Goal: Task Accomplishment & Management: Manage account settings

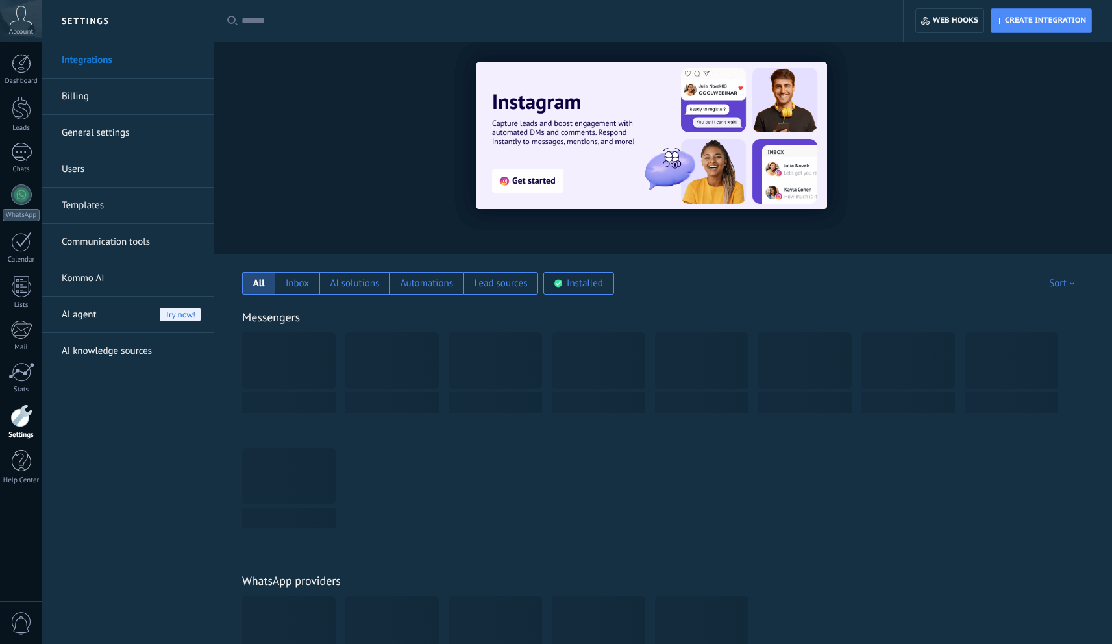
click at [30, 295] on div at bounding box center [21, 286] width 19 height 23
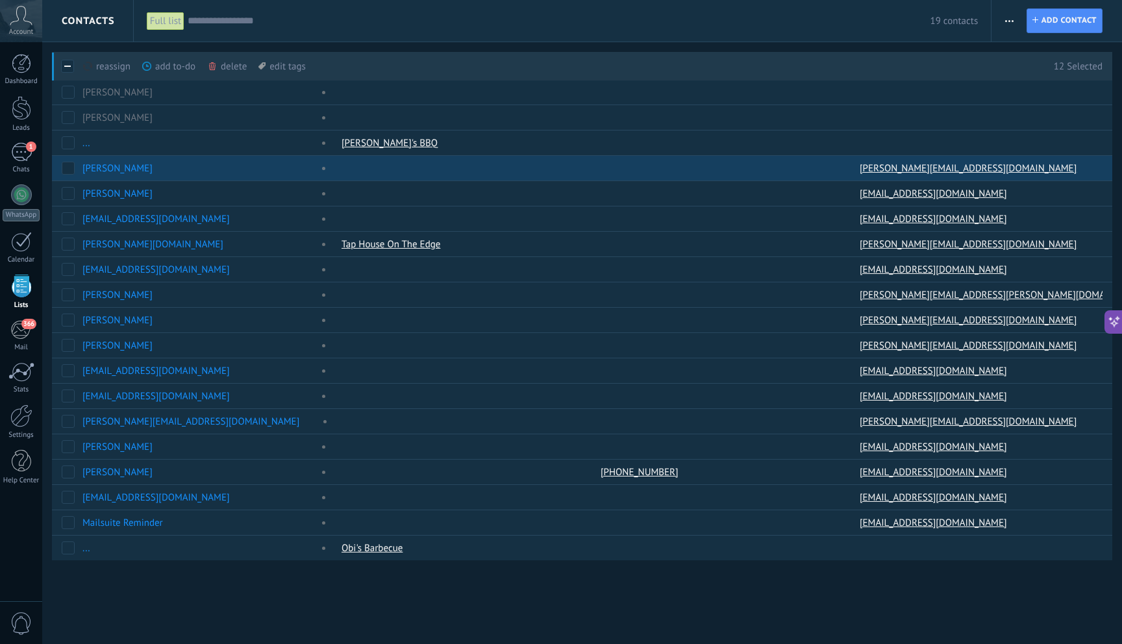
click at [238, 68] on div "delete more" at bounding box center [251, 66] width 88 height 29
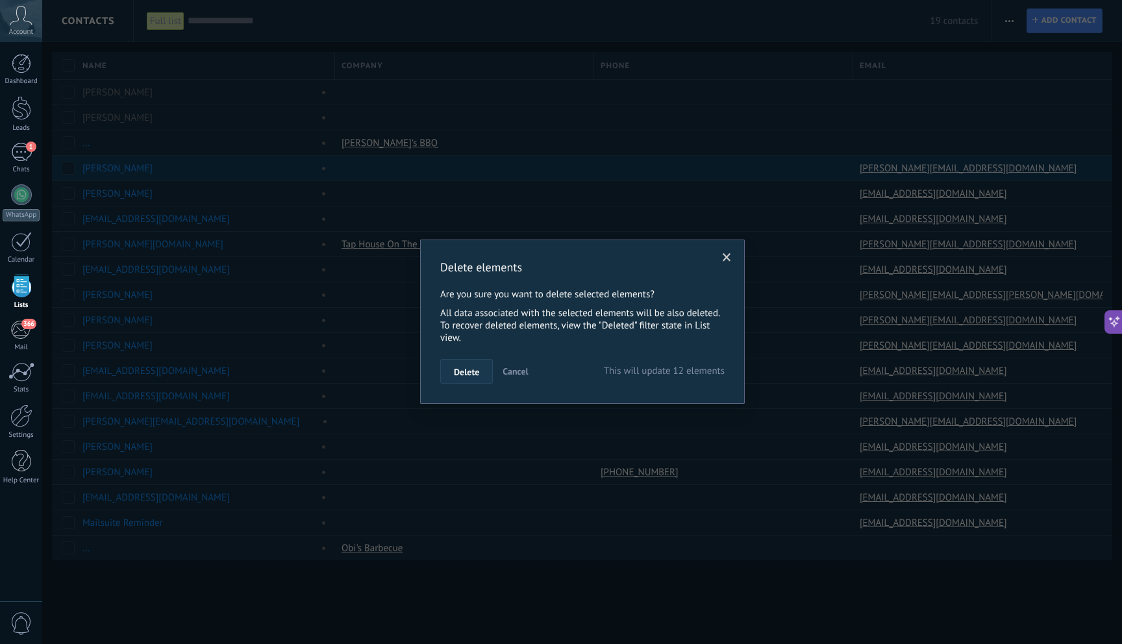
click at [460, 373] on span "Delete" at bounding box center [466, 371] width 25 height 9
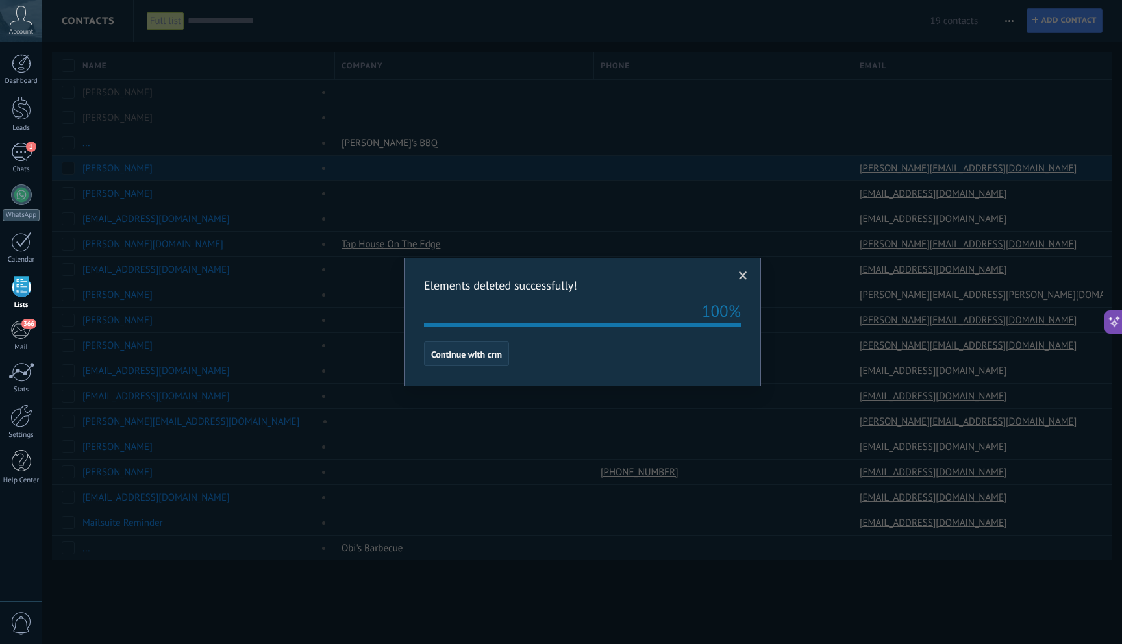
click at [488, 353] on span "Continue with crm" at bounding box center [466, 354] width 71 height 9
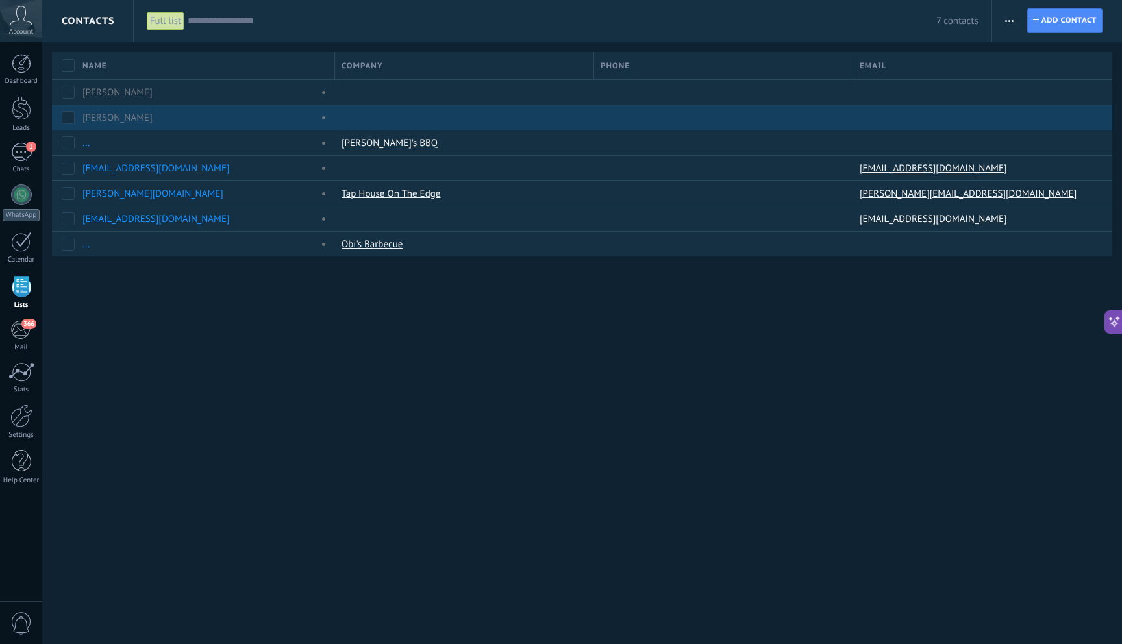
click at [232, 122] on div "[PERSON_NAME]" at bounding box center [197, 118] width 230 height 12
click at [232, 119] on div "delete more" at bounding box center [252, 117] width 88 height 25
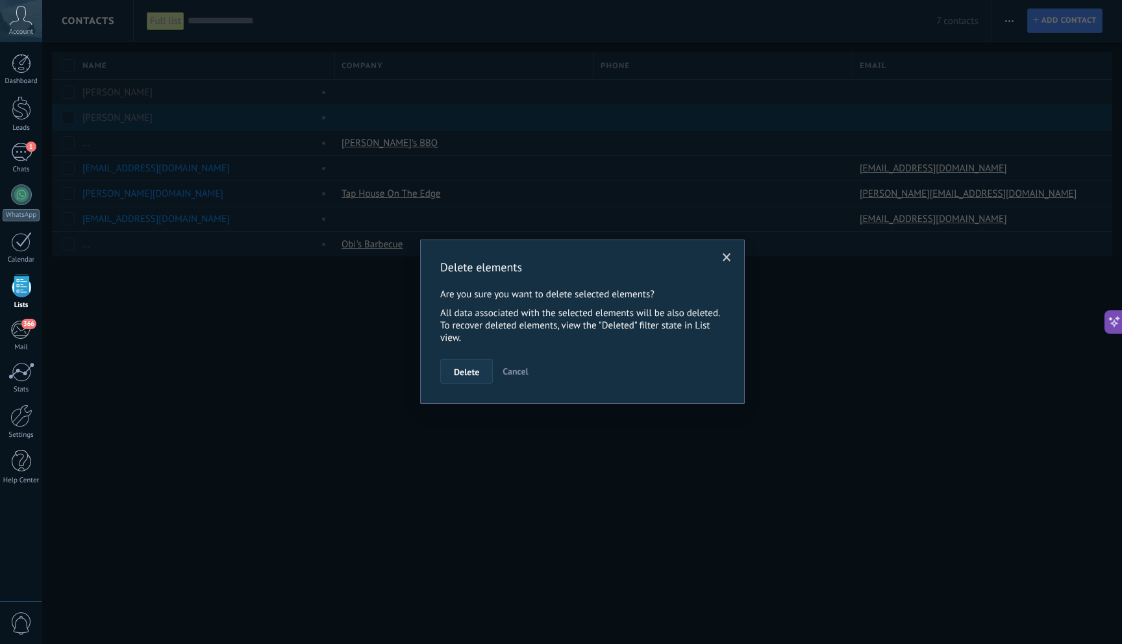
click at [465, 382] on button "Delete" at bounding box center [466, 371] width 53 height 25
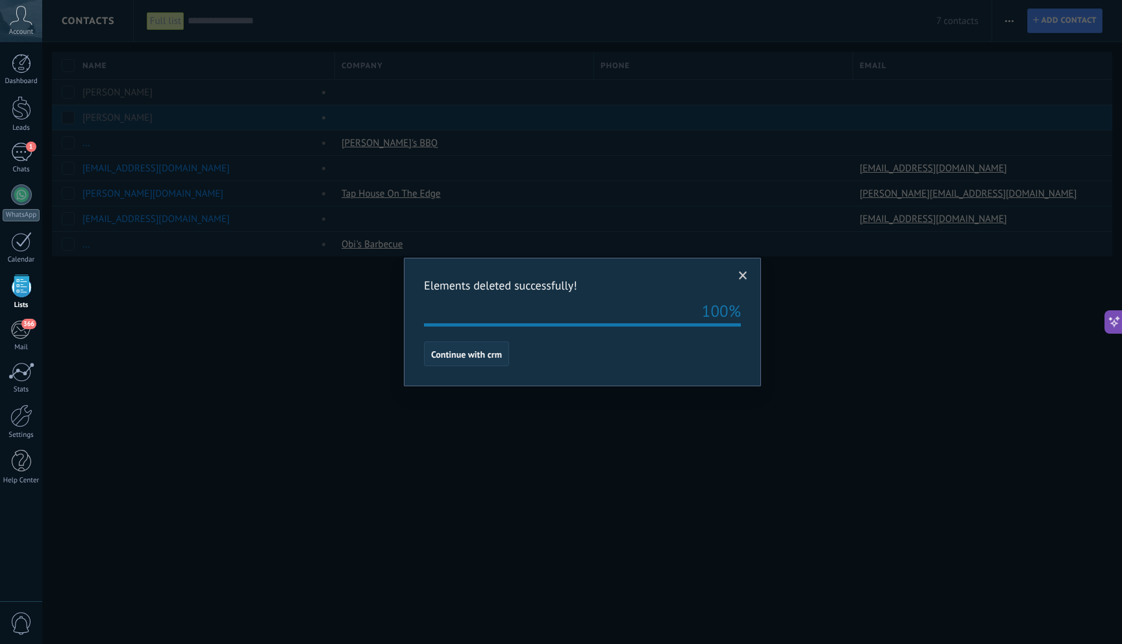
click at [457, 344] on button "Continue with crm" at bounding box center [466, 354] width 85 height 25
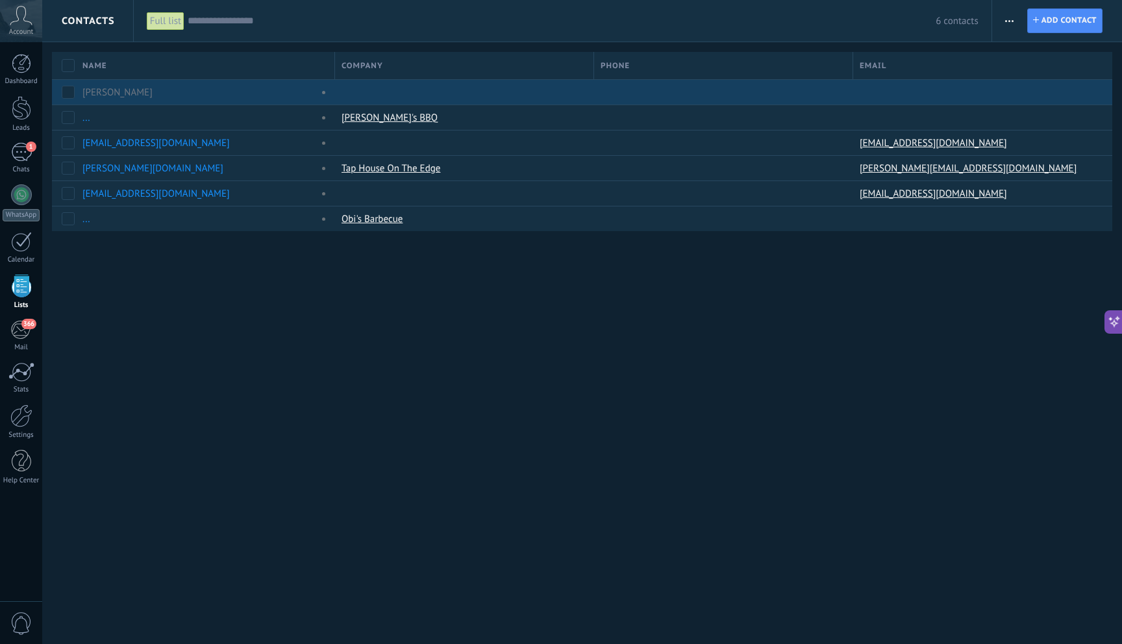
click at [210, 95] on div "[PERSON_NAME]" at bounding box center [197, 92] width 230 height 12
click at [185, 86] on div "[PERSON_NAME]" at bounding box center [197, 92] width 230 height 12
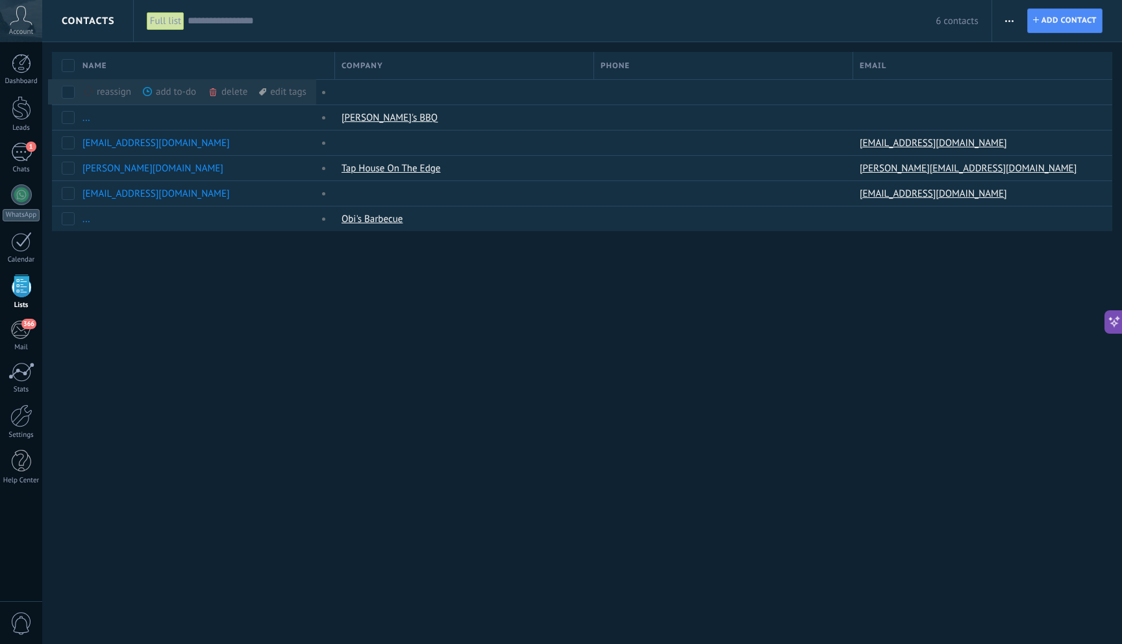
drag, startPoint x: 375, startPoint y: 347, endPoint x: 392, endPoint y: 308, distance: 42.5
click at [374, 346] on div "Contacts Full list Apply 6 contacts Full list Contacts without tasks assigned C…" at bounding box center [582, 322] width 1080 height 644
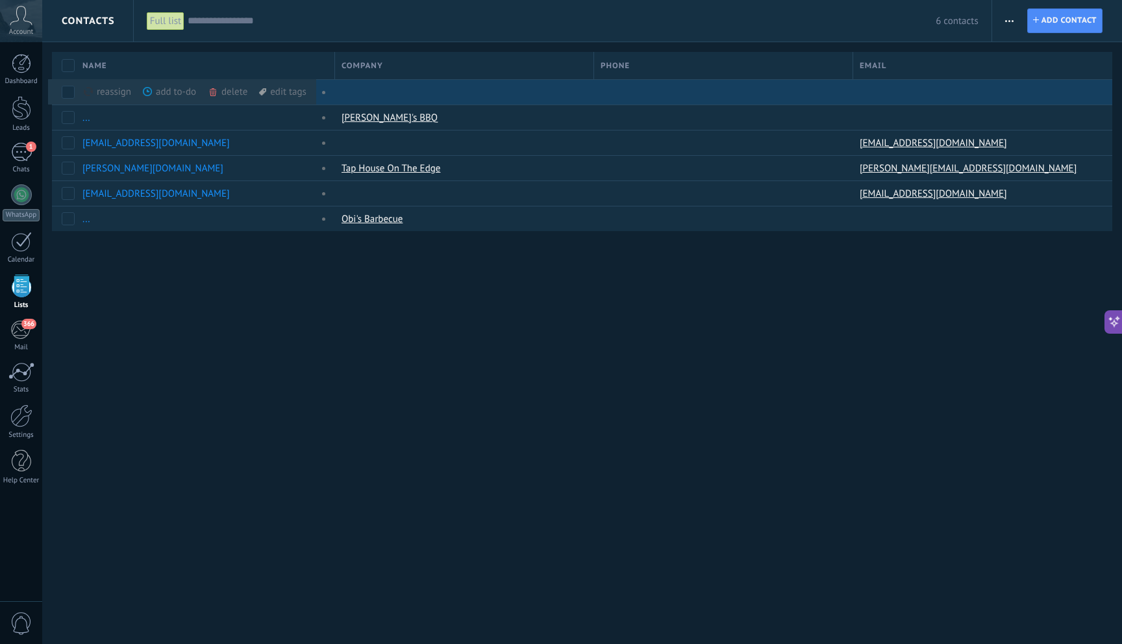
click at [490, 84] on div at bounding box center [461, 92] width 253 height 25
click at [318, 86] on div "[PERSON_NAME]" at bounding box center [202, 92] width 253 height 25
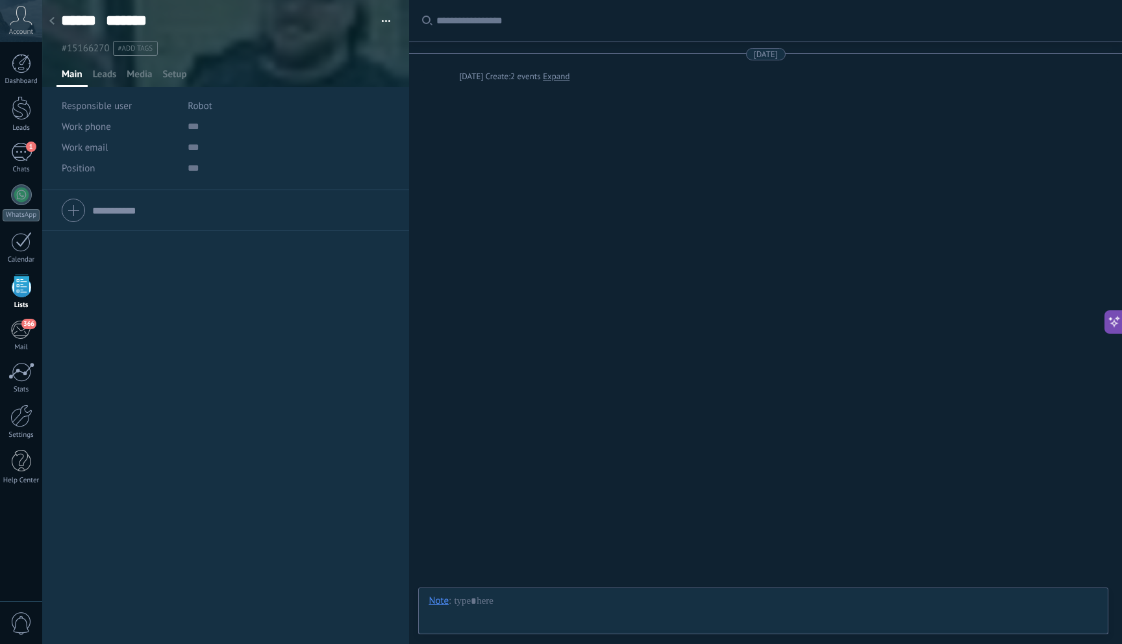
click at [196, 107] on span "Robot" at bounding box center [200, 106] width 24 height 12
click at [237, 158] on div "[PERSON_NAME]" at bounding box center [261, 154] width 162 height 23
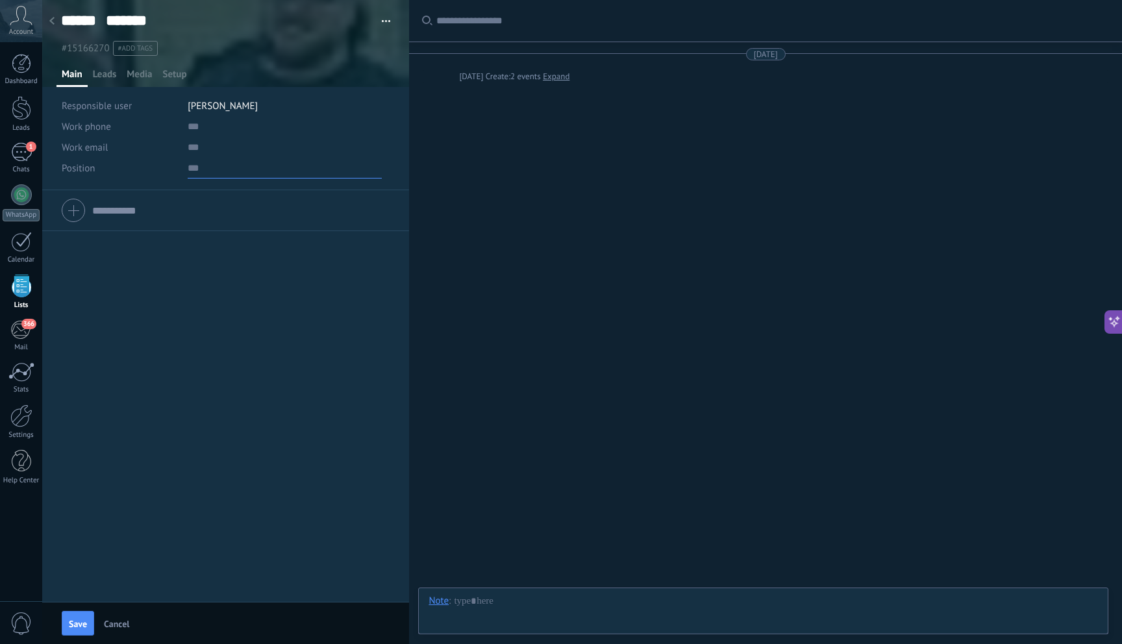
click at [192, 173] on input "text" at bounding box center [285, 168] width 194 height 21
type input "********"
click at [64, 214] on div at bounding box center [226, 210] width 328 height 32
paste input "**********"
type input "**********"
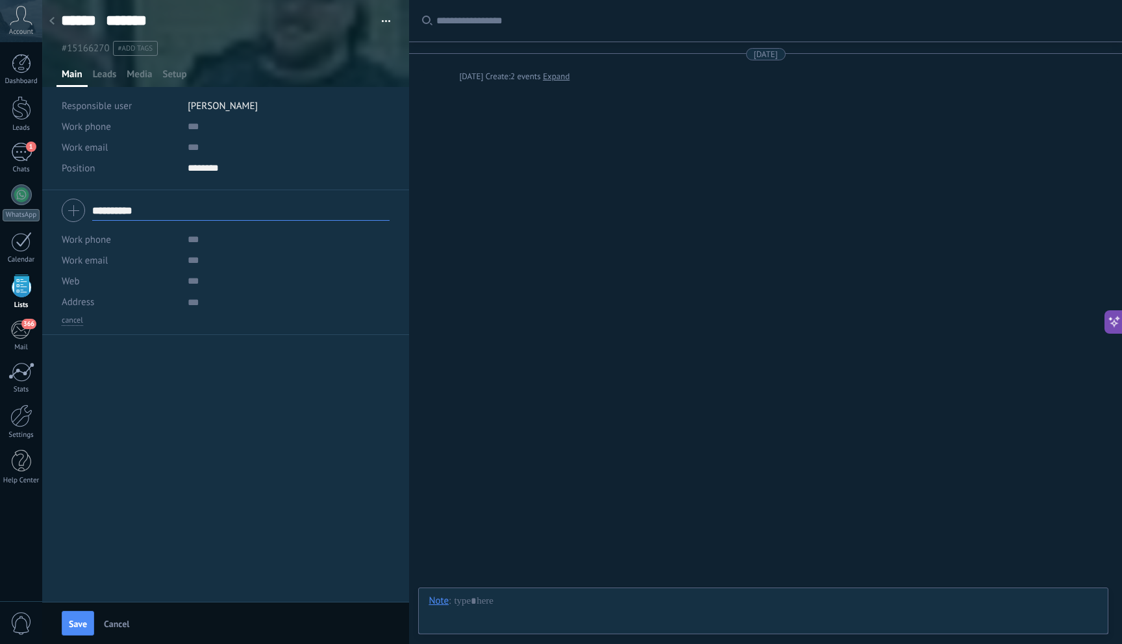
click at [212, 354] on div "**********" at bounding box center [225, 396] width 367 height 412
click at [108, 79] on span "Leads" at bounding box center [105, 77] width 24 height 19
click at [101, 109] on link "Lead #9313826" at bounding box center [95, 104] width 66 height 11
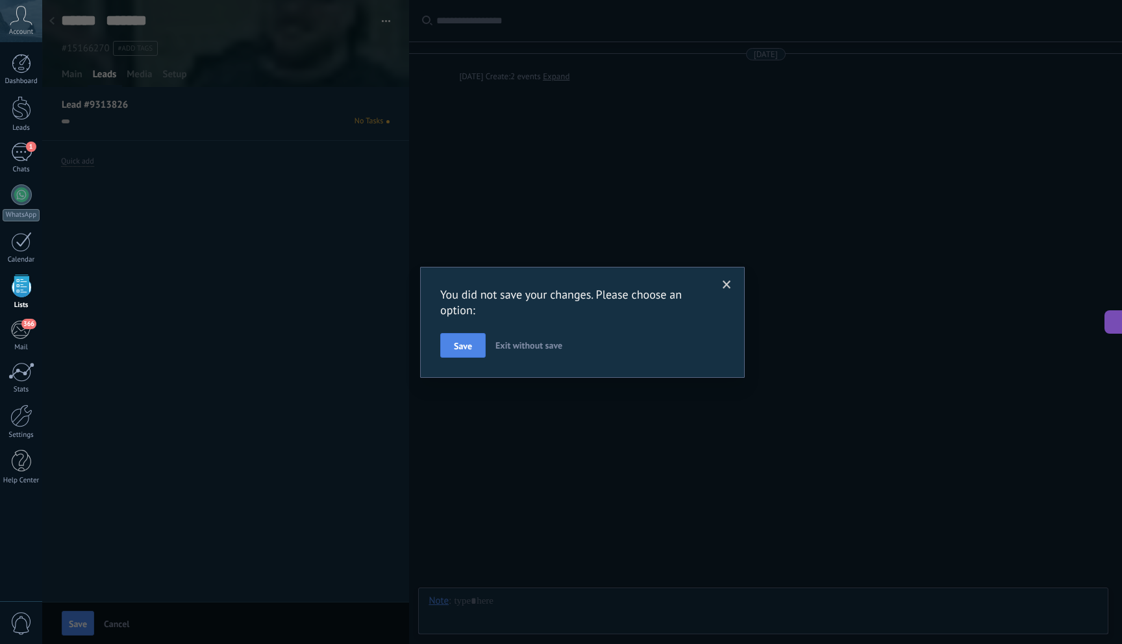
click at [469, 348] on span "Save" at bounding box center [463, 346] width 18 height 9
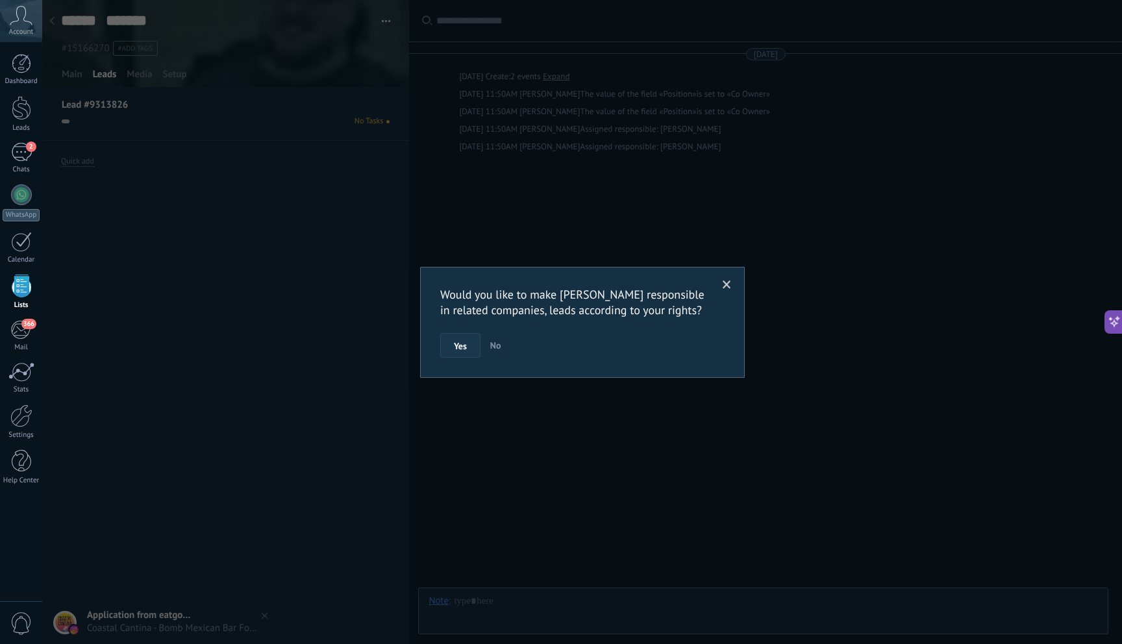
click at [459, 350] on span "Yes" at bounding box center [460, 346] width 13 height 9
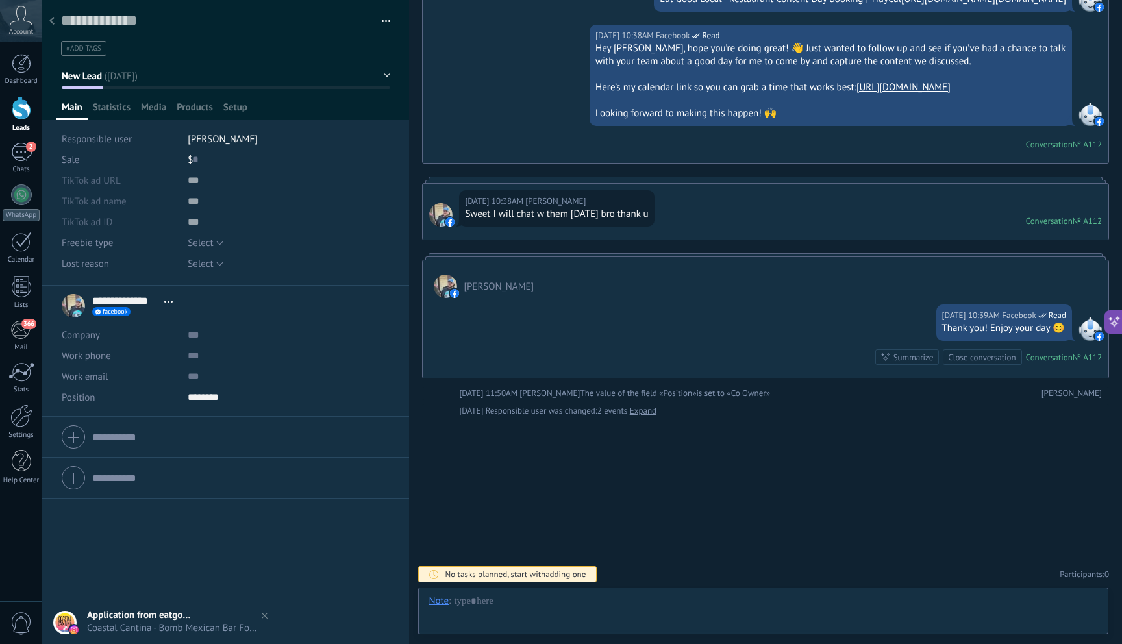
scroll to position [19, 0]
click at [193, 164] on input "text" at bounding box center [195, 159] width 5 height 21
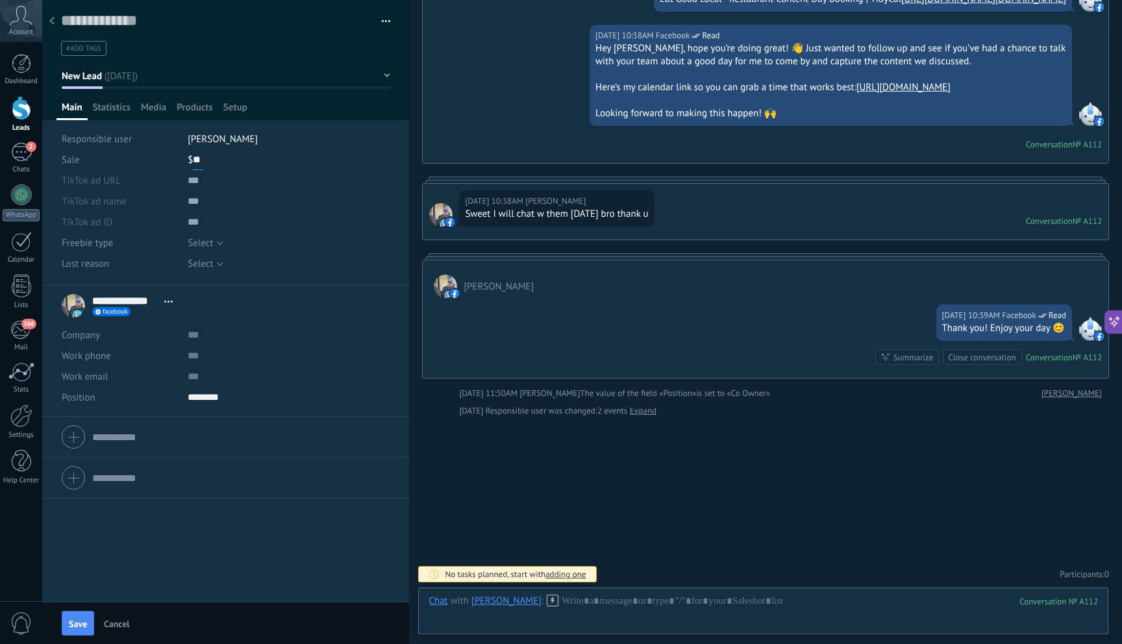
type input "*"
type input "*****"
click at [211, 241] on span "Select" at bounding box center [200, 243] width 25 height 12
click at [229, 220] on div at bounding box center [289, 222] width 203 height 21
click at [119, 110] on span "Statistics" at bounding box center [112, 110] width 38 height 19
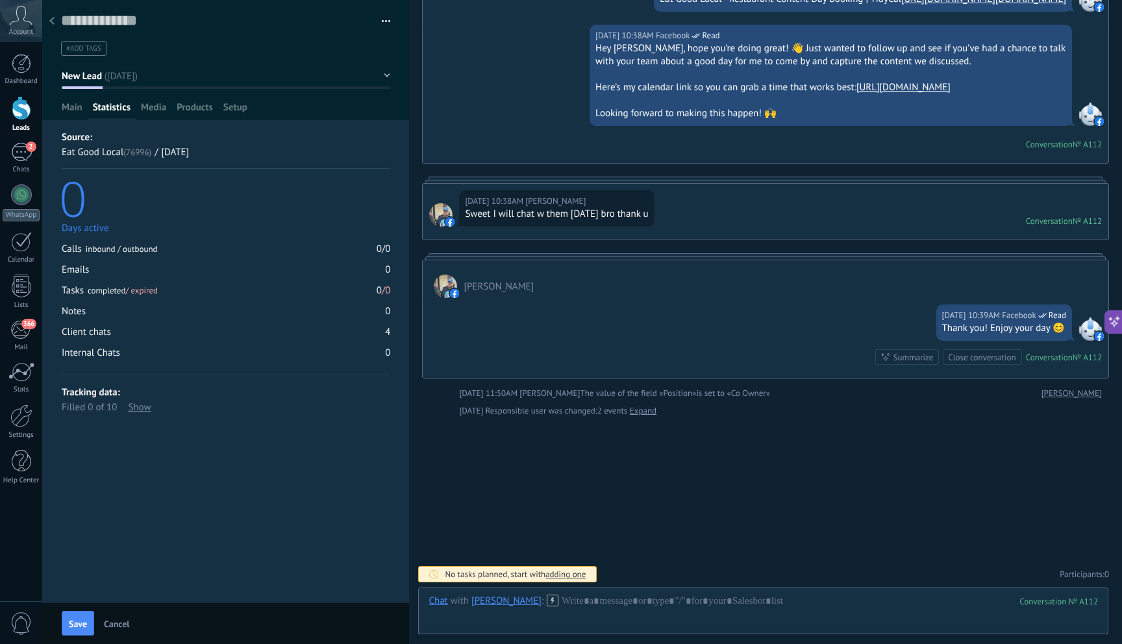
click at [51, 23] on use at bounding box center [51, 21] width 5 height 8
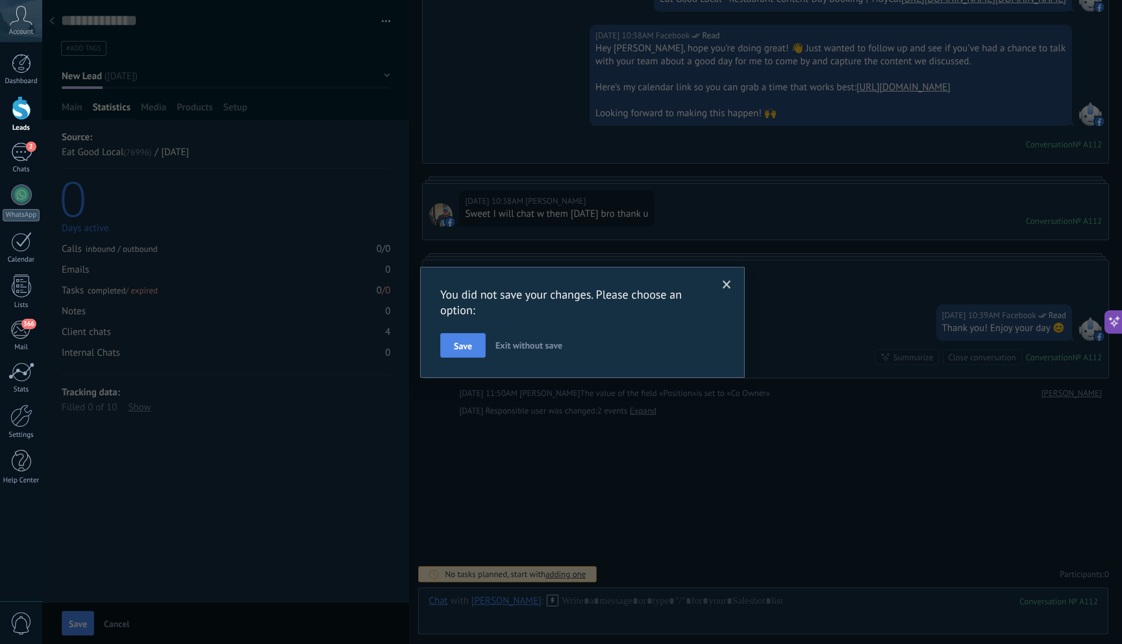
click at [470, 346] on span "Save" at bounding box center [463, 346] width 18 height 9
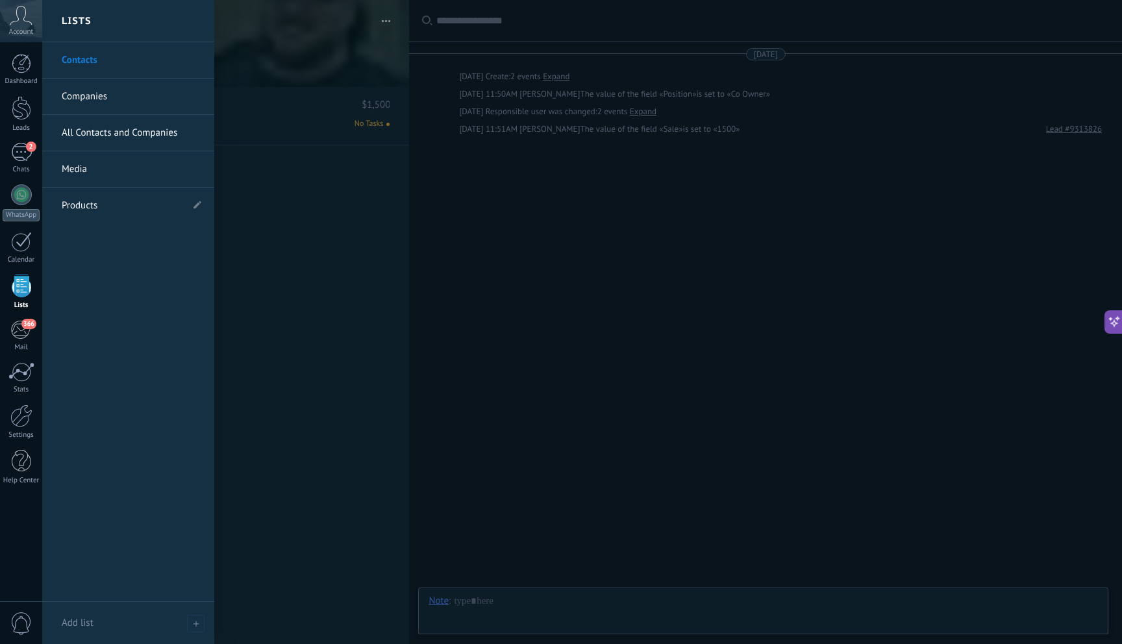
click at [25, 286] on div at bounding box center [21, 286] width 19 height 23
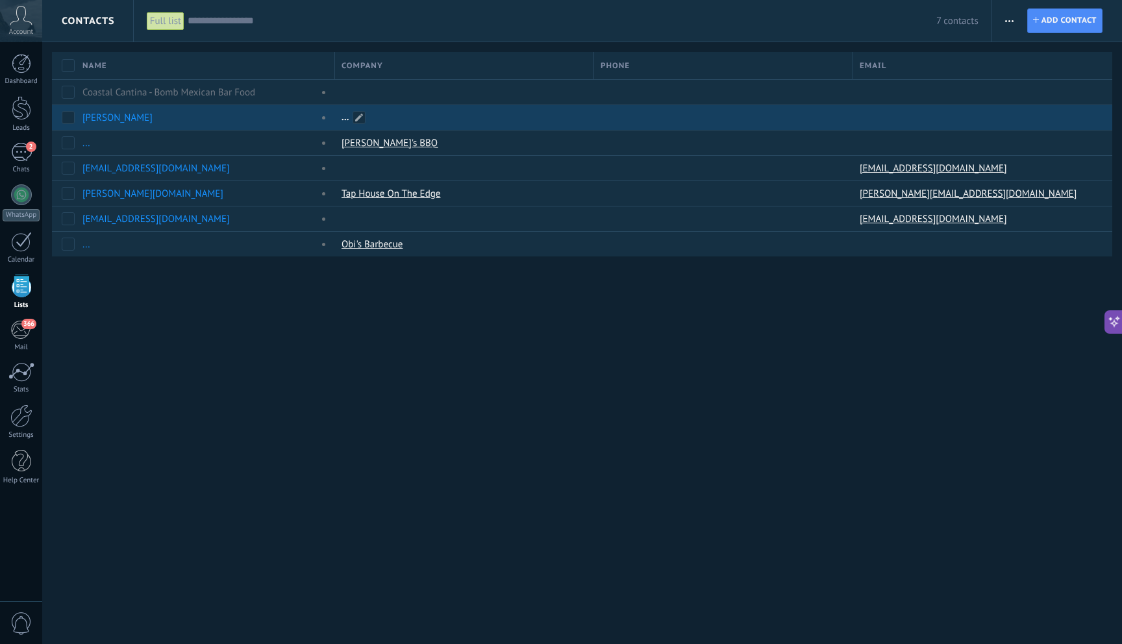
click at [454, 121] on div at bounding box center [461, 117] width 253 height 25
click at [128, 117] on link "[PERSON_NAME]" at bounding box center [117, 118] width 70 height 12
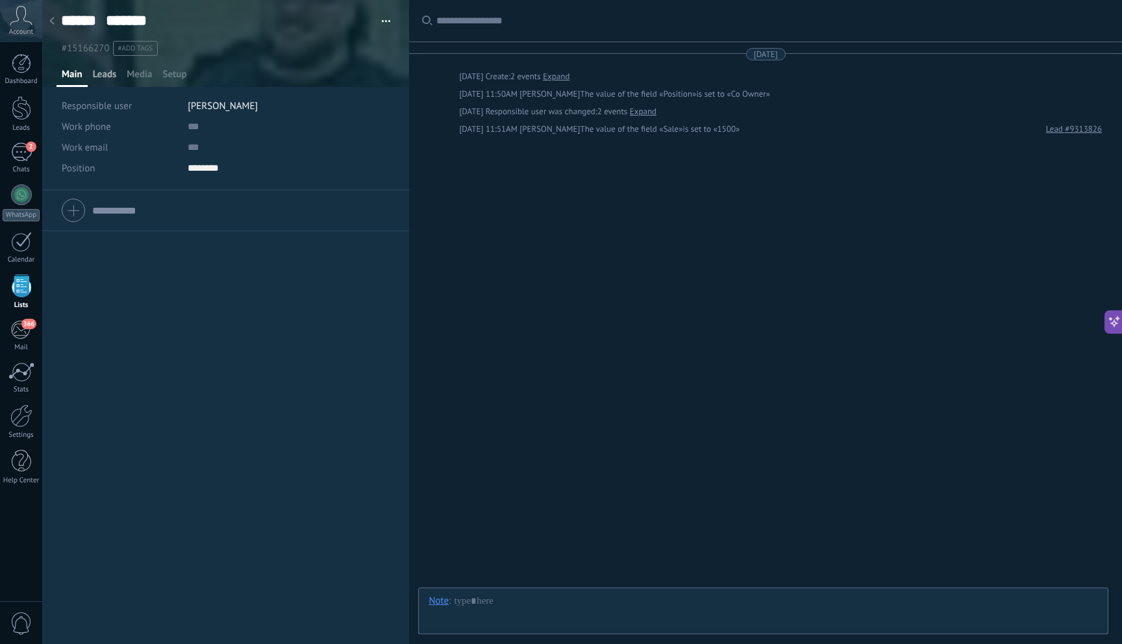
click at [107, 76] on span "Leads" at bounding box center [105, 77] width 24 height 19
click at [87, 127] on span "New Lead" at bounding box center [83, 124] width 43 height 16
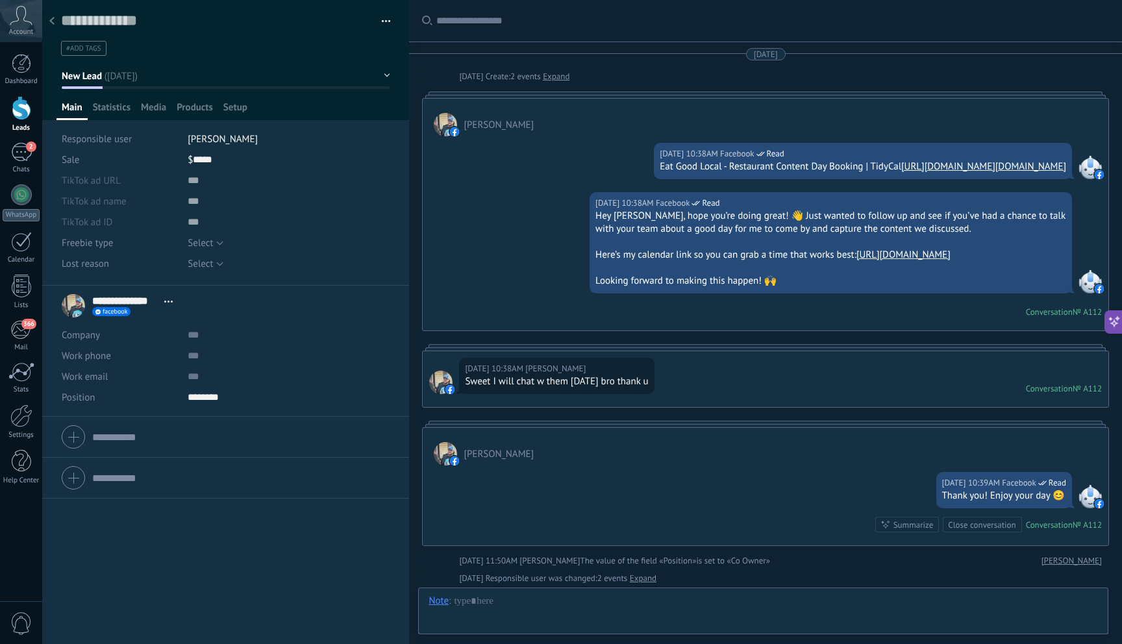
scroll to position [236, 0]
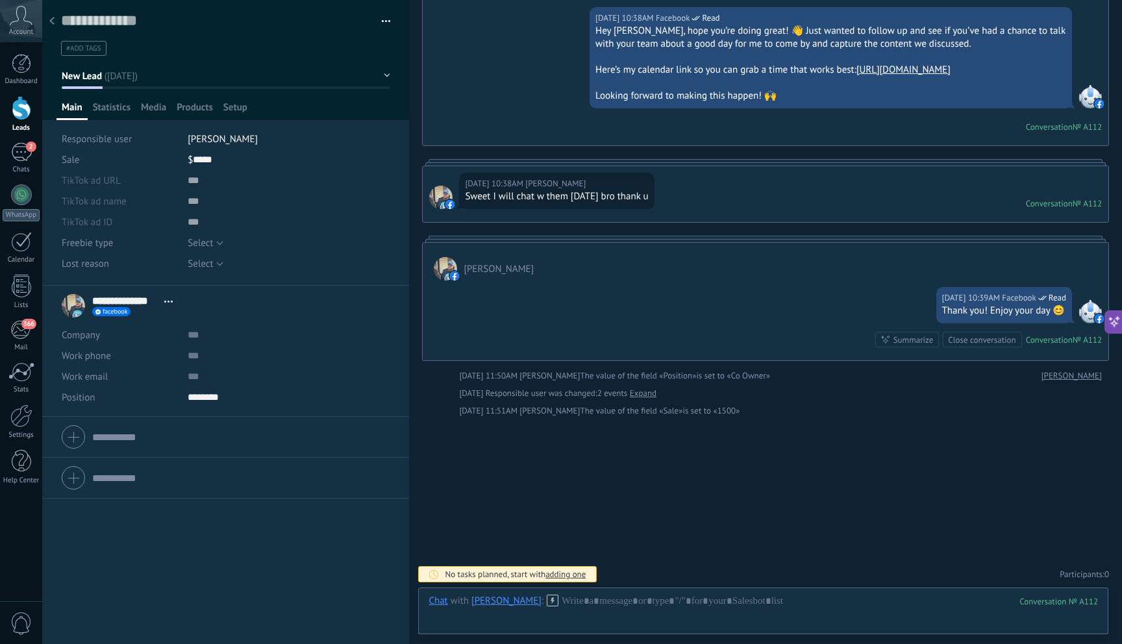
click at [355, 82] on button "New Lead" at bounding box center [226, 75] width 329 height 23
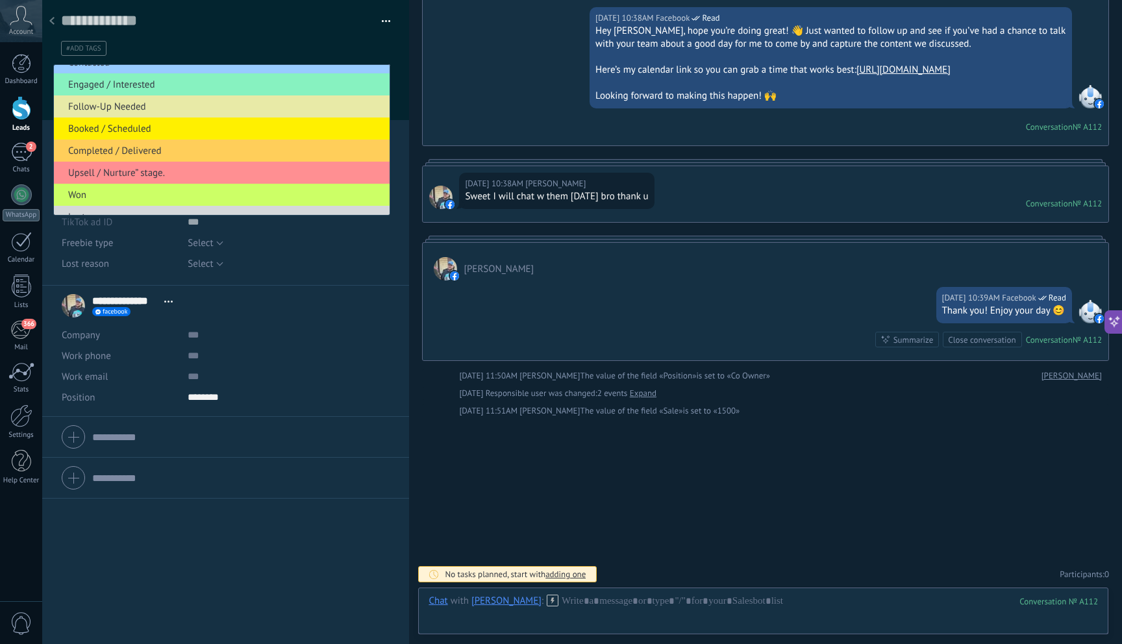
scroll to position [51, 0]
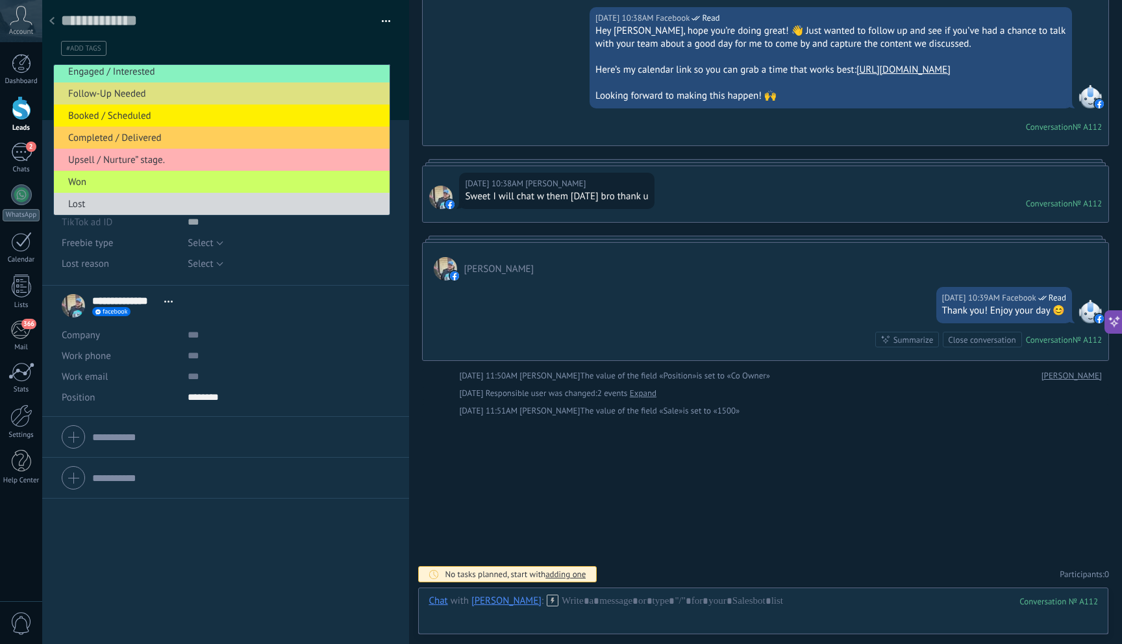
click at [223, 158] on span "Upsell / Nurture” stage." at bounding box center [220, 160] width 332 height 12
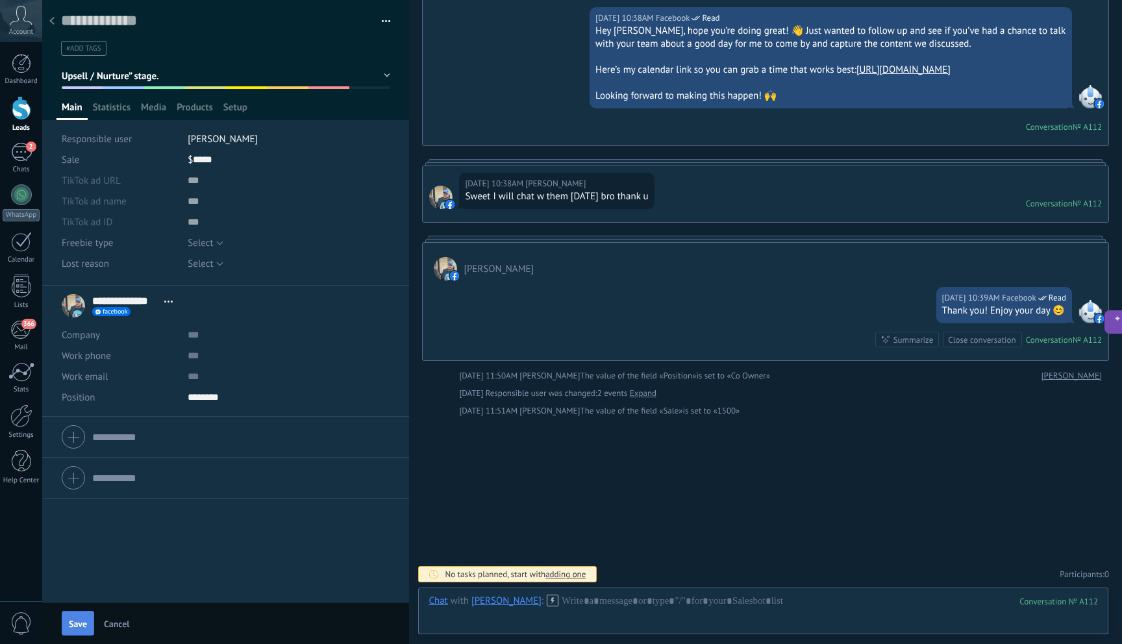
click at [79, 628] on span "Save" at bounding box center [78, 623] width 18 height 9
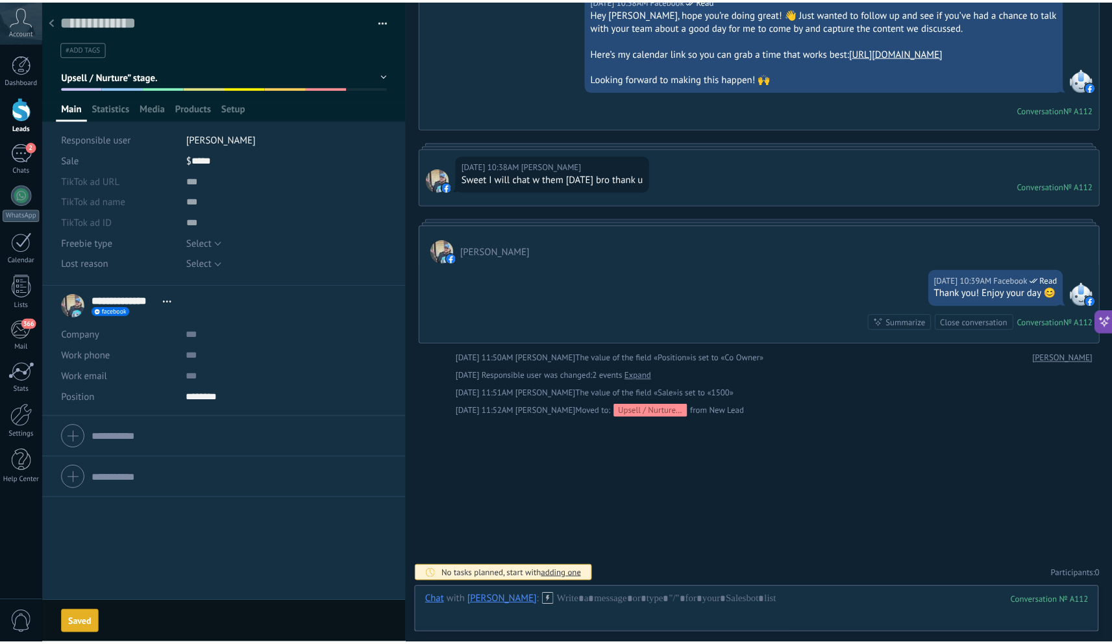
scroll to position [254, 0]
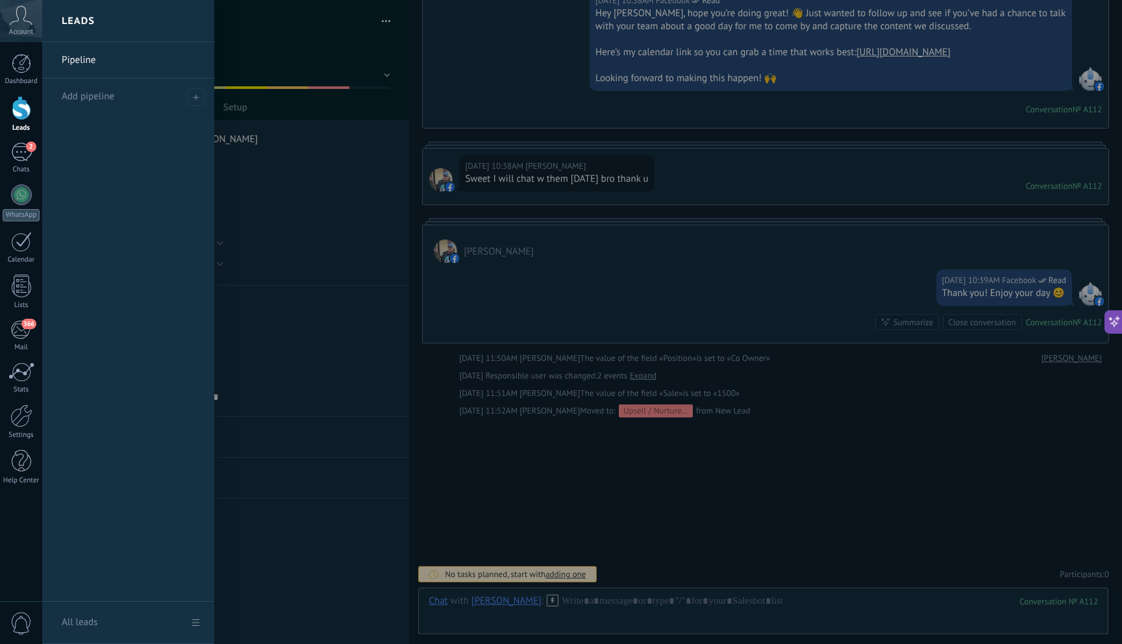
click at [20, 110] on div at bounding box center [21, 108] width 19 height 24
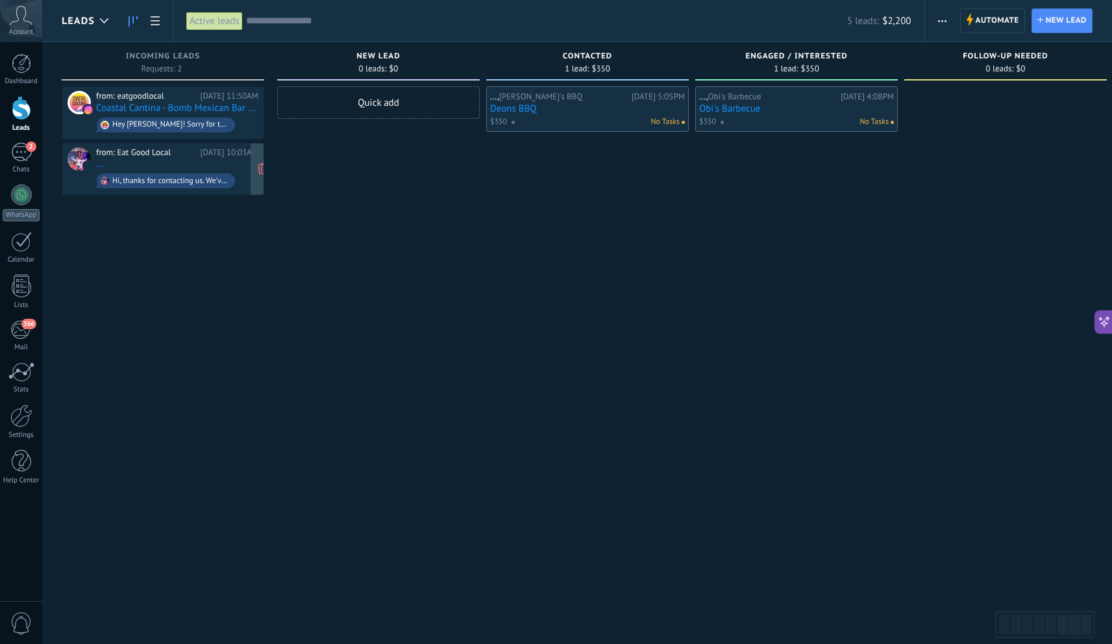
click at [153, 181] on div "Hi, thanks for contacting us. We've received your message and appreciate you re…" at bounding box center [170, 181] width 117 height 9
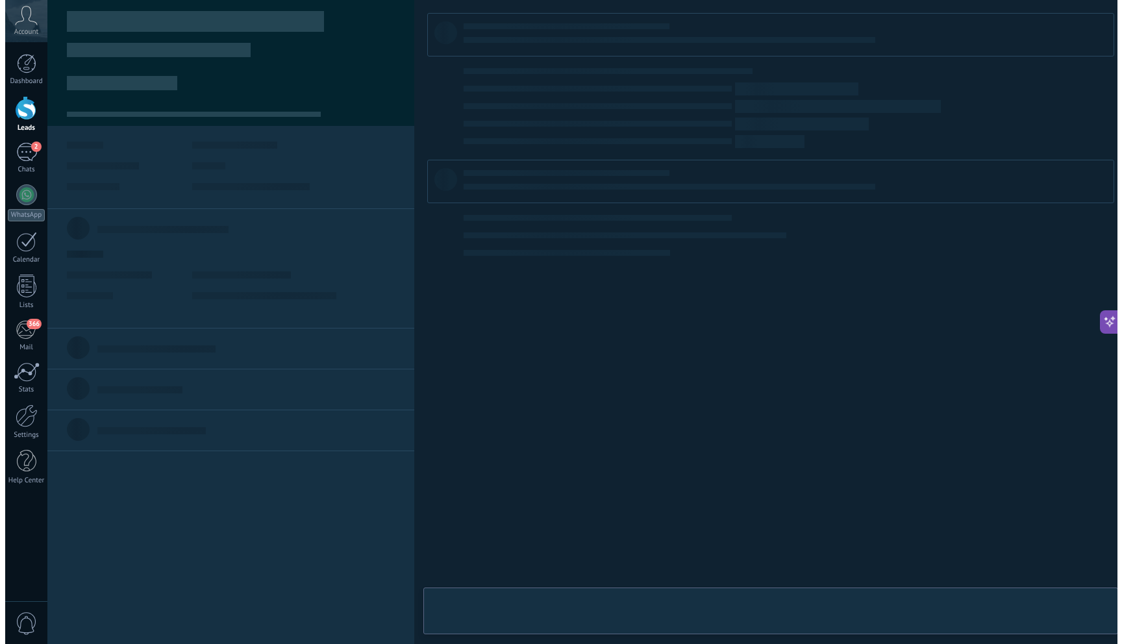
scroll to position [19, 0]
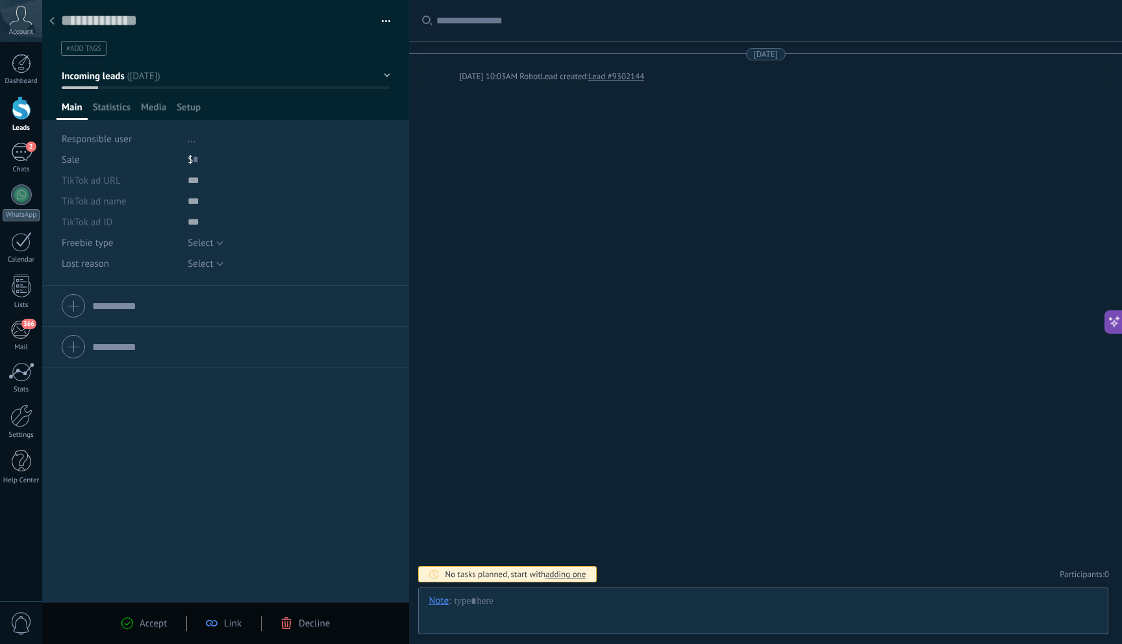
click at [48, 20] on div at bounding box center [52, 21] width 18 height 25
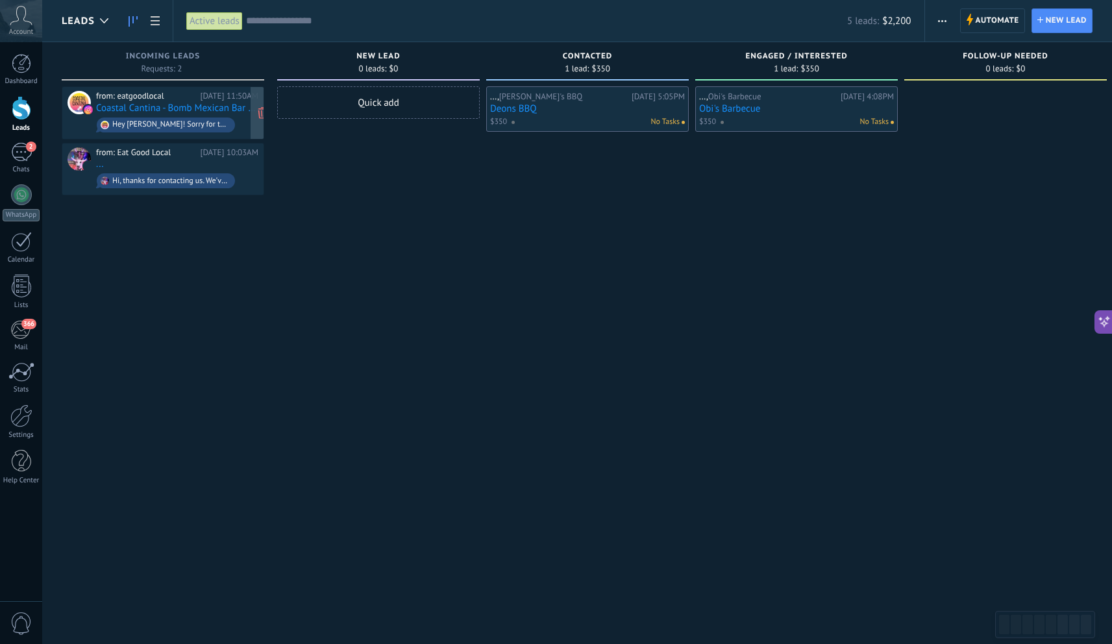
click at [192, 124] on div "Hey [PERSON_NAME]! Sorry for the delay! We love what you are doing as well. We …" at bounding box center [170, 124] width 117 height 9
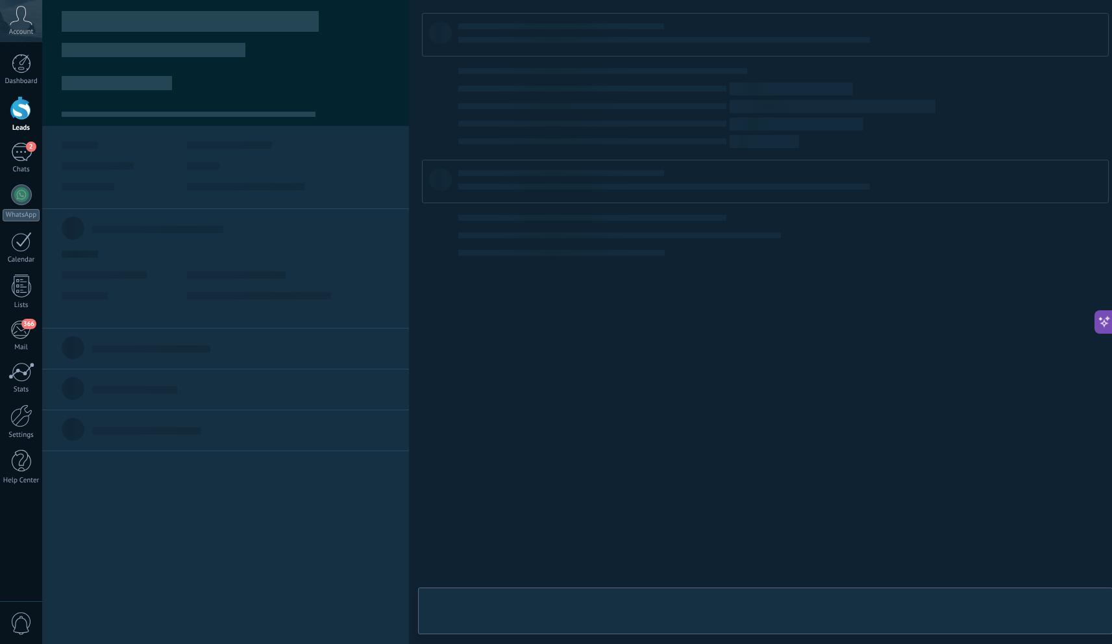
type textarea "**********"
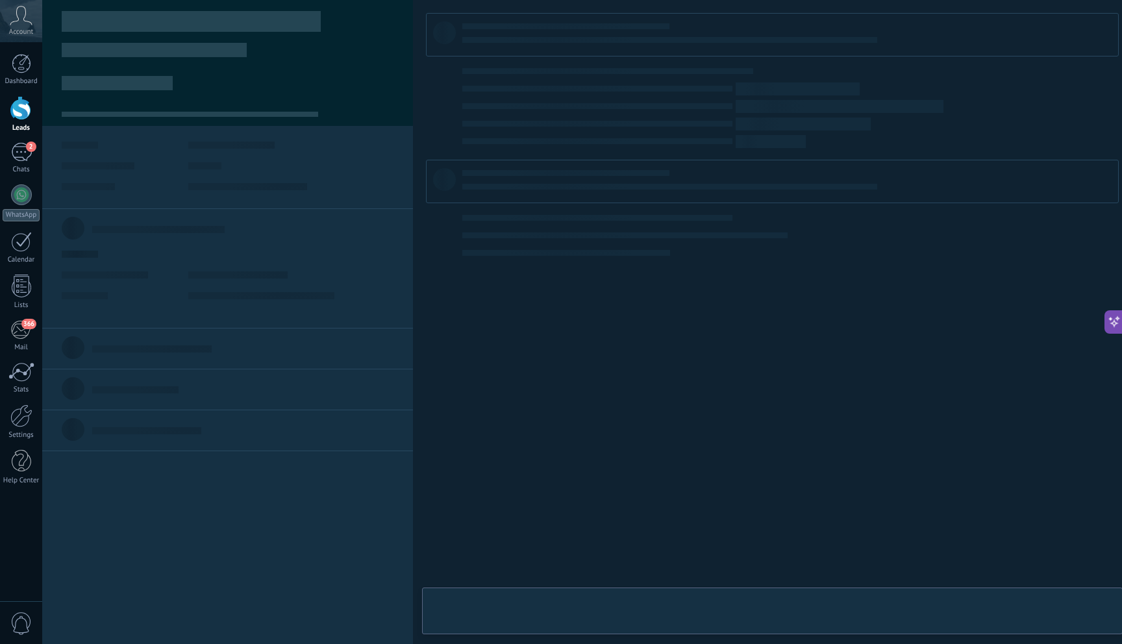
scroll to position [19, 0]
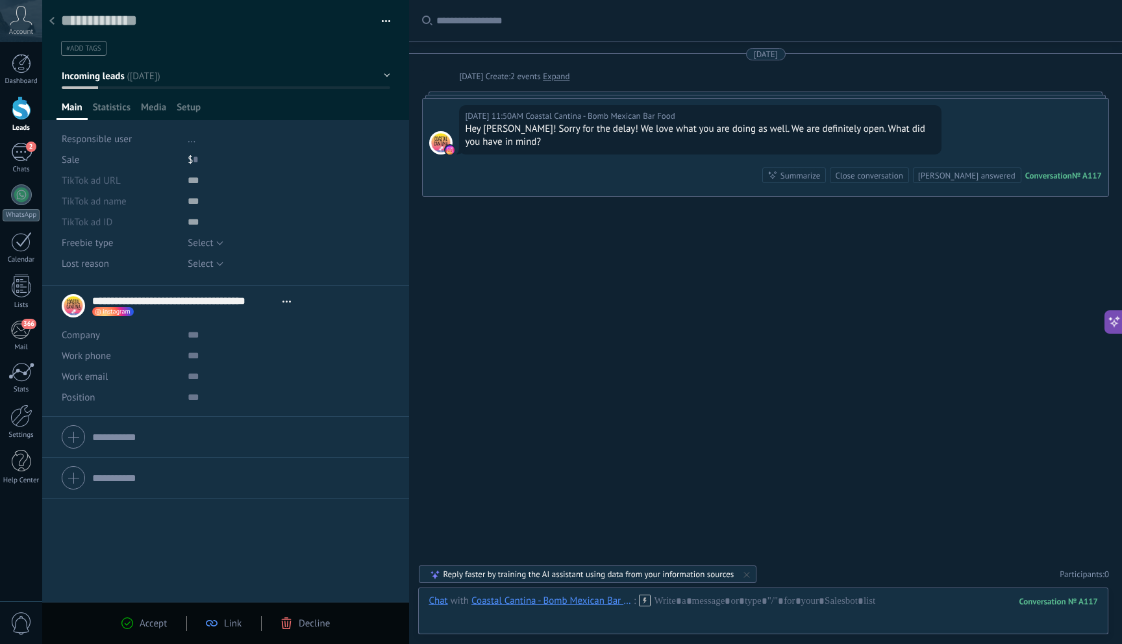
click at [92, 342] on div "Company" at bounding box center [120, 335] width 116 height 21
click at [193, 340] on input "text" at bounding box center [285, 335] width 194 height 21
click at [148, 299] on input "**********" at bounding box center [184, 300] width 184 height 13
click at [155, 302] on input "**********" at bounding box center [240, 299] width 297 height 13
click at [283, 397] on input "text" at bounding box center [285, 397] width 194 height 21
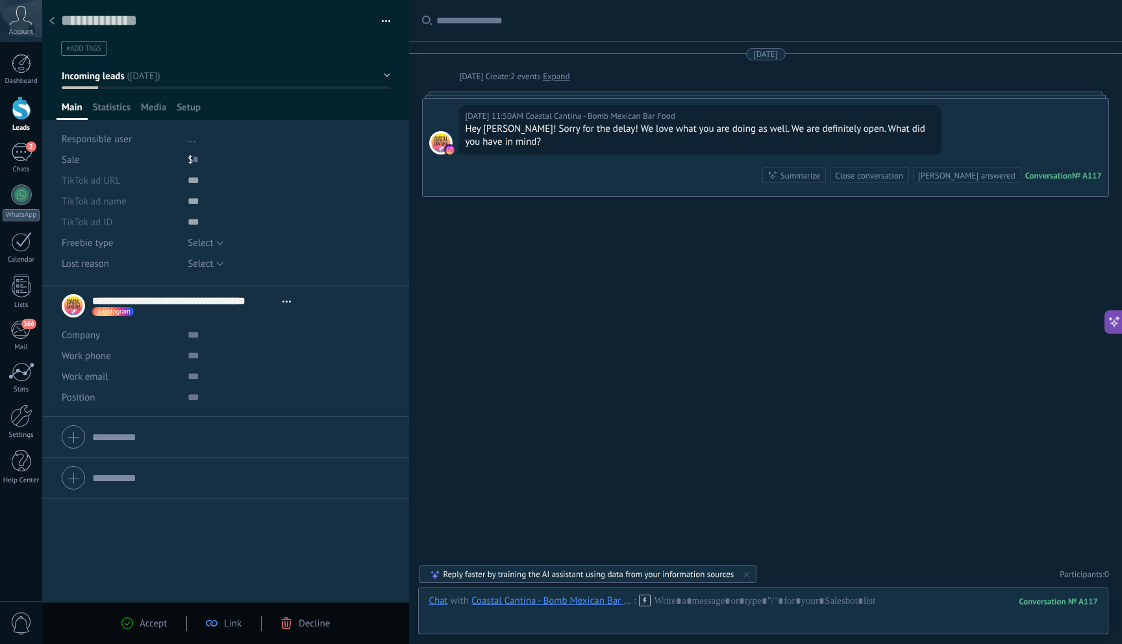
click at [374, 240] on div "Select eBook Guide Consultation Podcast Template Select" at bounding box center [289, 242] width 203 height 21
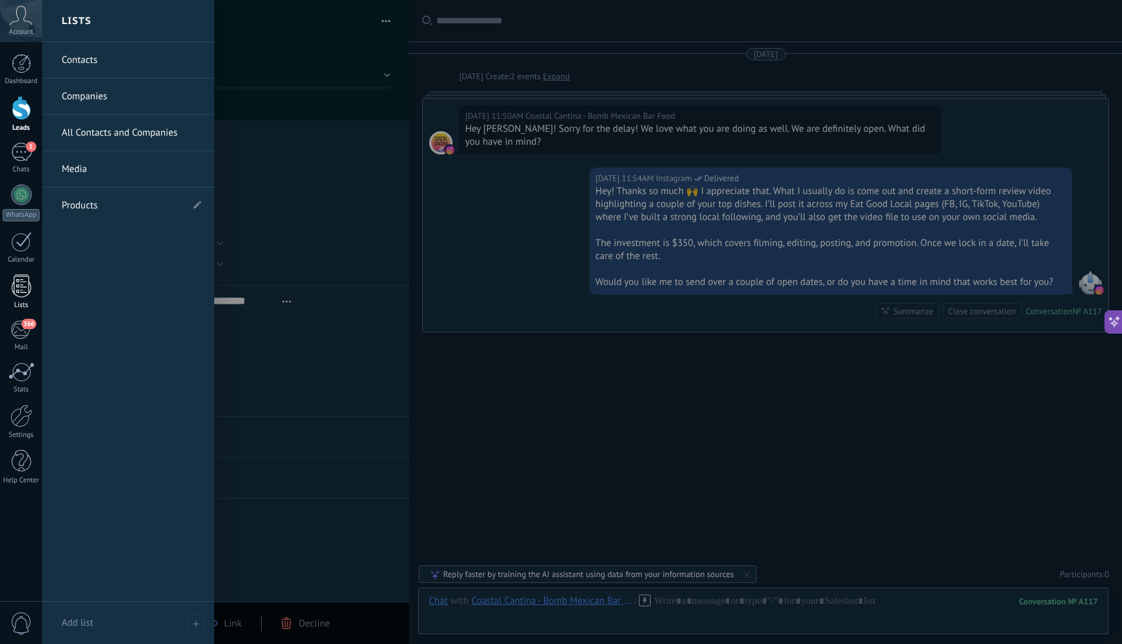
click at [18, 294] on div at bounding box center [21, 286] width 19 height 23
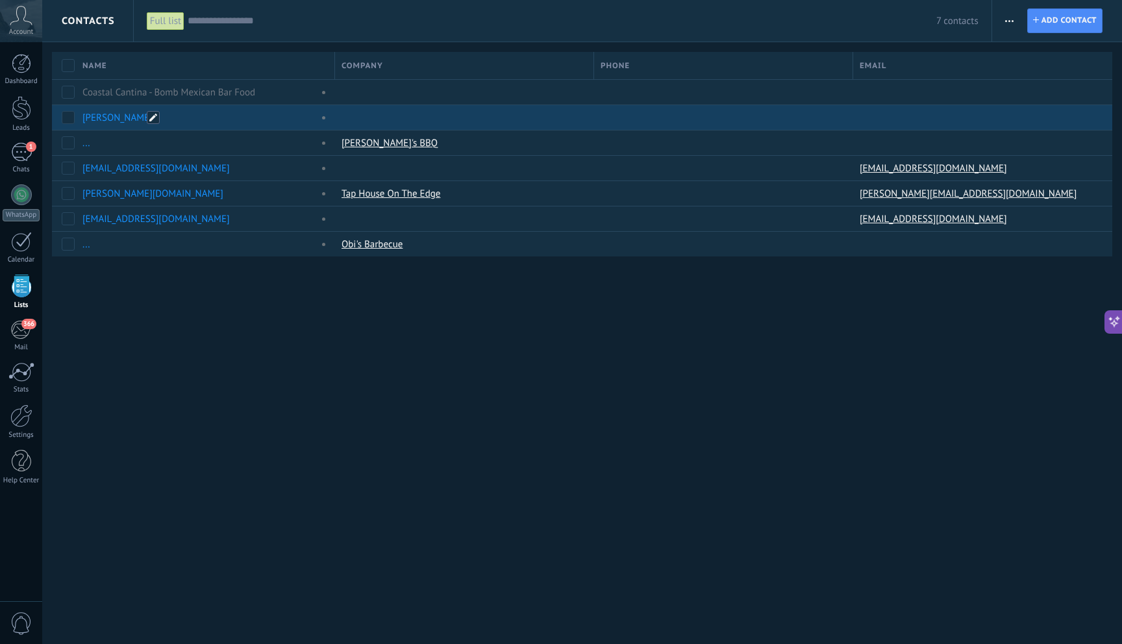
click at [155, 117] on span at bounding box center [153, 117] width 13 height 13
click at [295, 312] on div "Contacts Full list Apply 7 contacts Full list Contacts without tasks assigned C…" at bounding box center [582, 322] width 1080 height 644
click at [416, 118] on div at bounding box center [461, 117] width 253 height 25
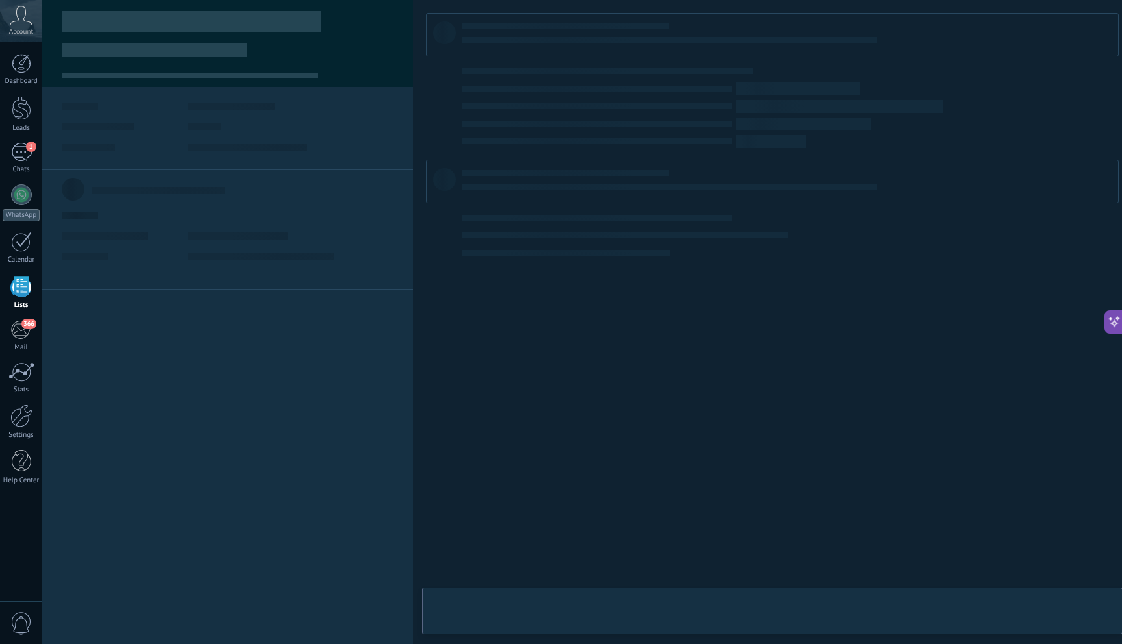
click at [393, 118] on div at bounding box center [228, 127] width 332 height 49
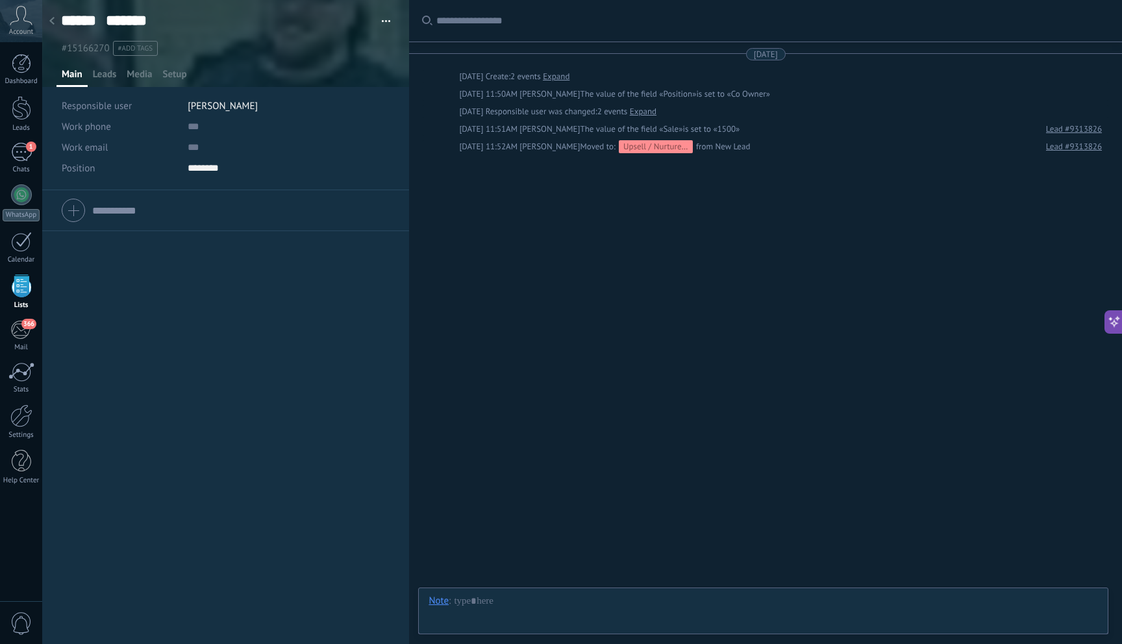
click at [74, 206] on div at bounding box center [226, 210] width 328 height 32
paste input "**********"
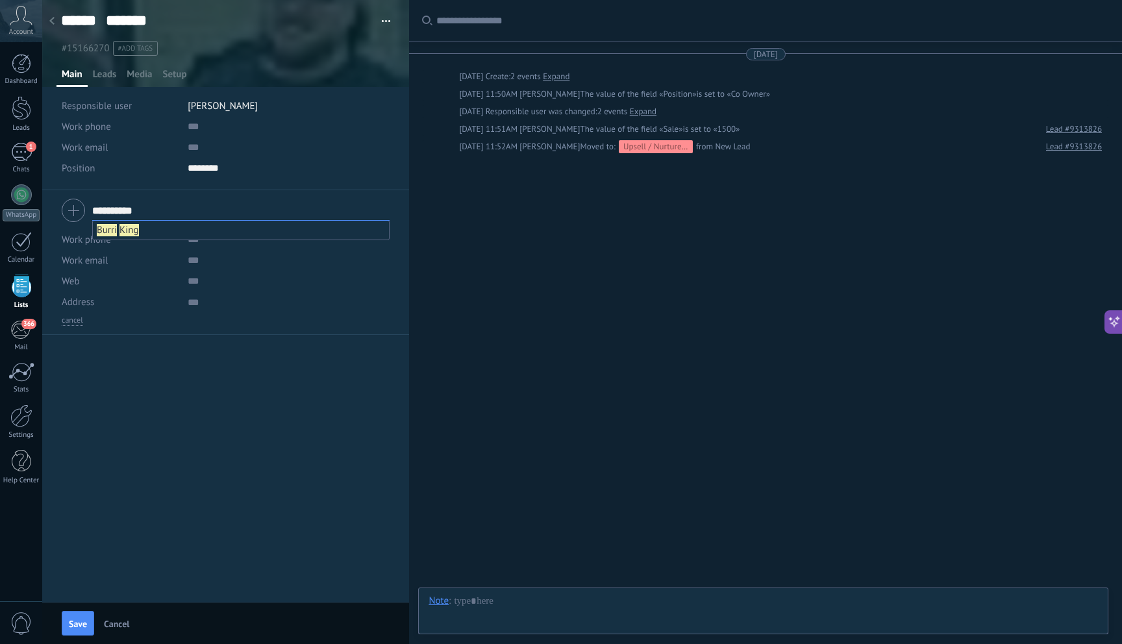
type input "**********"
click at [236, 383] on div "**********" at bounding box center [225, 396] width 367 height 412
click at [196, 240] on input "text" at bounding box center [285, 239] width 194 height 21
paste input "**********"
type input "**********"
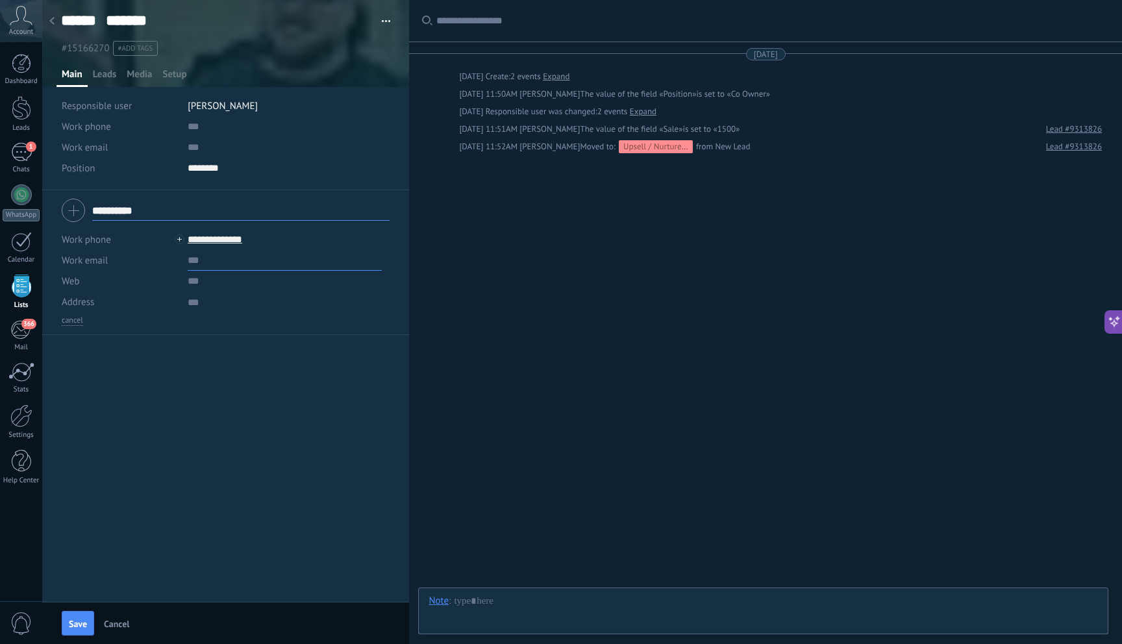
click at [196, 268] on input "text" at bounding box center [285, 260] width 194 height 21
paste input "**********"
type input "**********"
click at [73, 621] on span "Save" at bounding box center [78, 623] width 18 height 9
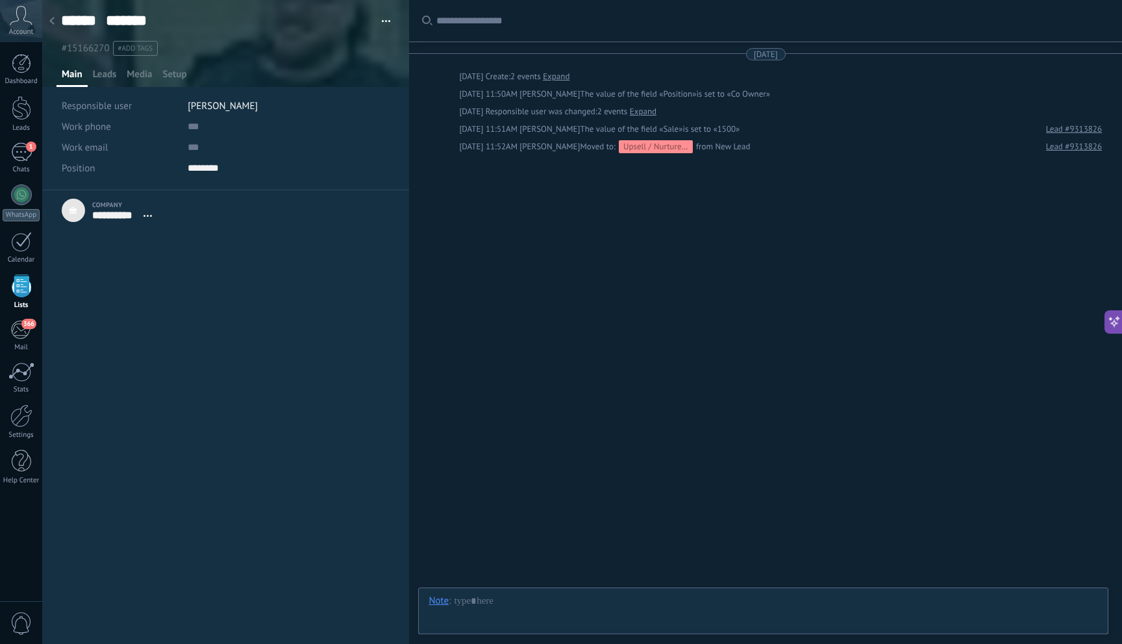
scroll to position [13, 0]
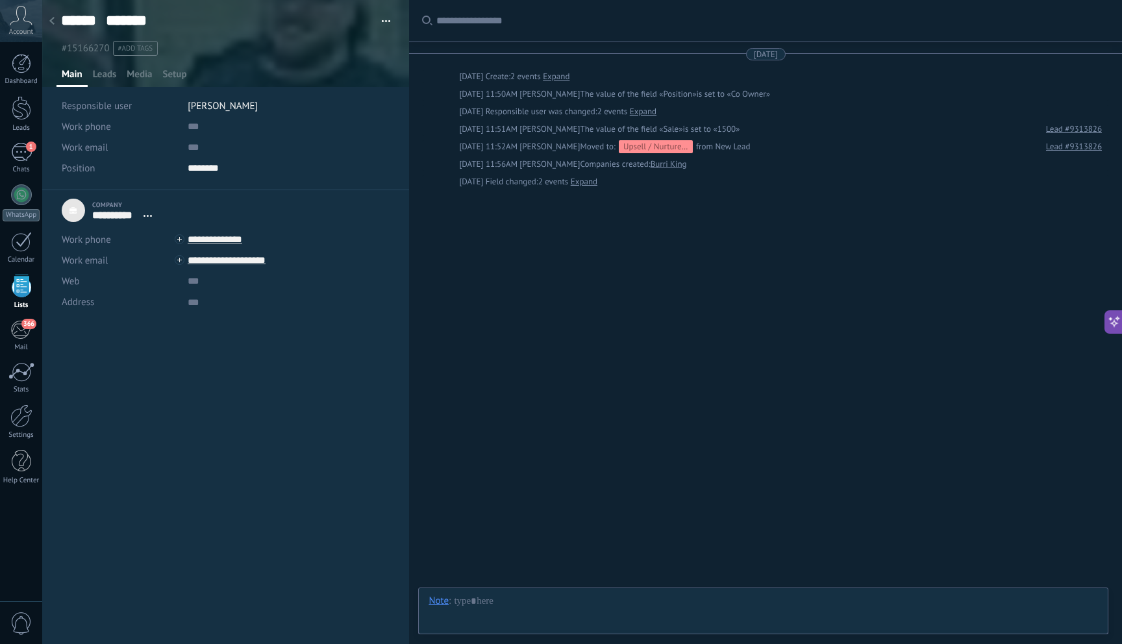
click at [56, 22] on div at bounding box center [52, 21] width 18 height 25
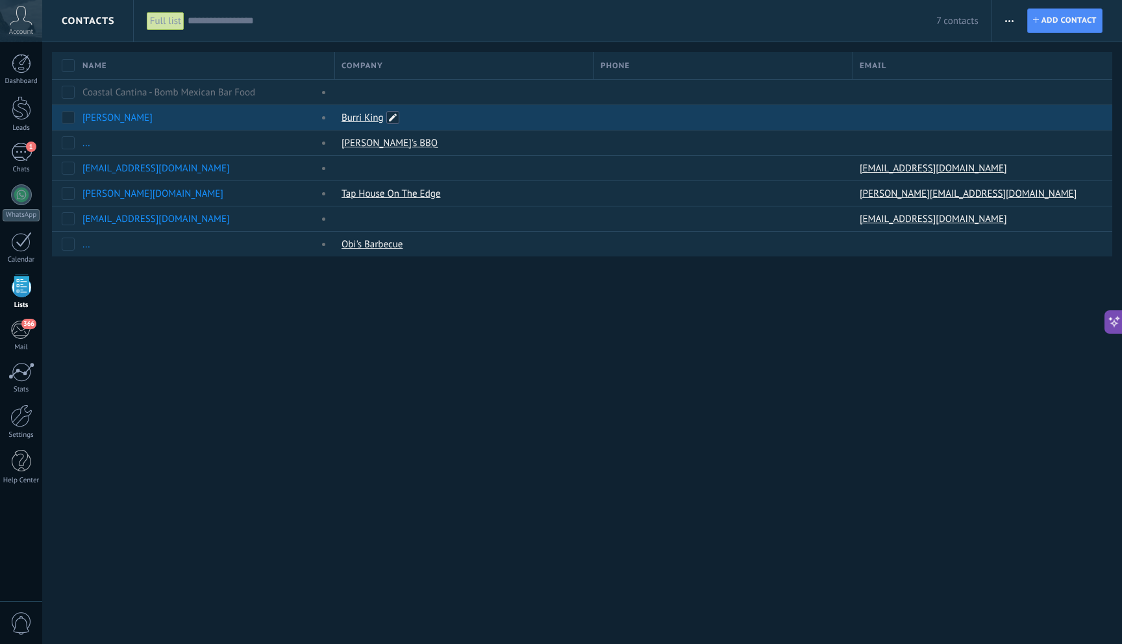
click at [391, 116] on span at bounding box center [392, 117] width 13 height 13
click at [271, 119] on div "[PERSON_NAME]" at bounding box center [197, 118] width 230 height 12
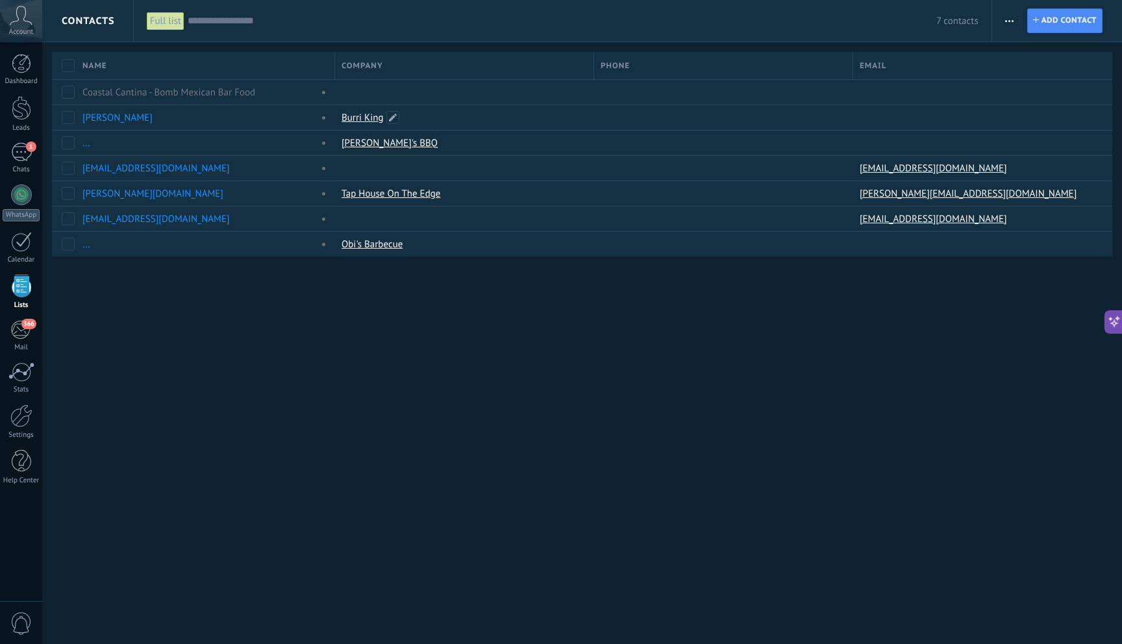
click at [466, 115] on div "Burri King" at bounding box center [461, 117] width 253 height 25
click at [464, 115] on div "Burri King" at bounding box center [461, 117] width 253 height 25
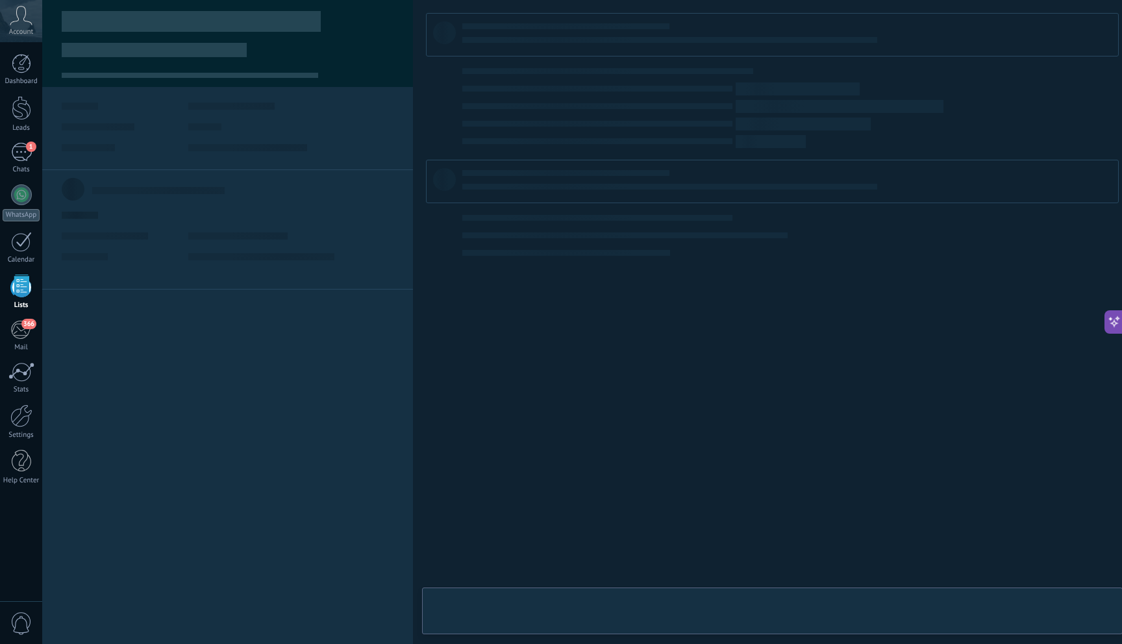
type textarea "***"
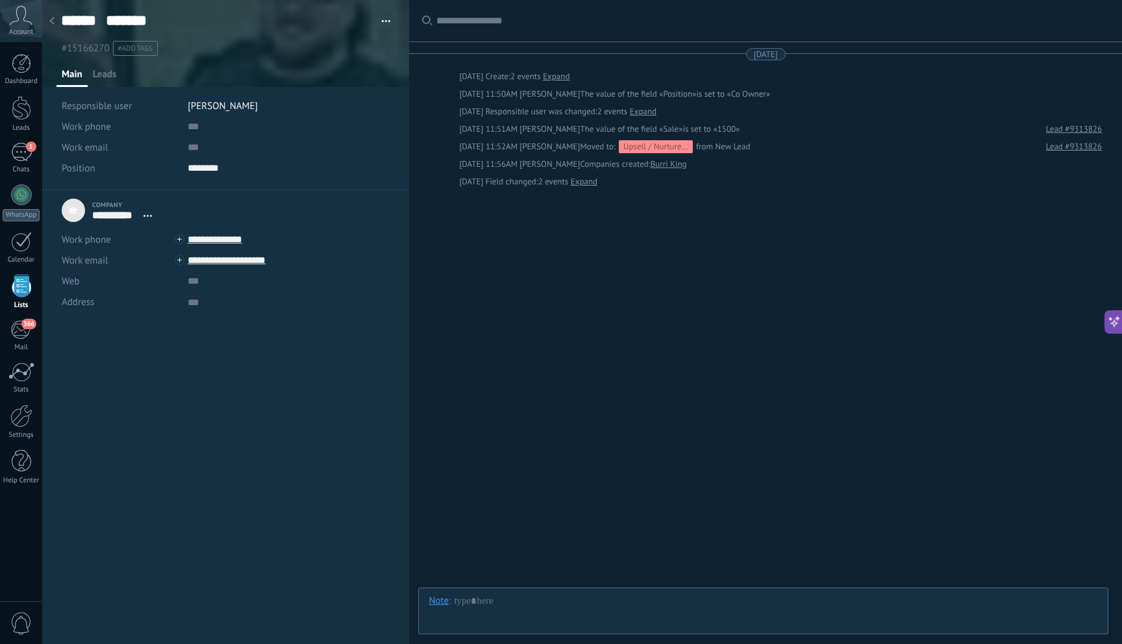
scroll to position [13, 0]
drag, startPoint x: 256, startPoint y: 242, endPoint x: 188, endPoint y: 236, distance: 69.0
click at [188, 236] on input "**********" at bounding box center [285, 239] width 194 height 21
drag, startPoint x: 309, startPoint y: 447, endPoint x: 297, endPoint y: 392, distance: 55.9
click at [309, 446] on div "**********" at bounding box center [225, 417] width 367 height 454
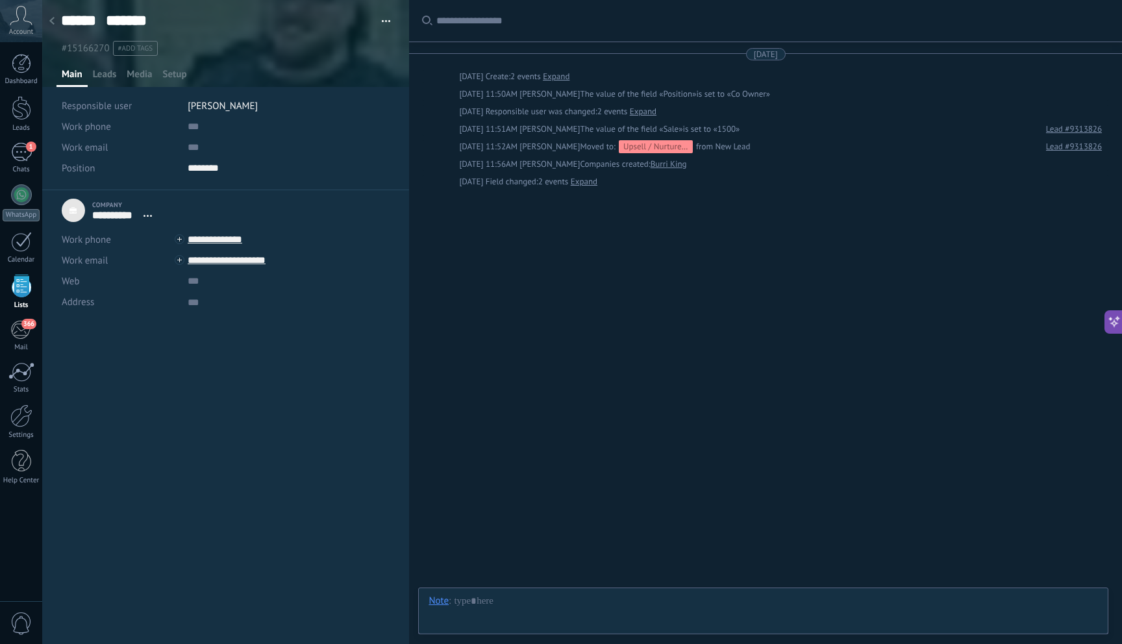
click at [51, 18] on icon at bounding box center [51, 21] width 5 height 8
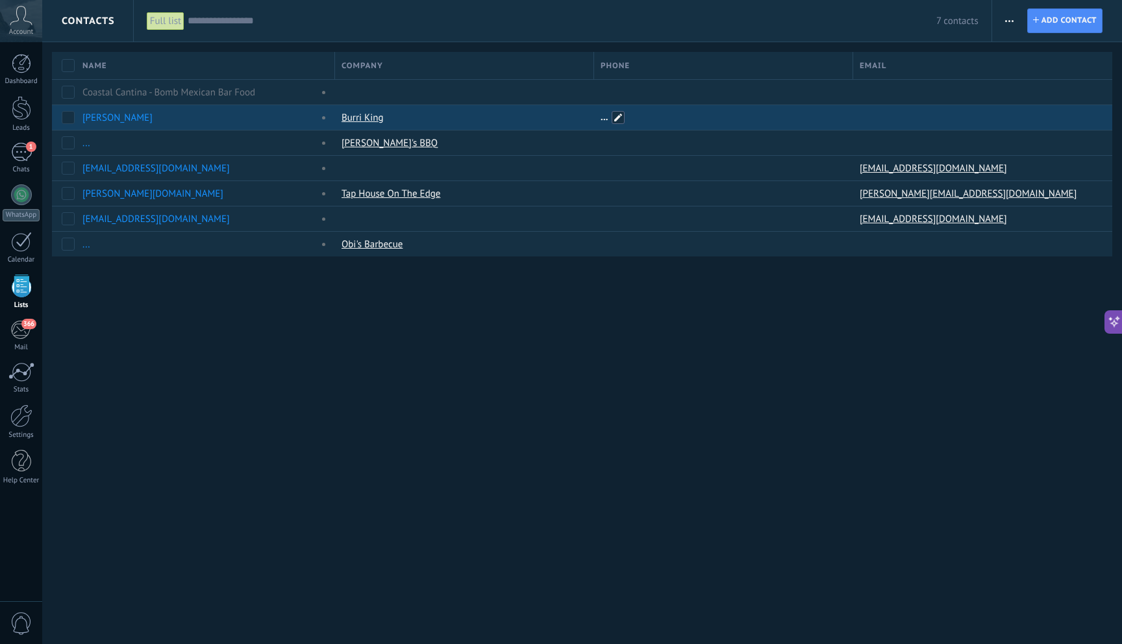
click at [615, 121] on span at bounding box center [618, 117] width 13 height 13
click at [719, 343] on div "Contacts Full list Apply 7 contacts Full list Contacts without tasks assigned C…" at bounding box center [582, 322] width 1080 height 644
click at [619, 118] on span at bounding box center [618, 117] width 13 height 13
click at [867, 116] on div at bounding box center [977, 117] width 249 height 25
click at [873, 118] on span at bounding box center [877, 117] width 13 height 13
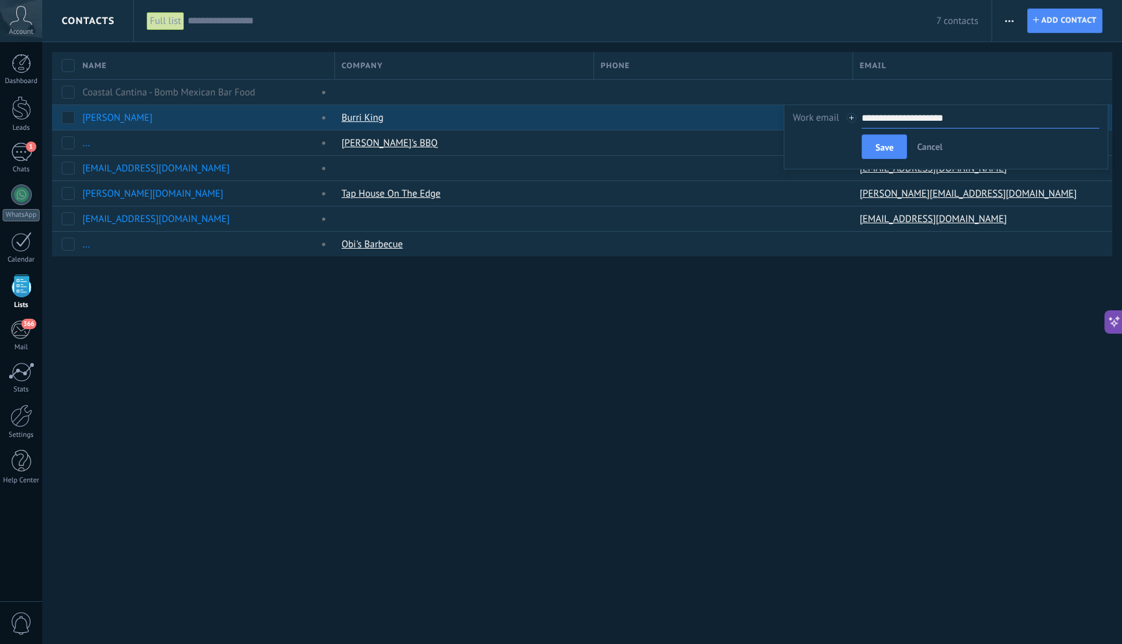
type input "**********"
click at [839, 357] on div "Contacts Full list Apply 7 contacts Full list Contacts without tasks assigned C…" at bounding box center [582, 322] width 1080 height 644
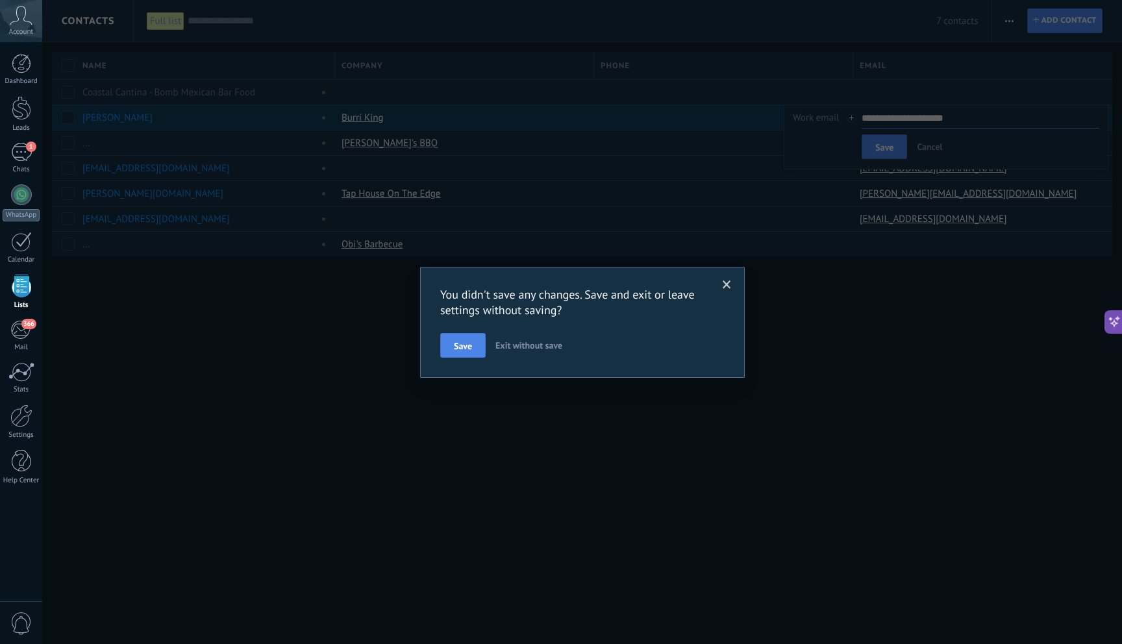
click at [475, 356] on button "Save" at bounding box center [462, 345] width 45 height 25
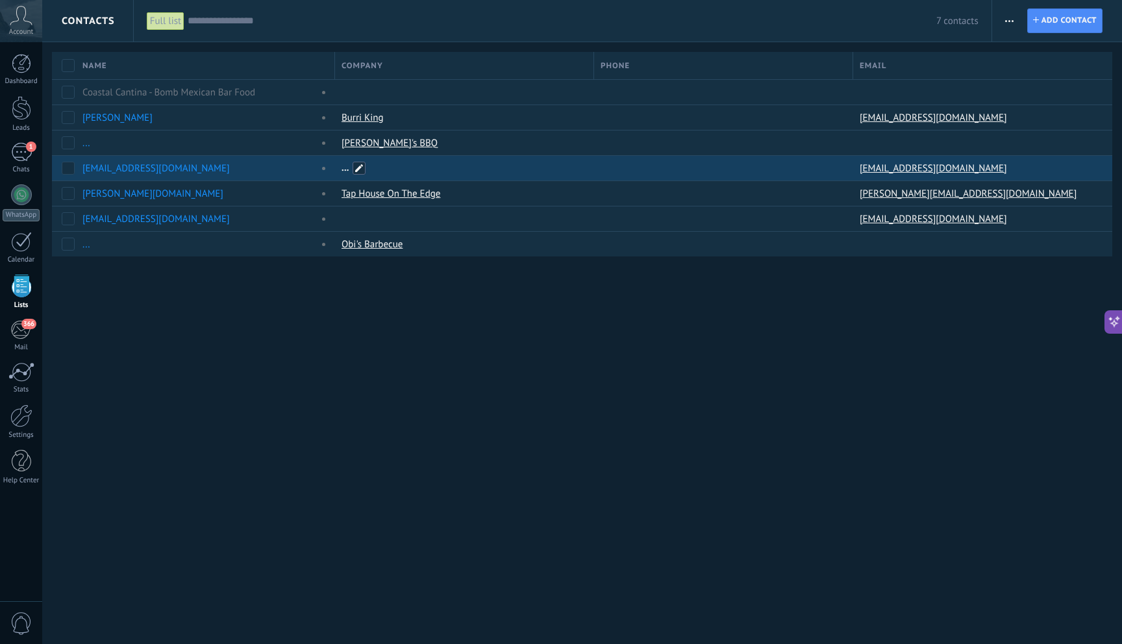
click at [357, 167] on span at bounding box center [359, 168] width 13 height 13
type input "**********"
click at [367, 424] on div "Contacts Full list Apply 7 contacts Full list Contacts without tasks assigned C…" at bounding box center [582, 322] width 1080 height 644
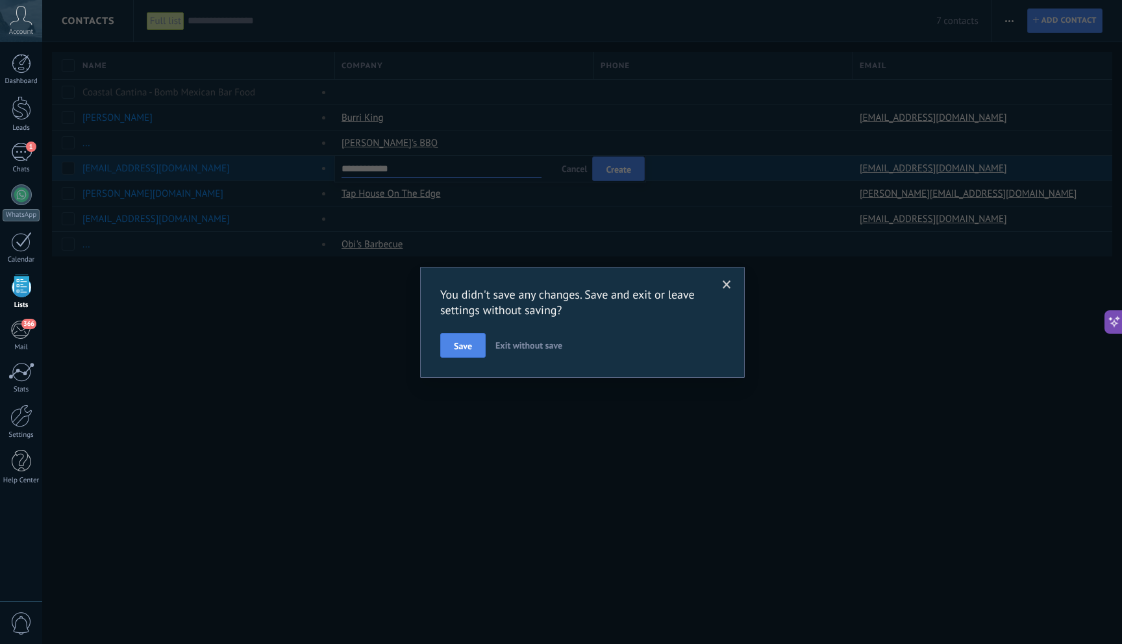
click at [468, 354] on button "Save" at bounding box center [462, 345] width 45 height 25
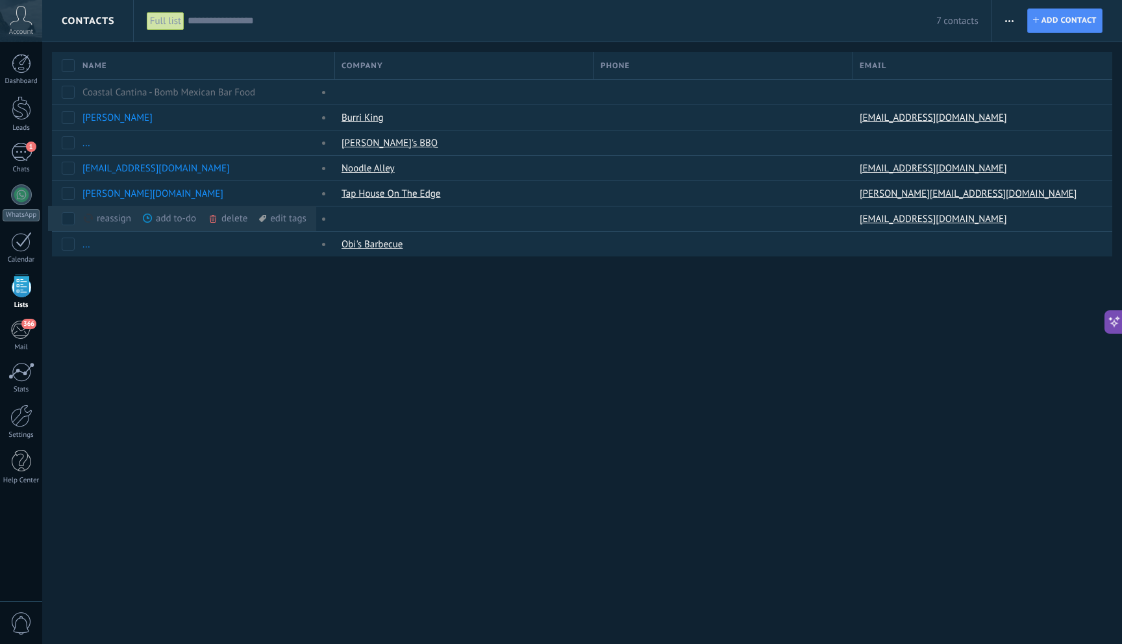
click at [223, 370] on div "Contacts Full list Apply 7 contacts Full list Contacts without tasks assigned C…" at bounding box center [582, 322] width 1080 height 644
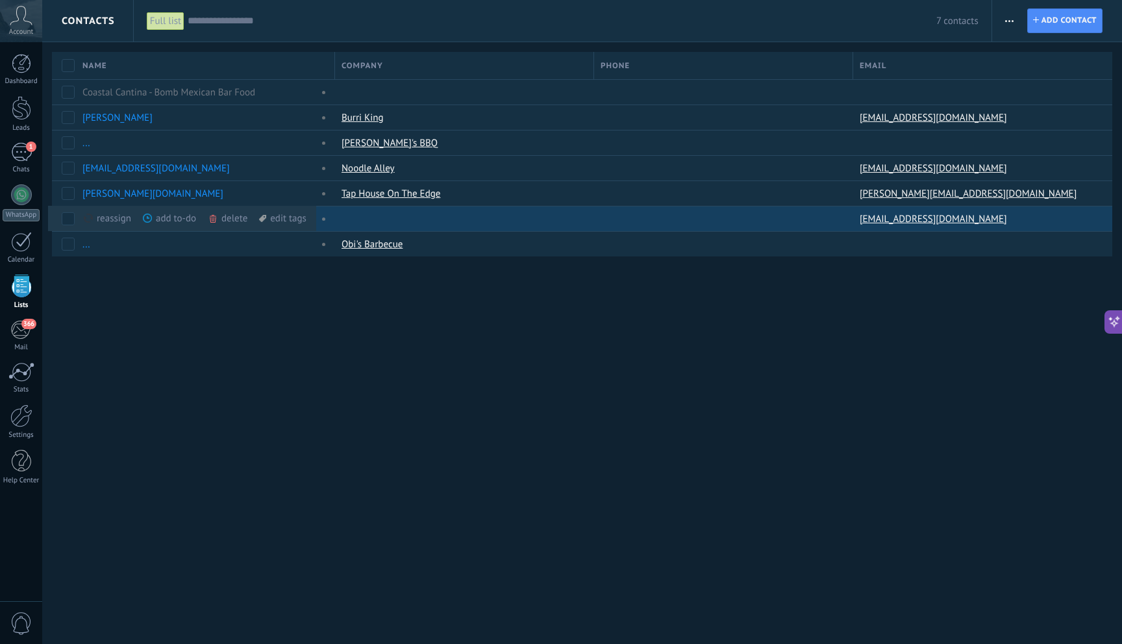
click at [229, 221] on div "delete more" at bounding box center [252, 218] width 88 height 25
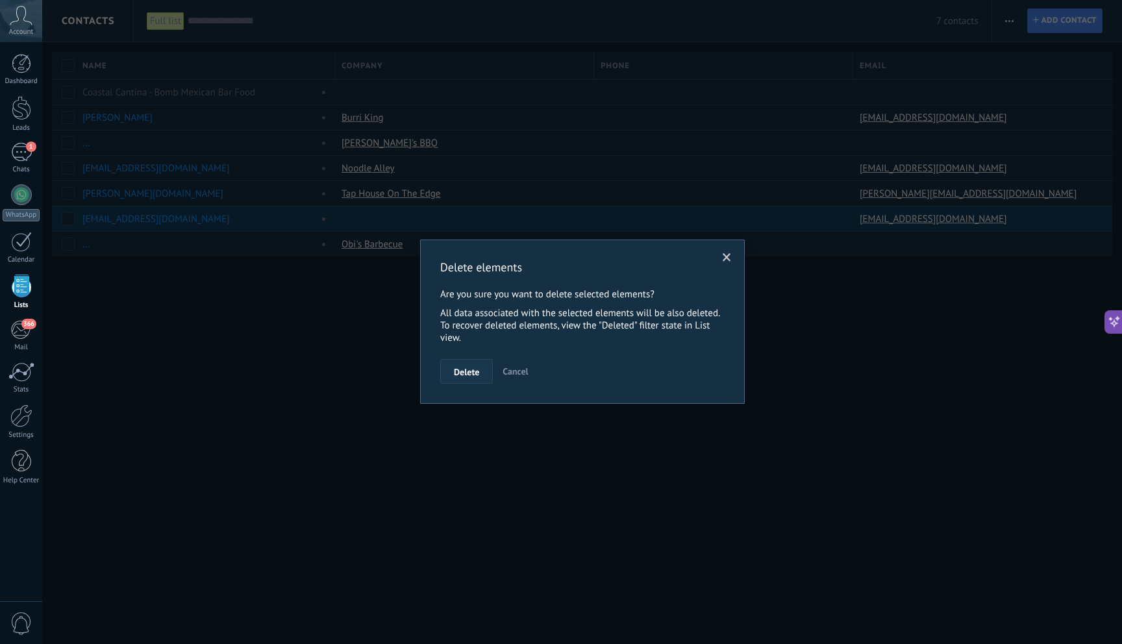
click at [454, 369] on span "Delete" at bounding box center [466, 371] width 25 height 9
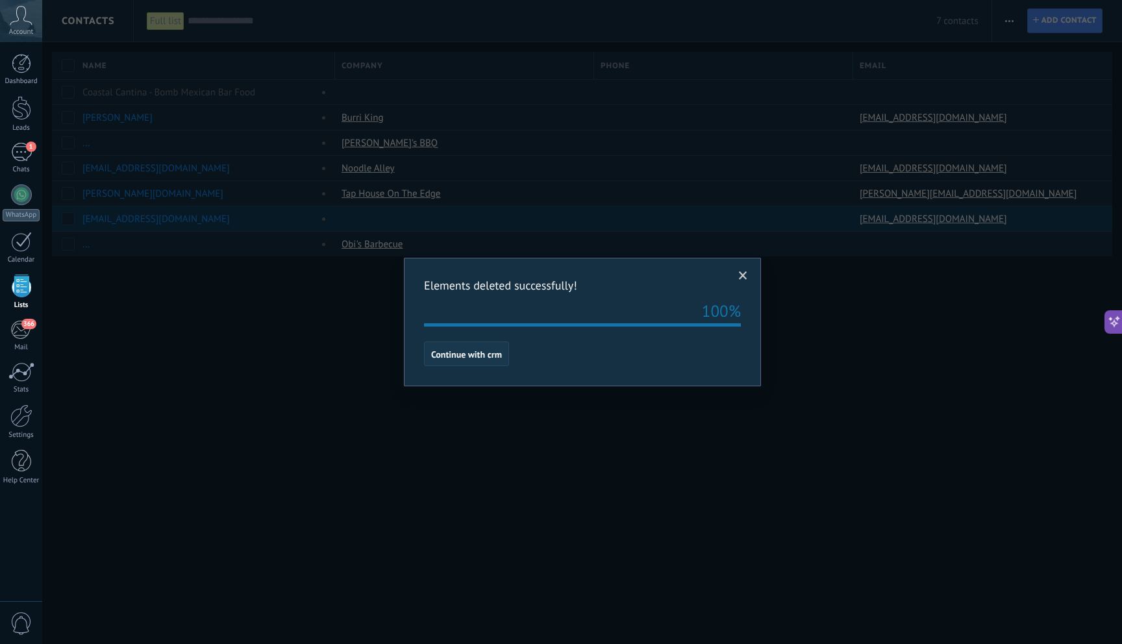
click at [456, 352] on span "Continue with crm" at bounding box center [466, 354] width 71 height 9
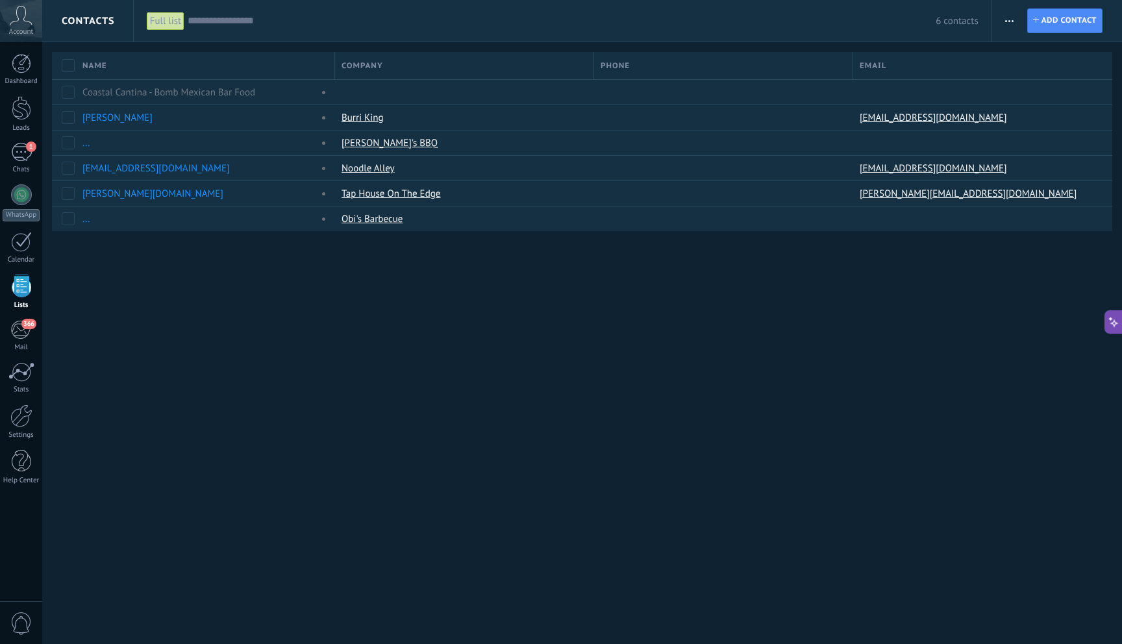
click at [232, 321] on div "Contacts Full list Apply 6 contacts Full list Contacts without tasks assigned C…" at bounding box center [582, 322] width 1080 height 644
click at [1077, 26] on span "Add contact" at bounding box center [1068, 20] width 55 height 23
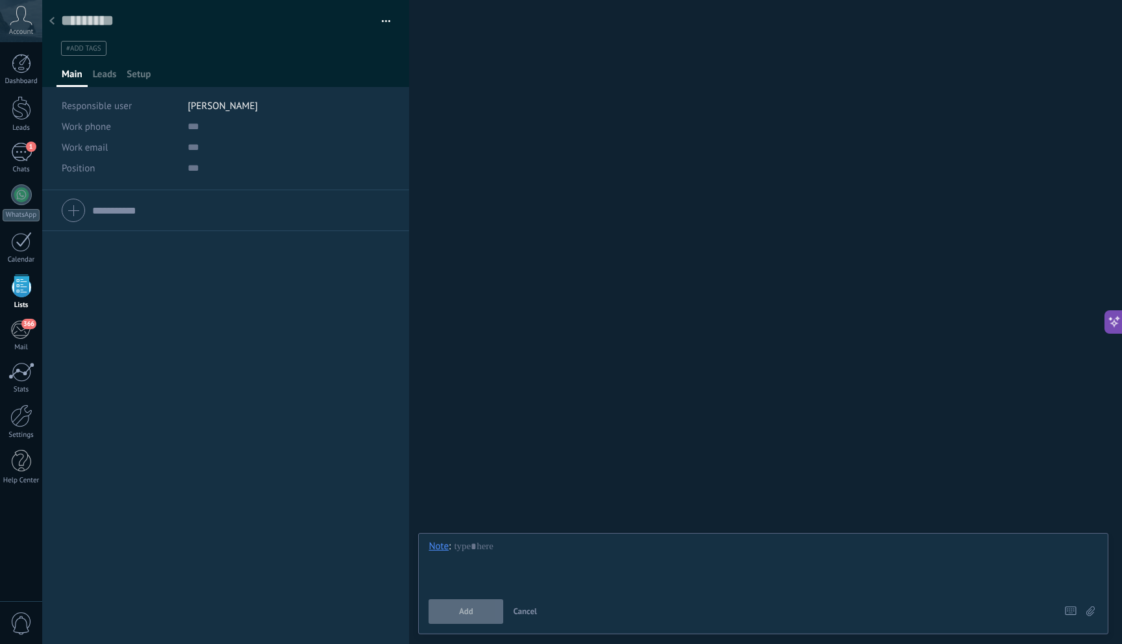
click at [74, 214] on div at bounding box center [226, 210] width 328 height 32
paste input "**********"
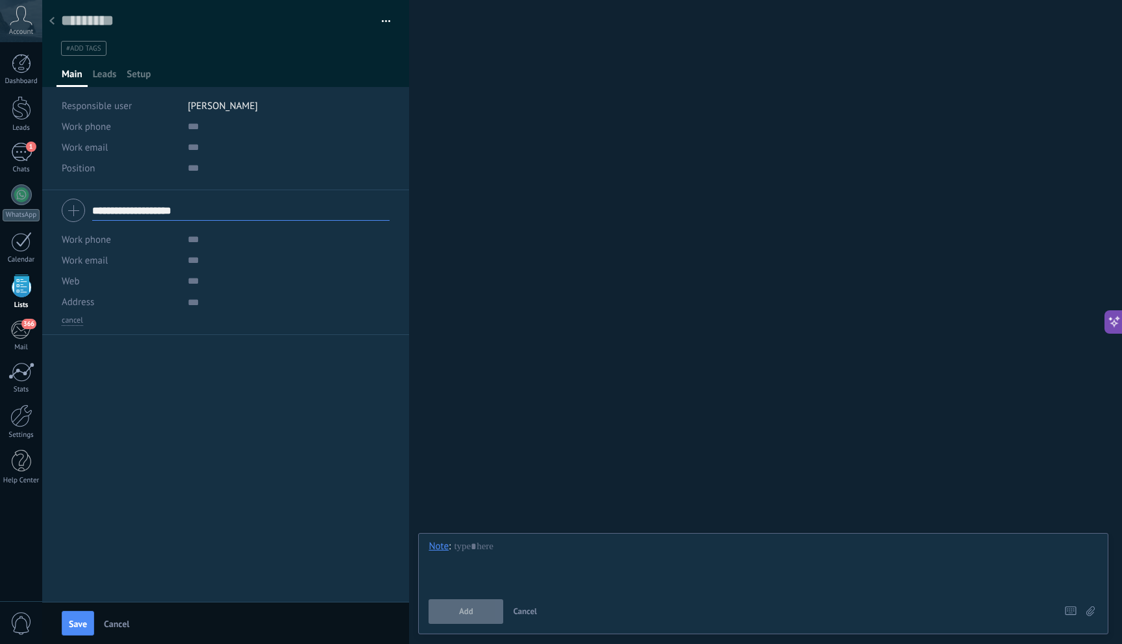
type input "**********"
click at [482, 616] on button "Add" at bounding box center [466, 611] width 75 height 25
click at [74, 627] on span "Save" at bounding box center [78, 623] width 18 height 9
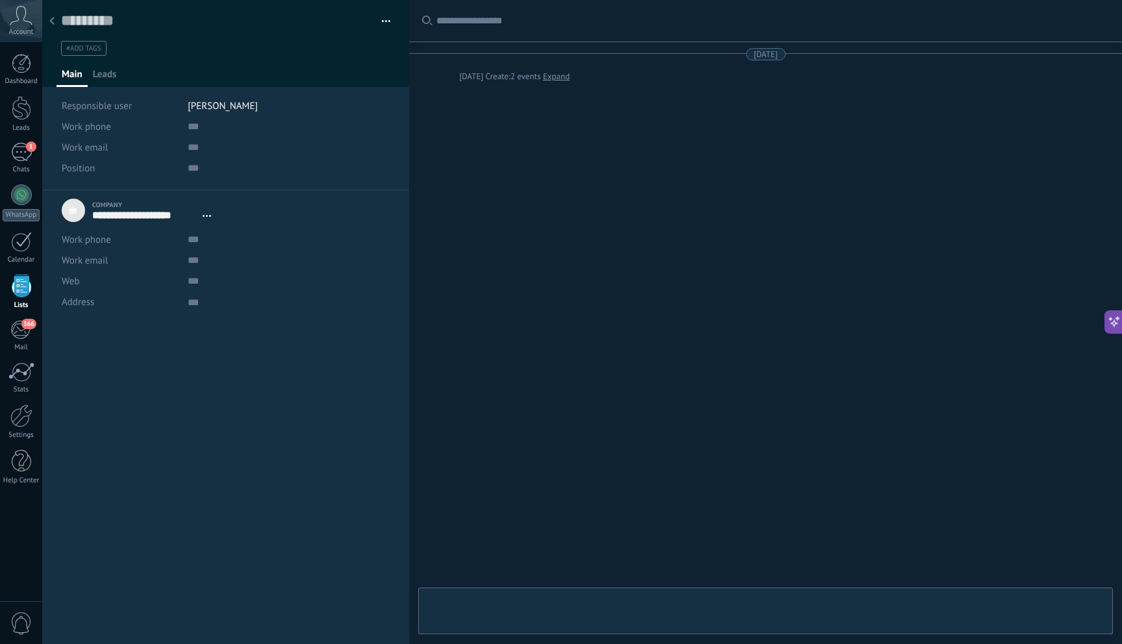
type textarea "*********"
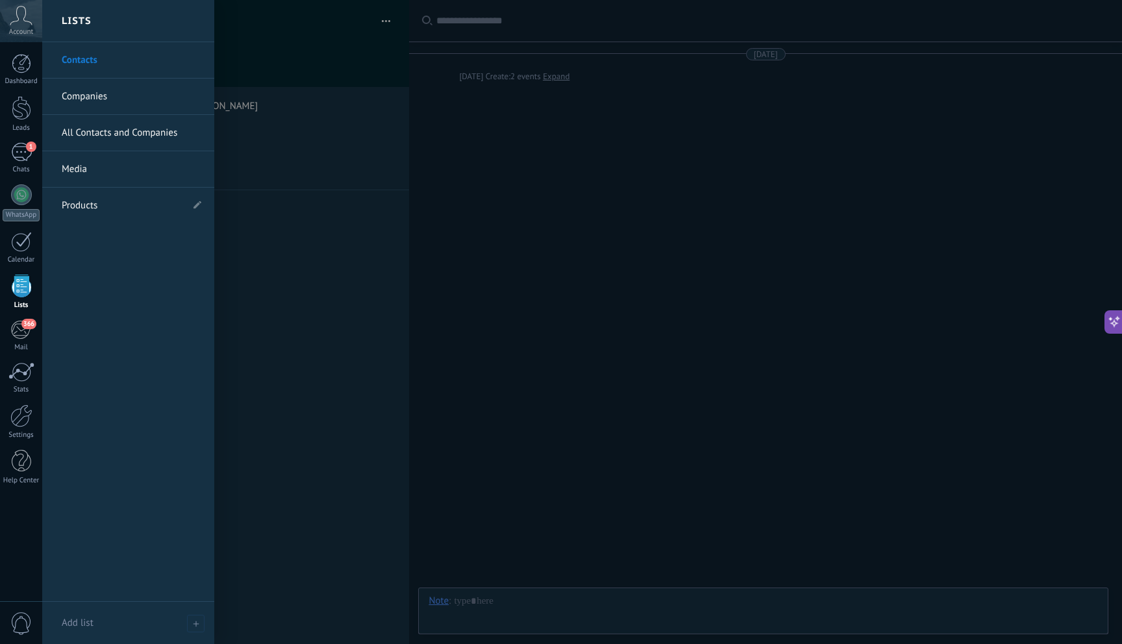
click at [23, 294] on div at bounding box center [21, 286] width 19 height 23
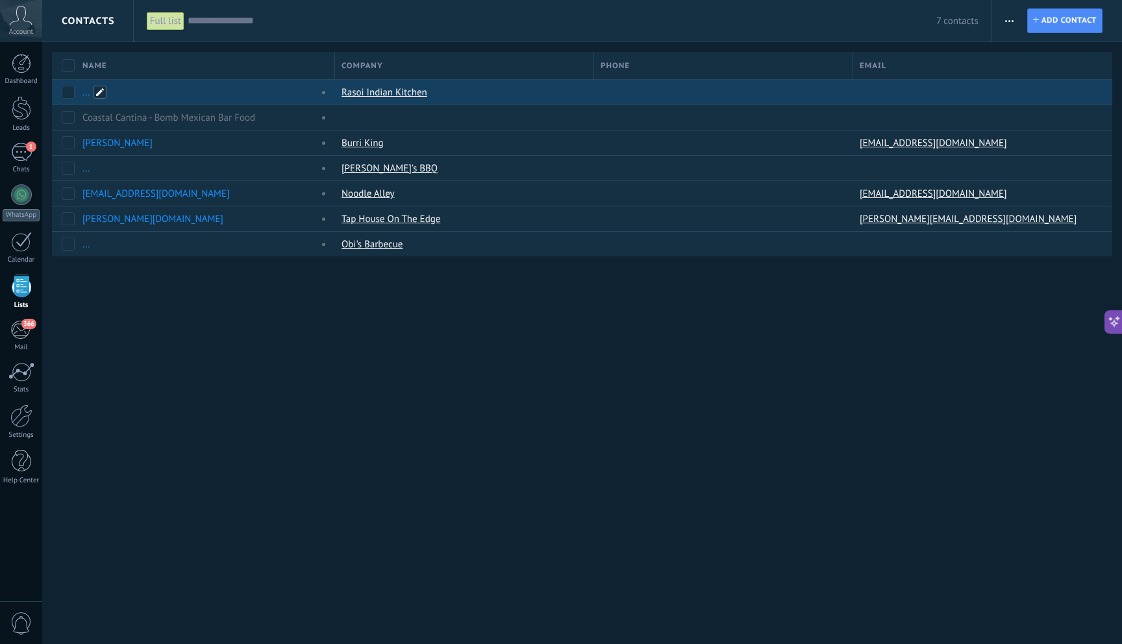
click at [100, 92] on span at bounding box center [99, 92] width 13 height 13
type input "****"
click at [747, 359] on div "Contacts Full list Apply 7 contacts Full list Contacts without tasks assigned C…" at bounding box center [582, 322] width 1080 height 644
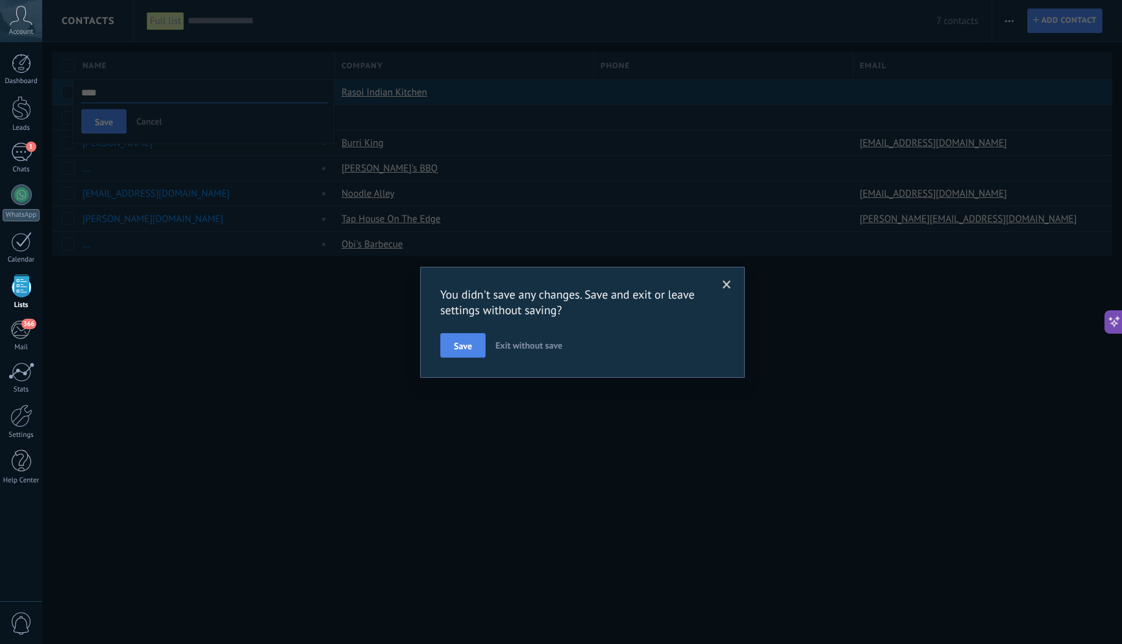
click at [460, 346] on span "Save" at bounding box center [463, 346] width 18 height 9
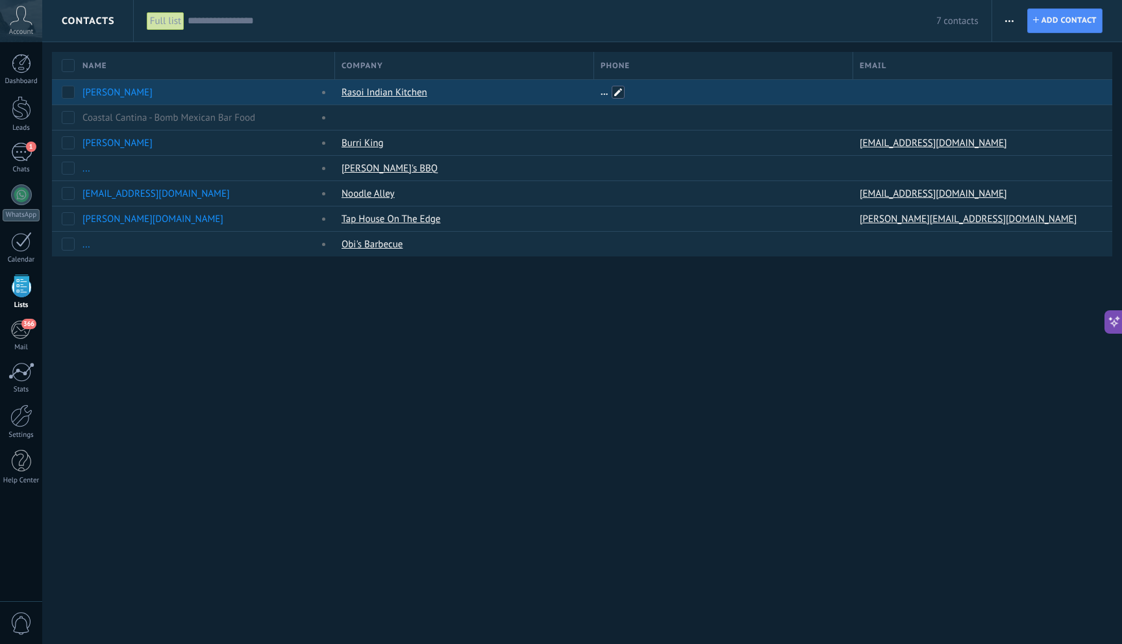
click at [622, 91] on span at bounding box center [618, 92] width 13 height 13
type input "**********"
click at [633, 132] on button "Save" at bounding box center [625, 121] width 45 height 25
click at [880, 89] on span at bounding box center [877, 92] width 13 height 13
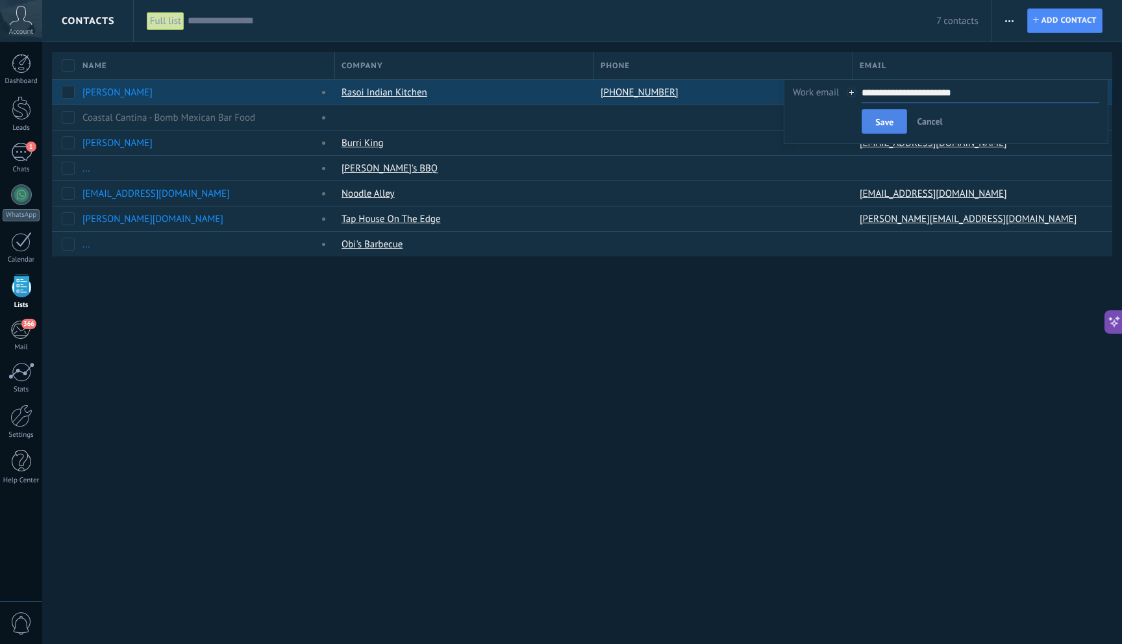
type input "**********"
click at [879, 125] on span "Save" at bounding box center [884, 122] width 18 height 9
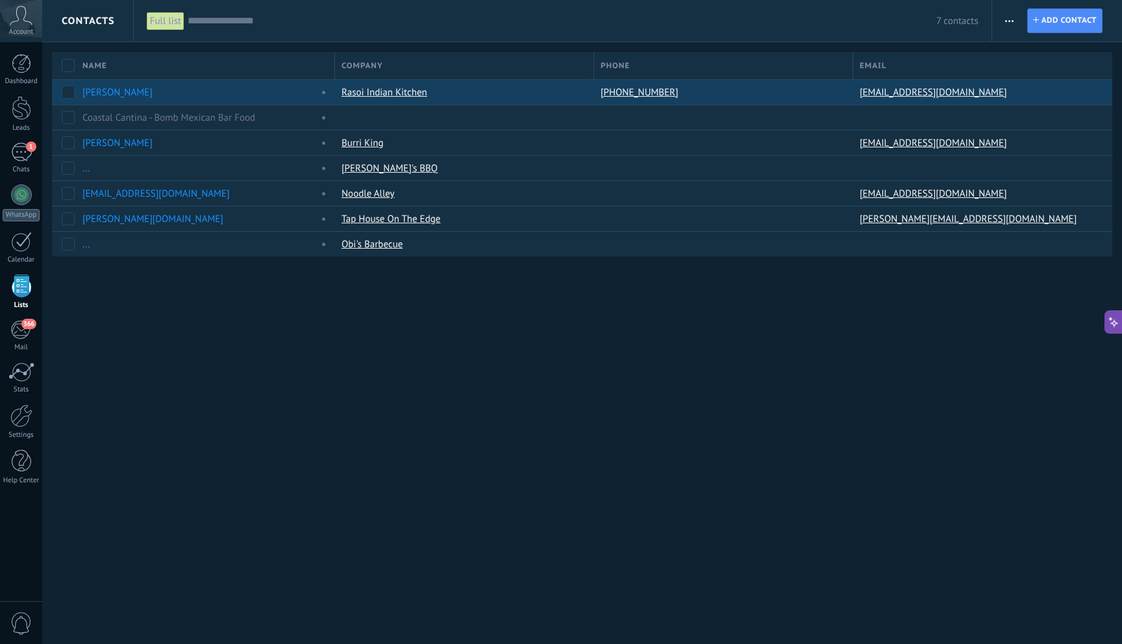
click at [198, 408] on div "Contacts Full list Apply 7 contacts Full list Contacts without tasks assigned C…" at bounding box center [582, 322] width 1080 height 644
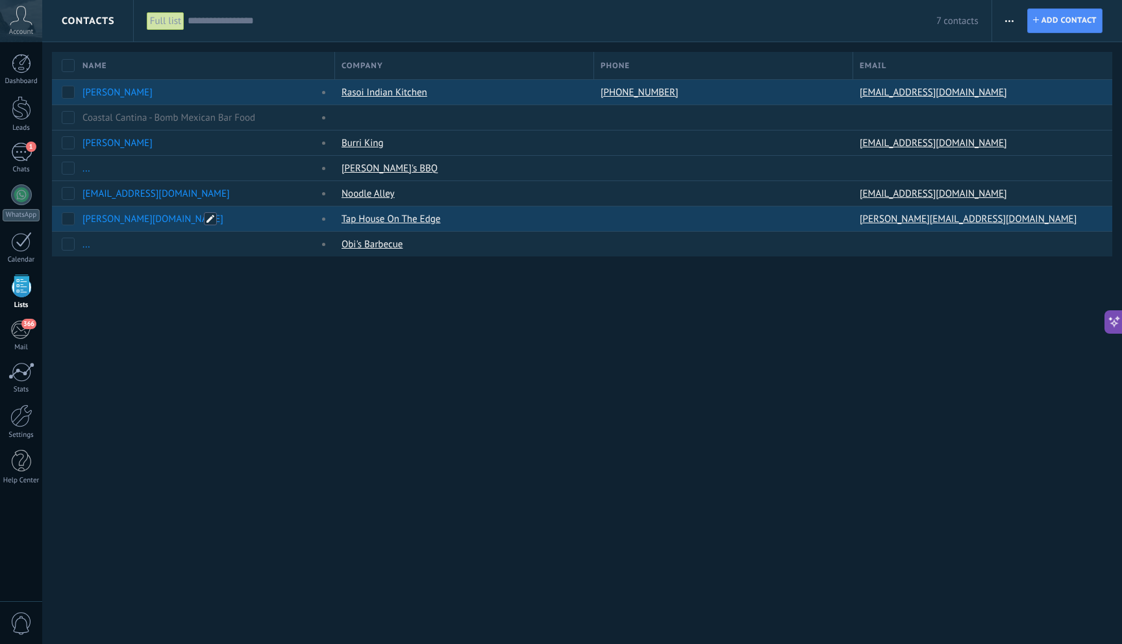
click at [208, 219] on span at bounding box center [210, 218] width 13 height 13
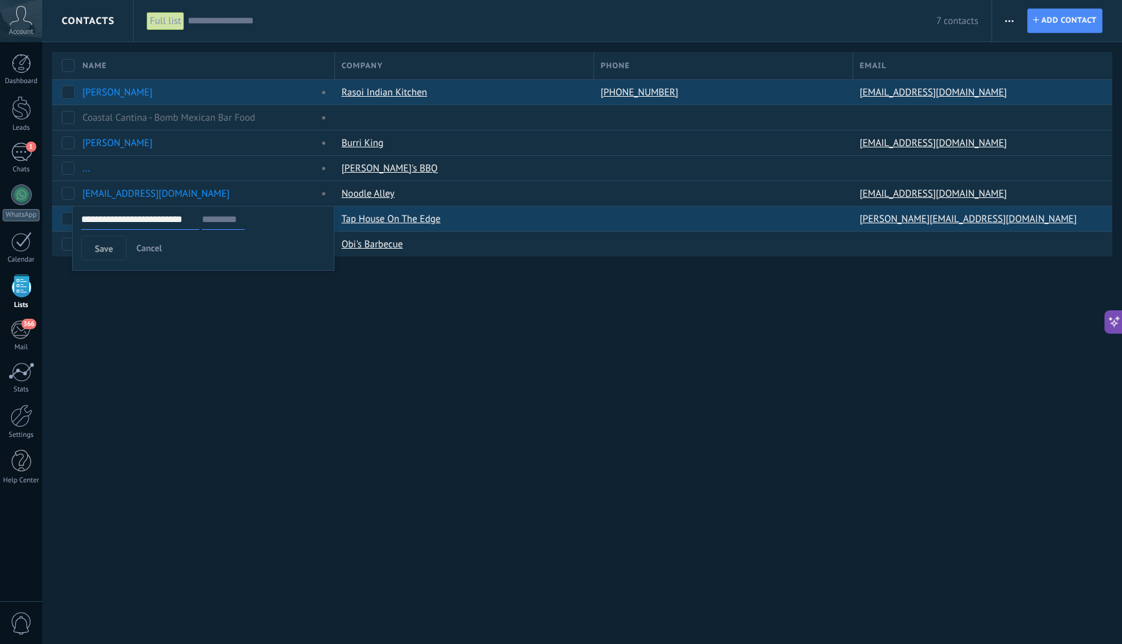
click at [64, 222] on div "Contacts Full list Apply 7 contacts Full list Contacts without tasks assigned C…" at bounding box center [582, 149] width 1080 height 299
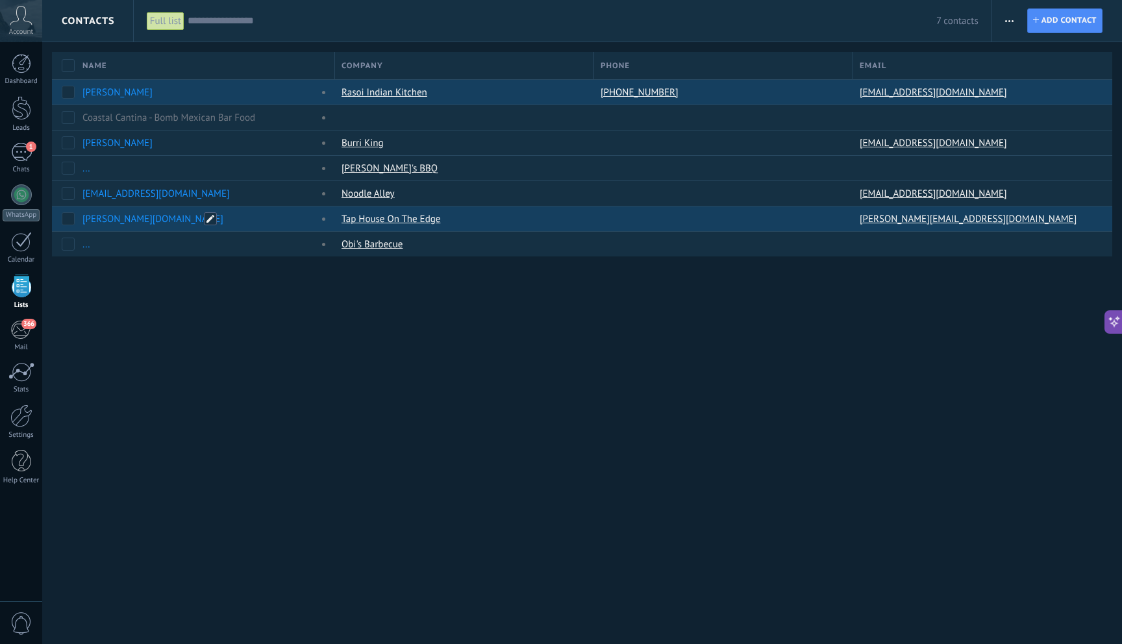
click at [213, 216] on span at bounding box center [210, 218] width 13 height 13
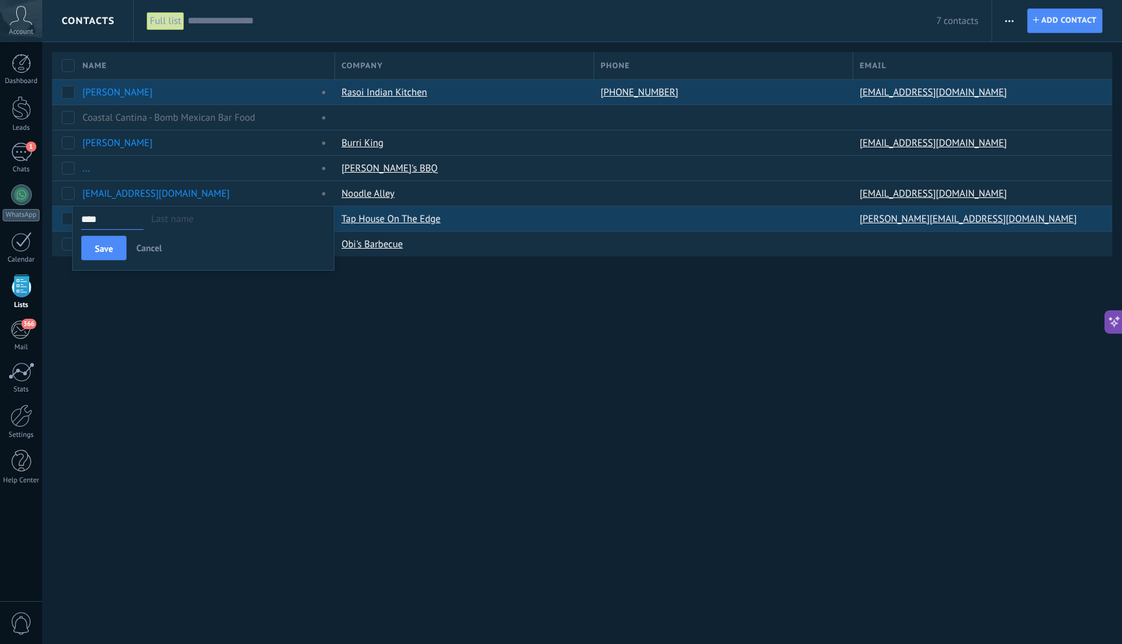
type input "****"
click at [281, 389] on div "Contacts Full list Apply 7 contacts Full list Contacts without tasks assigned C…" at bounding box center [582, 322] width 1080 height 644
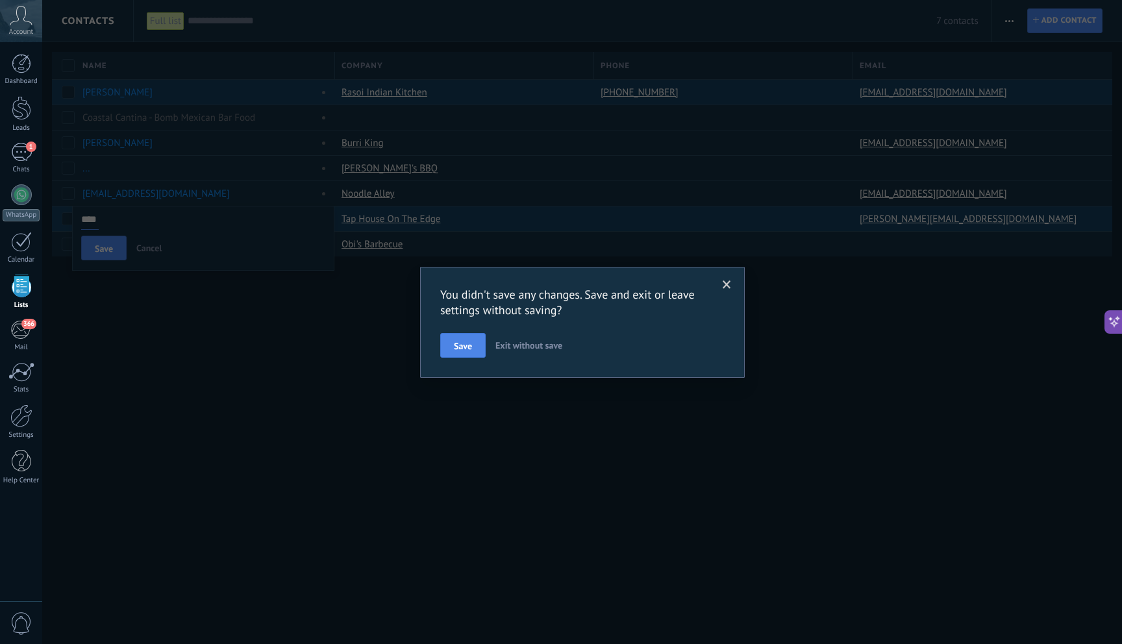
click at [472, 345] on button "Save" at bounding box center [462, 345] width 45 height 25
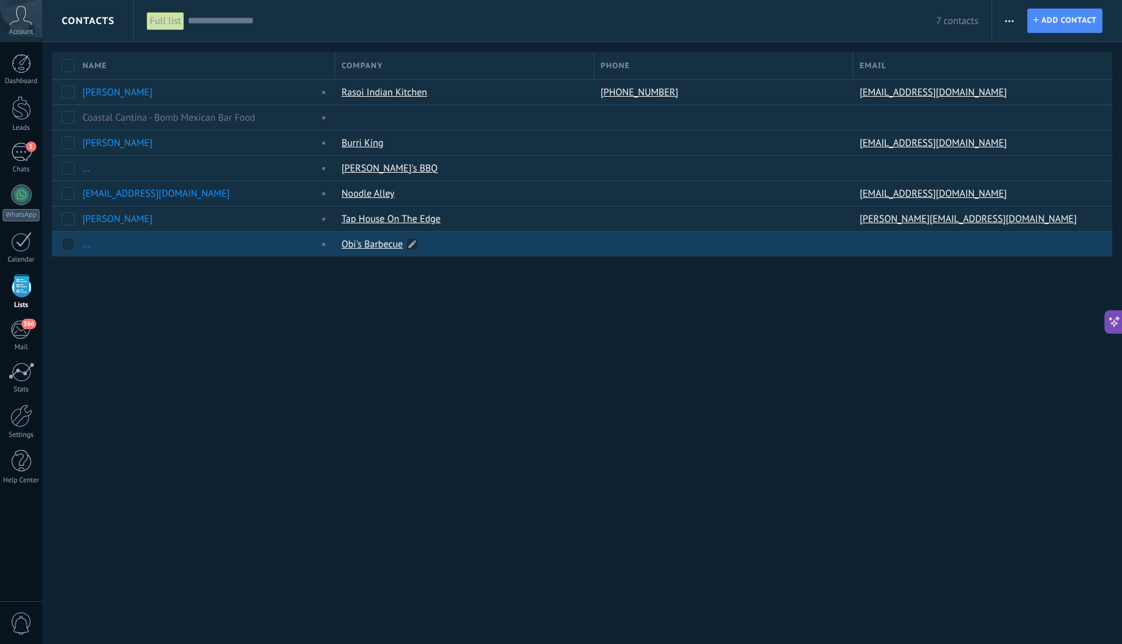
click at [358, 243] on link "Obi's Barbecue" at bounding box center [372, 244] width 61 height 12
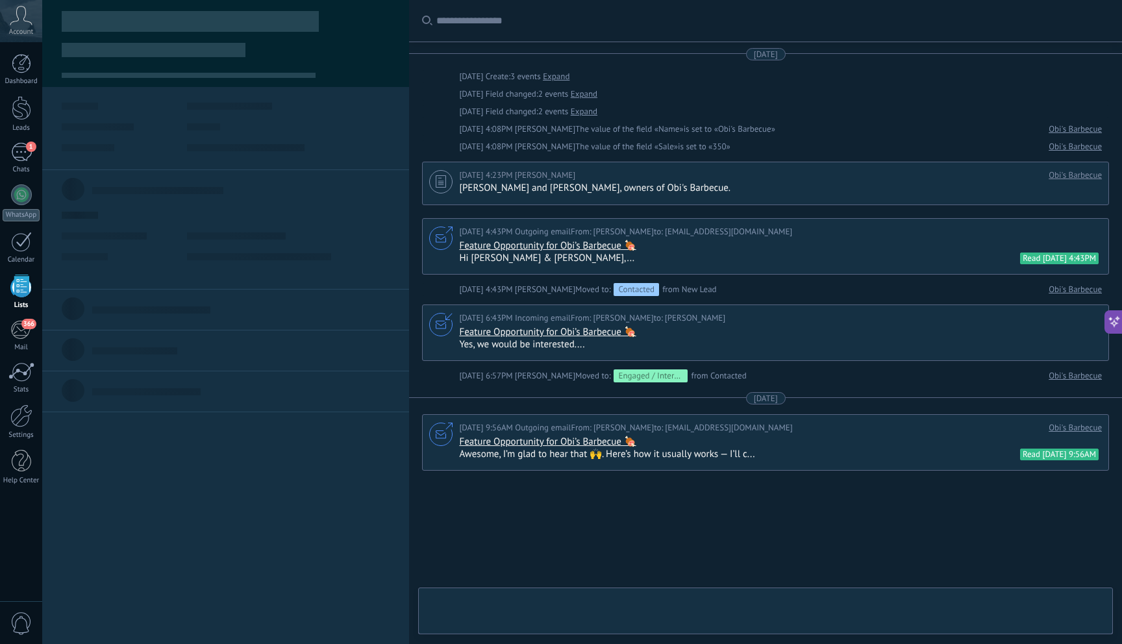
type textarea "**********"
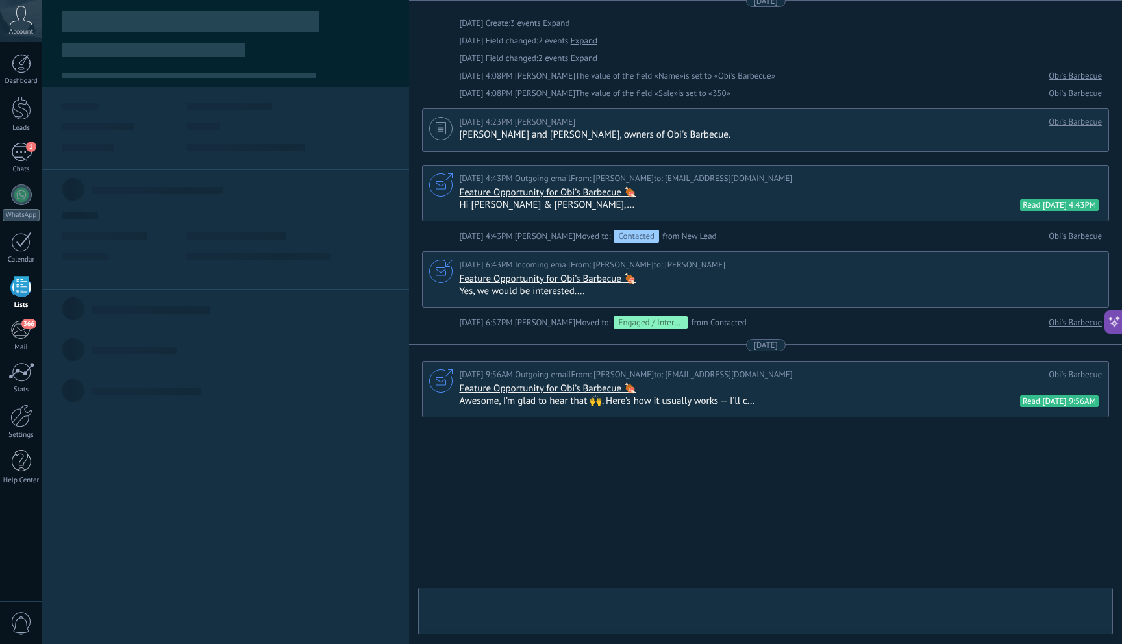
scroll to position [26, 0]
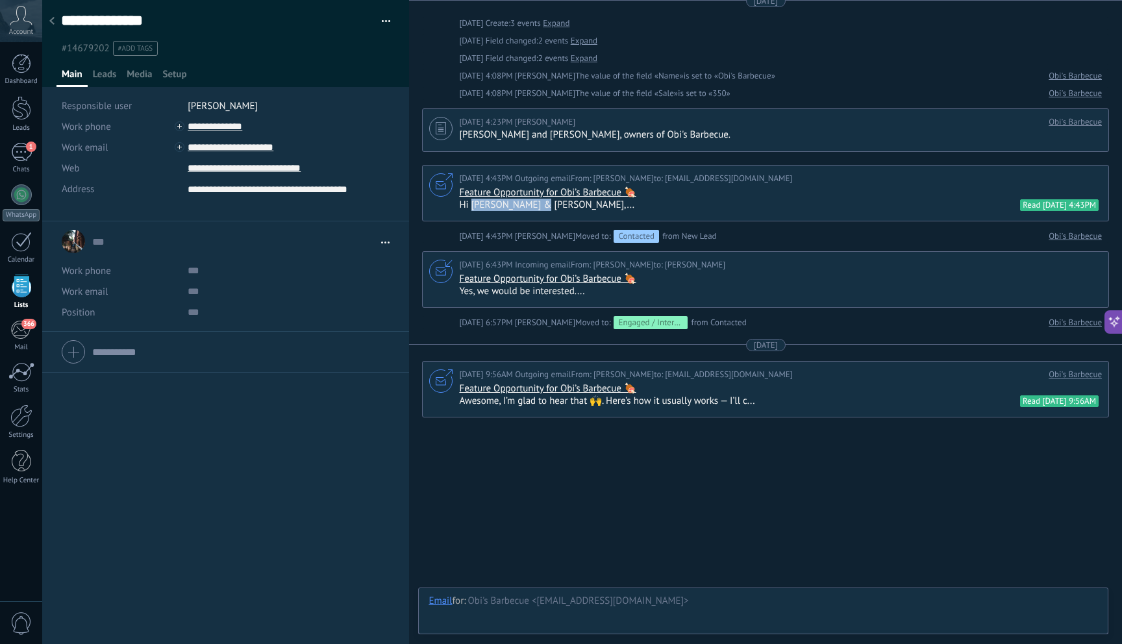
drag, startPoint x: 472, startPoint y: 206, endPoint x: 532, endPoint y: 206, distance: 60.4
click at [532, 206] on div "Hi [PERSON_NAME] & [PERSON_NAME],... Read [DATE] 4:43PM" at bounding box center [779, 205] width 640 height 12
copy div "[PERSON_NAME] & [PERSON_NAME]"
click at [52, 26] on div at bounding box center [52, 21] width 18 height 25
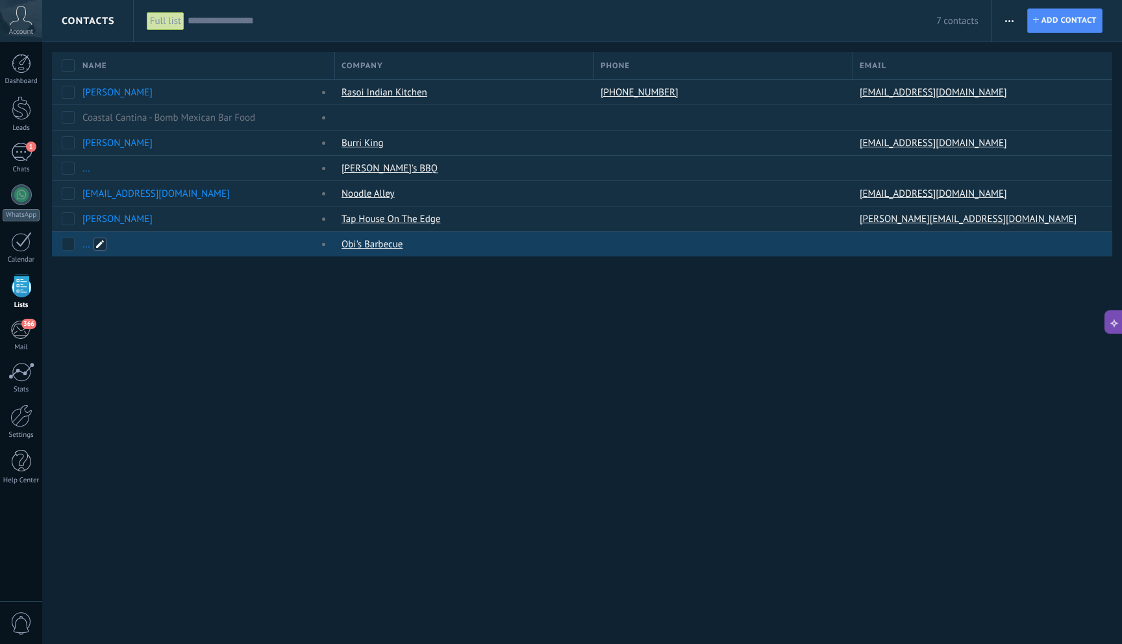
click at [101, 244] on span at bounding box center [99, 244] width 13 height 13
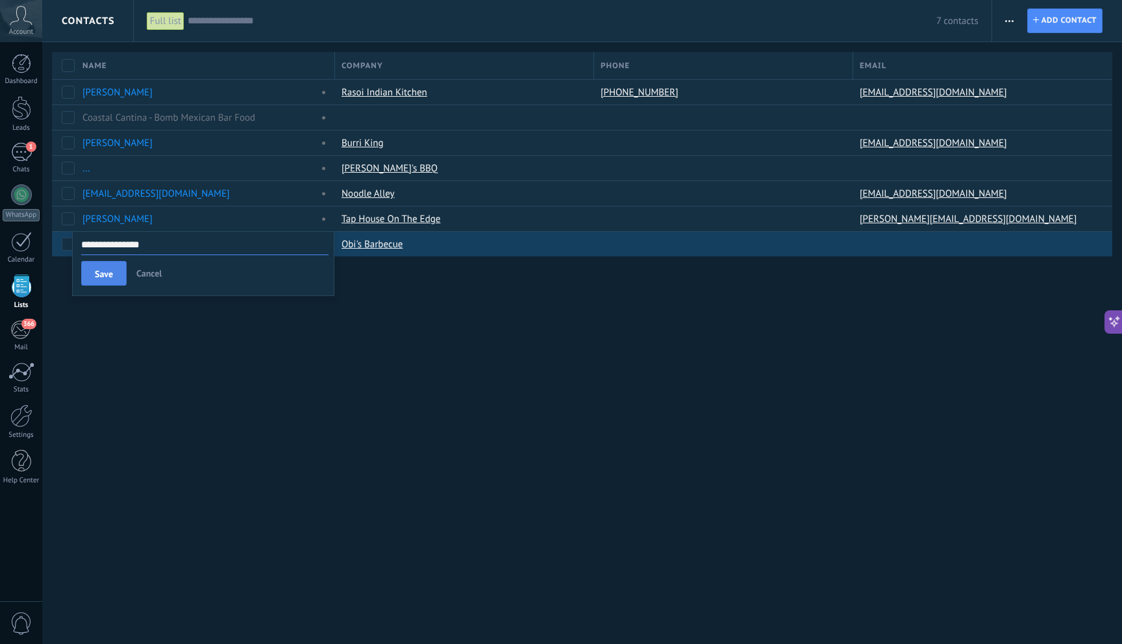
type input "**********"
click at [97, 279] on button "Save" at bounding box center [103, 273] width 45 height 25
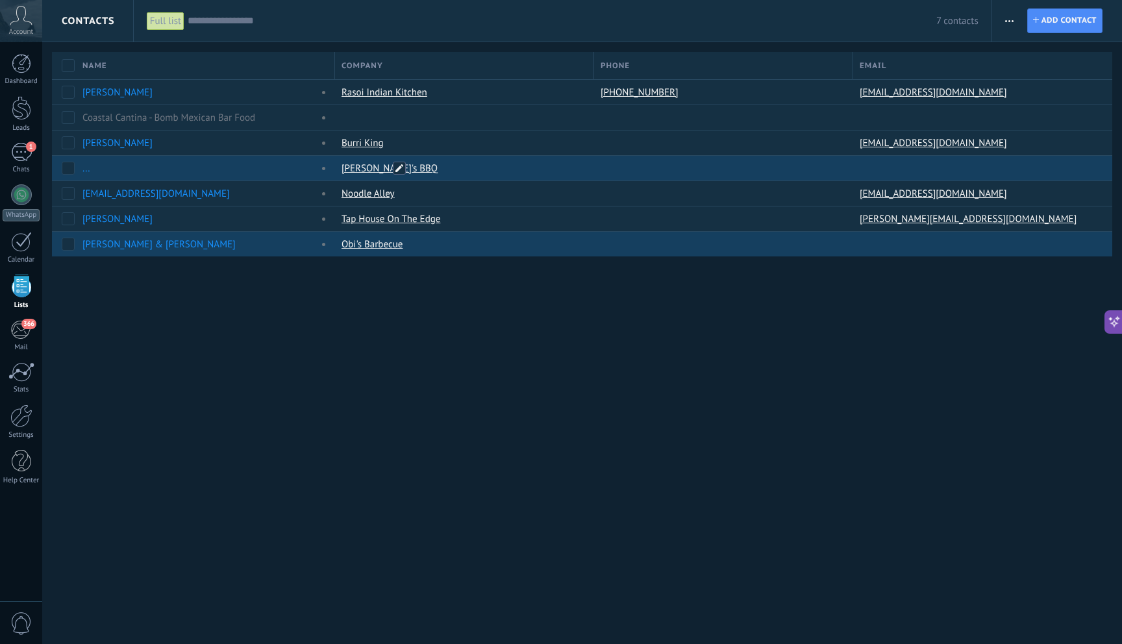
click at [399, 168] on span at bounding box center [399, 168] width 13 height 13
click at [580, 170] on span "Cancel" at bounding box center [581, 169] width 25 height 12
click at [145, 166] on div "..." at bounding box center [197, 168] width 230 height 12
click at [164, 168] on div "..." at bounding box center [197, 168] width 230 height 12
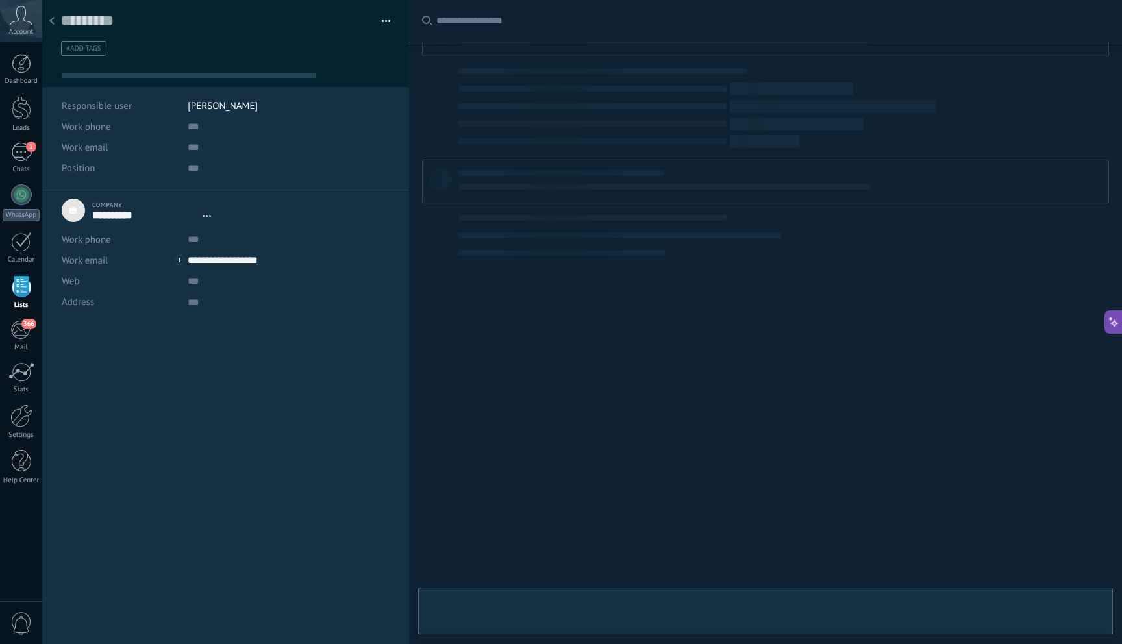
scroll to position [13, 0]
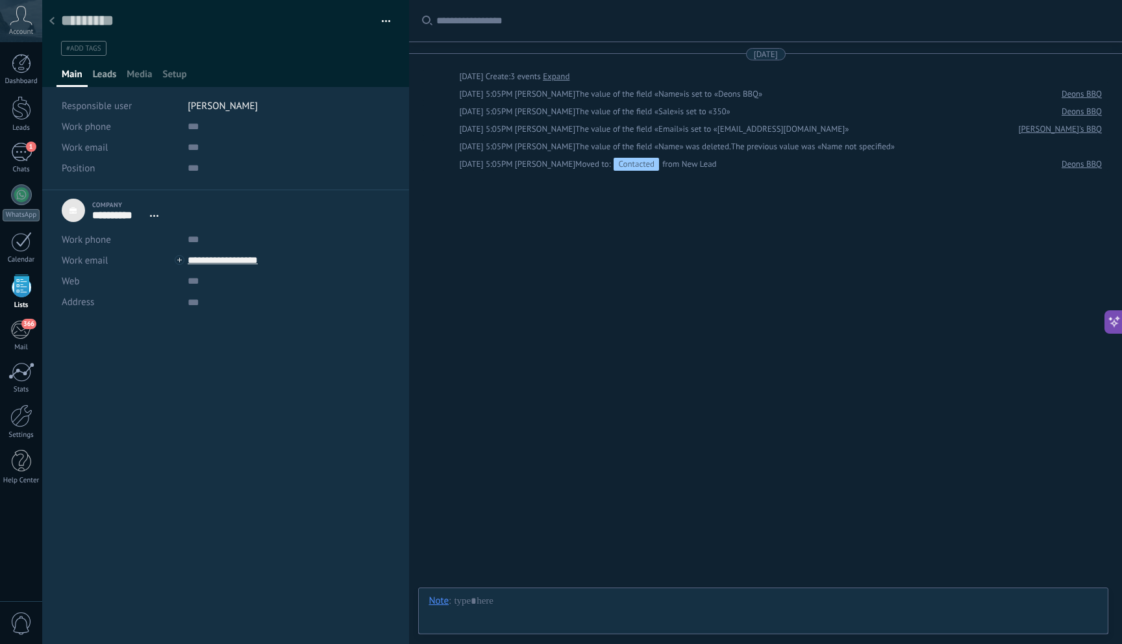
click at [103, 71] on span "Leads" at bounding box center [105, 77] width 24 height 19
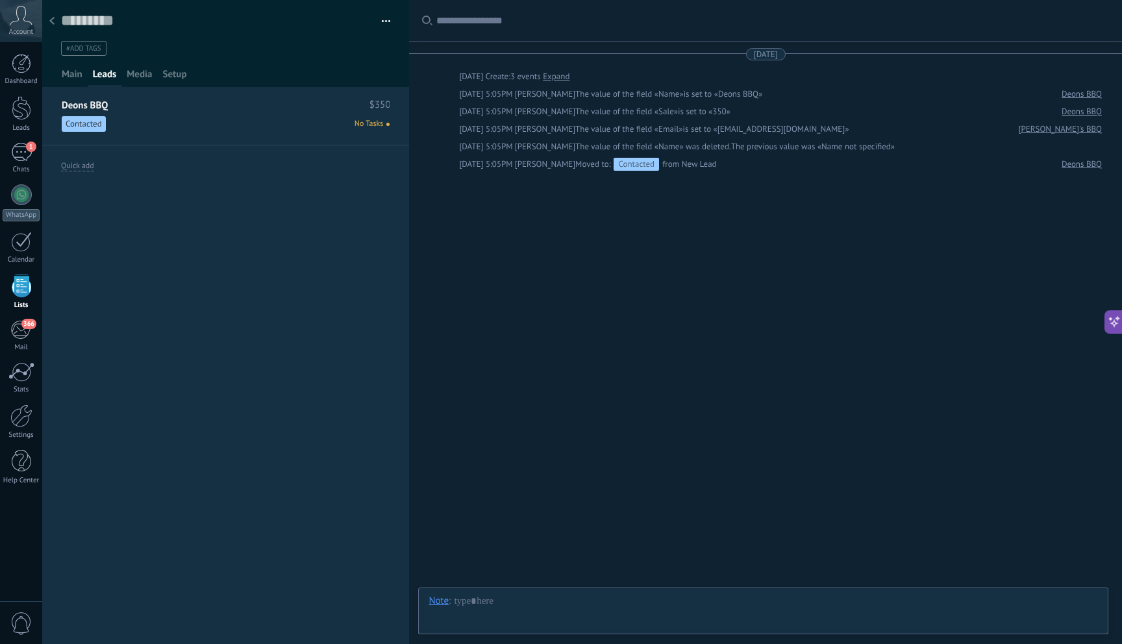
click at [58, 23] on div at bounding box center [52, 21] width 18 height 25
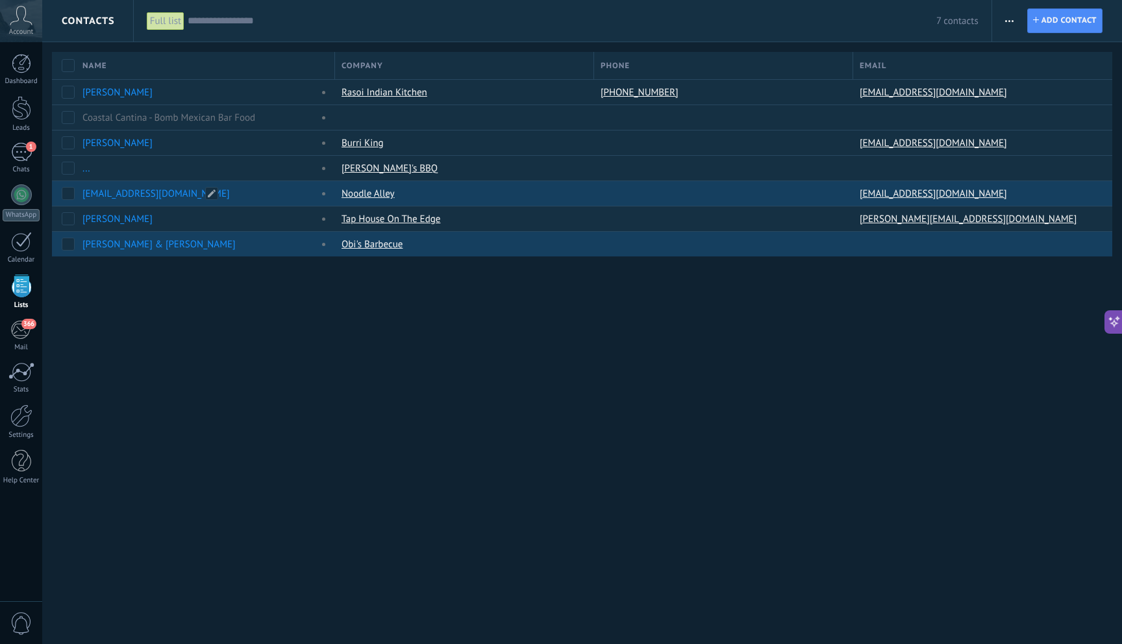
click at [265, 197] on div "[EMAIL_ADDRESS][DOMAIN_NAME]" at bounding box center [197, 194] width 230 height 12
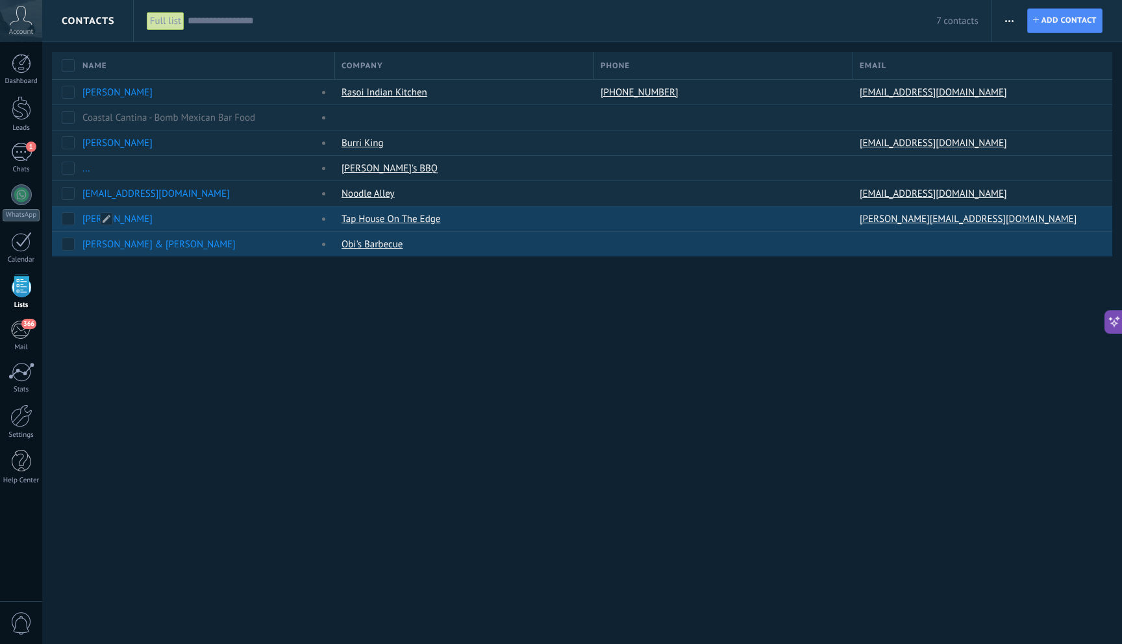
click at [247, 208] on div "[PERSON_NAME]" at bounding box center [202, 218] width 253 height 25
click at [248, 217] on div "[PERSON_NAME]" at bounding box center [197, 219] width 230 height 12
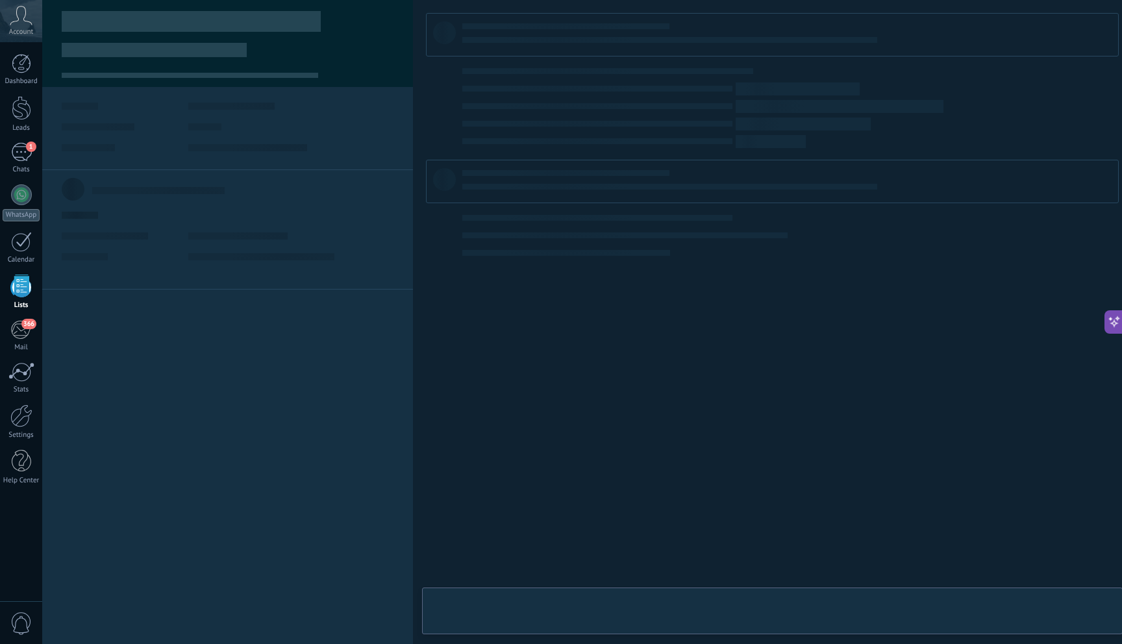
type textarea "***"
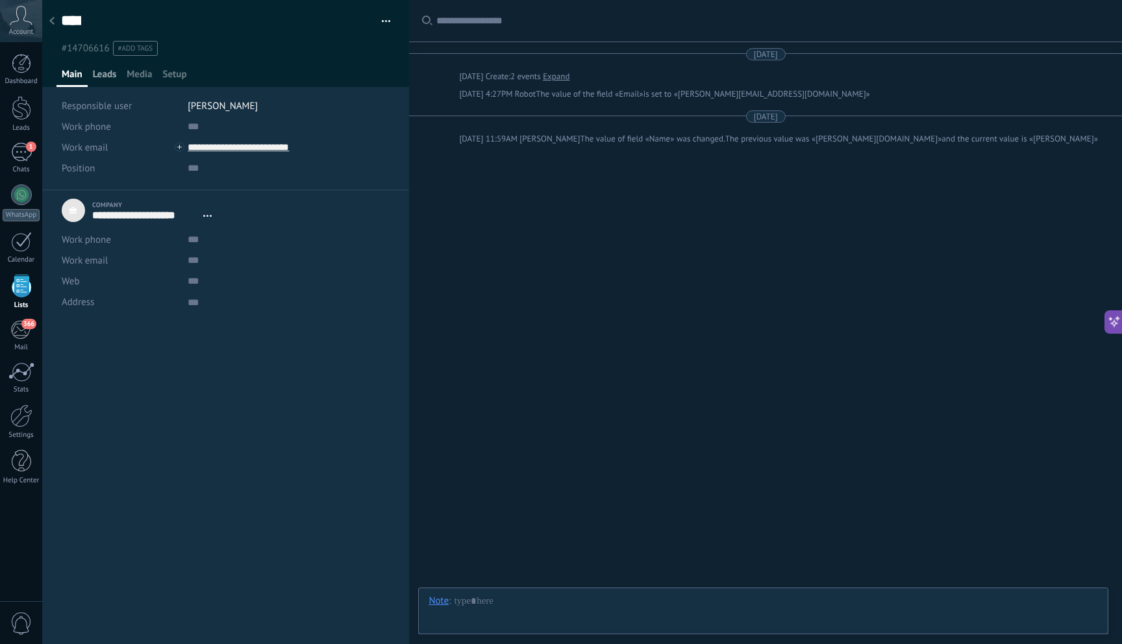
click at [100, 77] on span "Leads" at bounding box center [105, 77] width 24 height 19
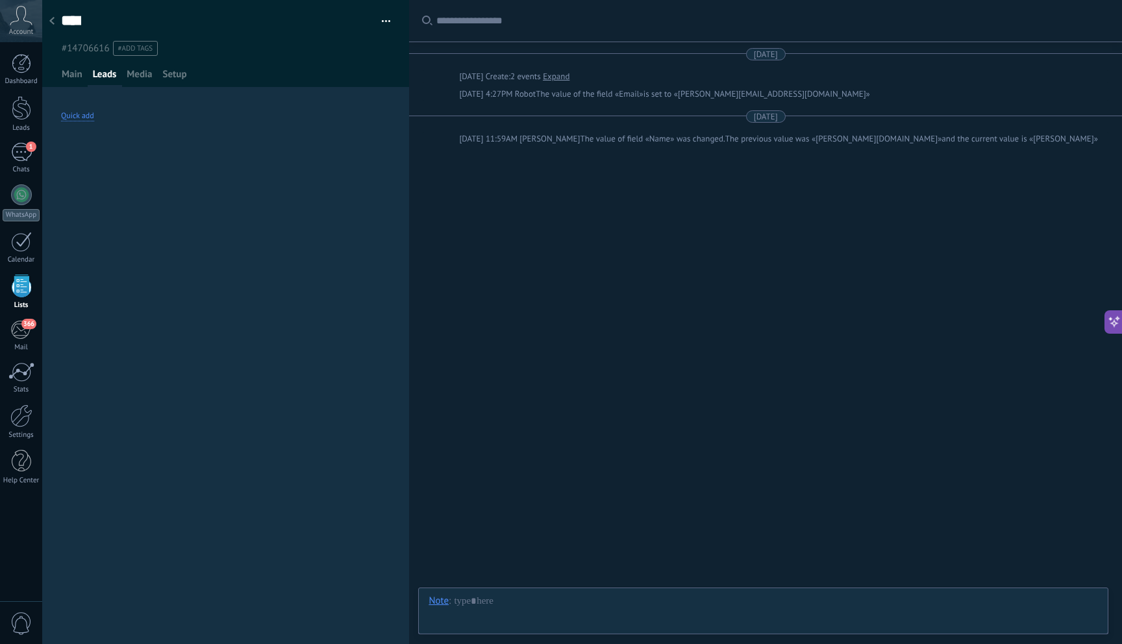
click at [88, 117] on div "Quick add" at bounding box center [77, 116] width 33 height 10
click at [147, 190] on input "text" at bounding box center [131, 188] width 79 height 21
type input "****"
click at [142, 156] on input "text" at bounding box center [225, 157] width 329 height 21
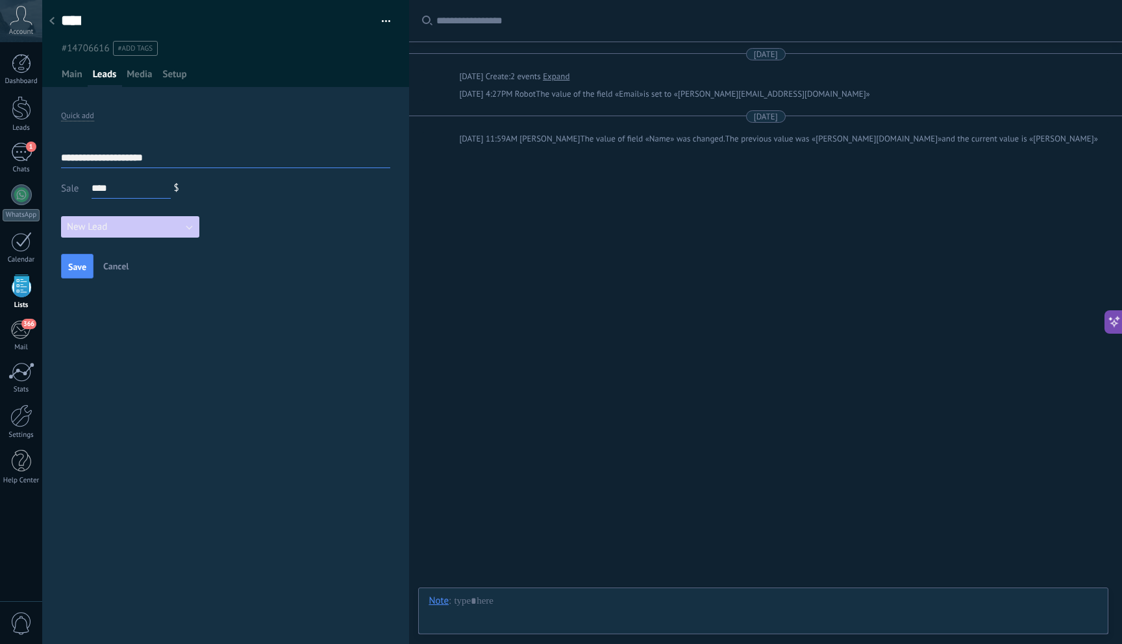
type input "**********"
click at [101, 227] on span "New Lead" at bounding box center [87, 227] width 40 height 12
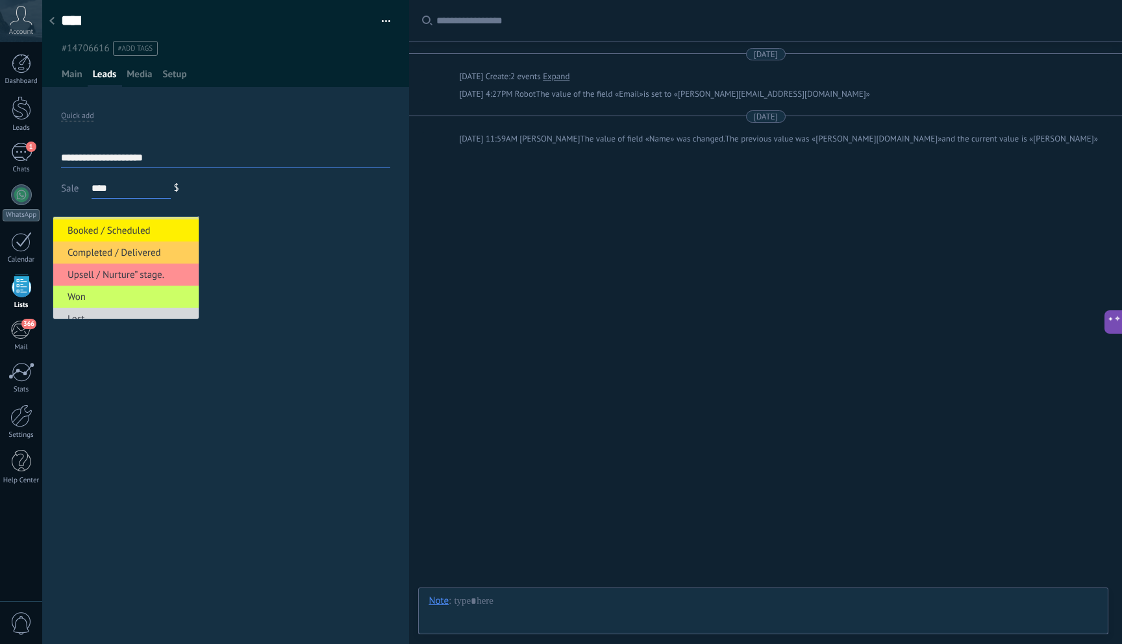
scroll to position [99, 0]
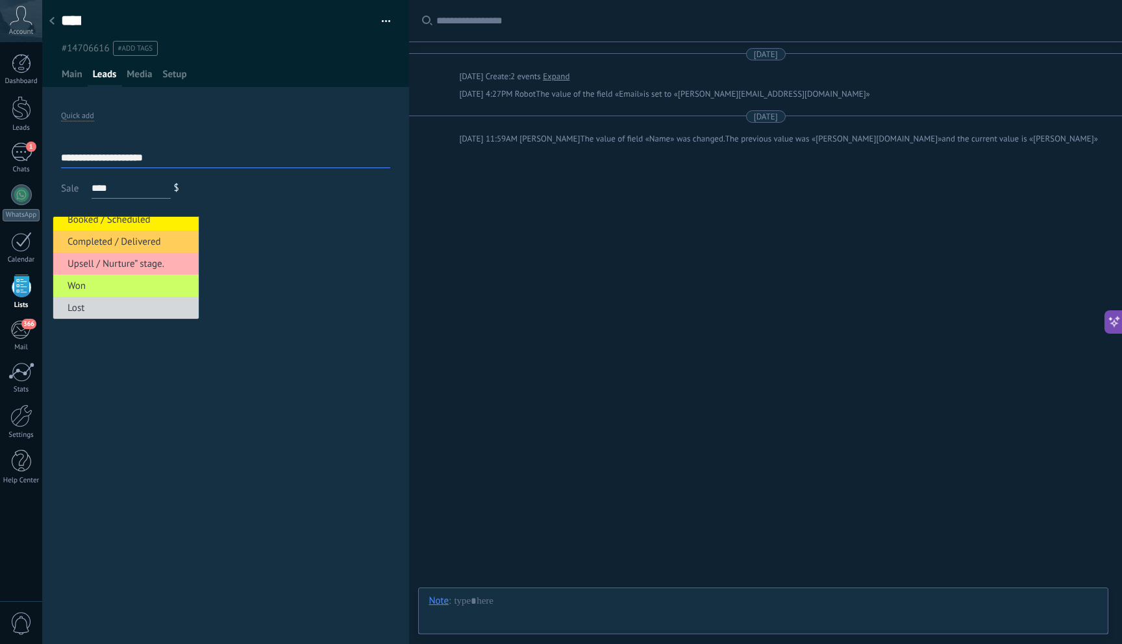
click at [131, 260] on span "Upsell / Nurture” stage." at bounding box center [124, 264] width 142 height 12
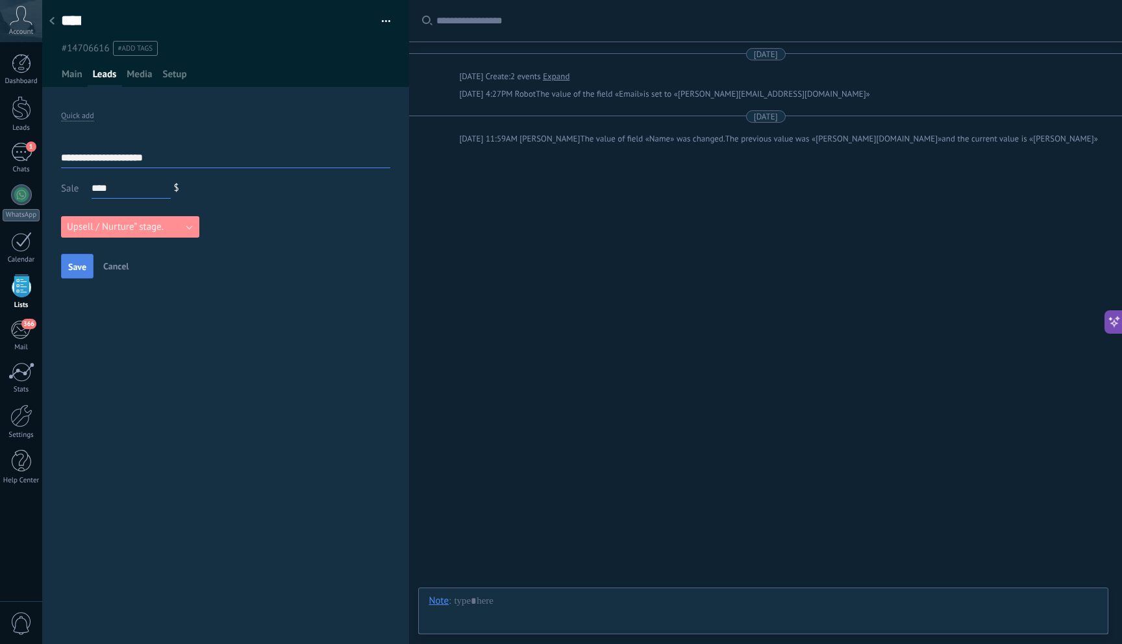
click at [65, 266] on button "Save" at bounding box center [77, 266] width 32 height 25
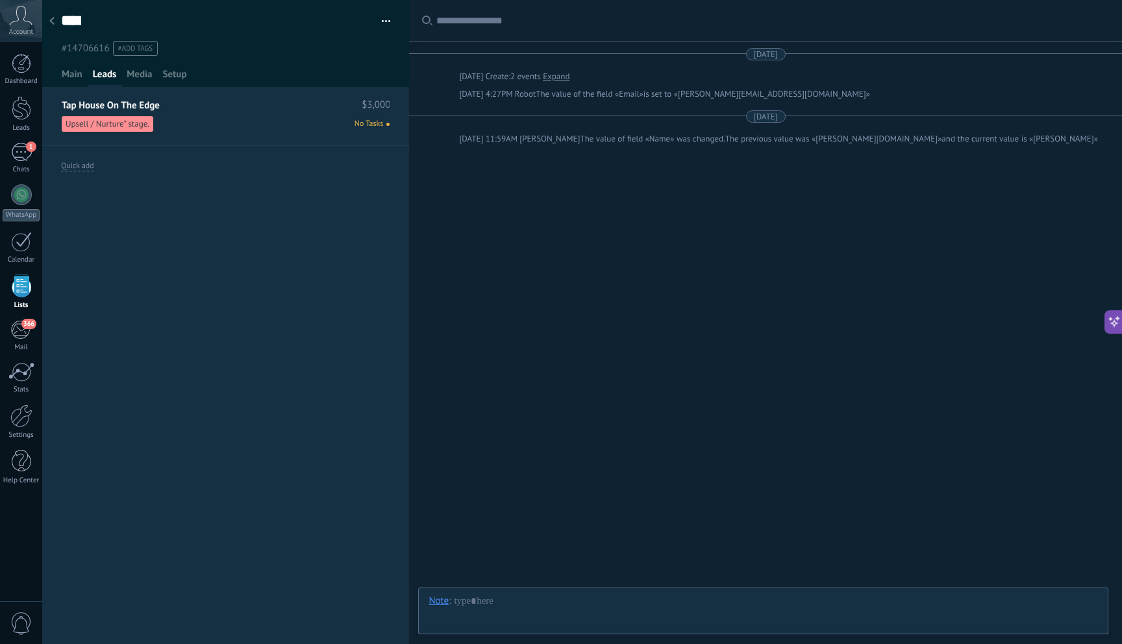
click at [58, 17] on div at bounding box center [52, 21] width 18 height 25
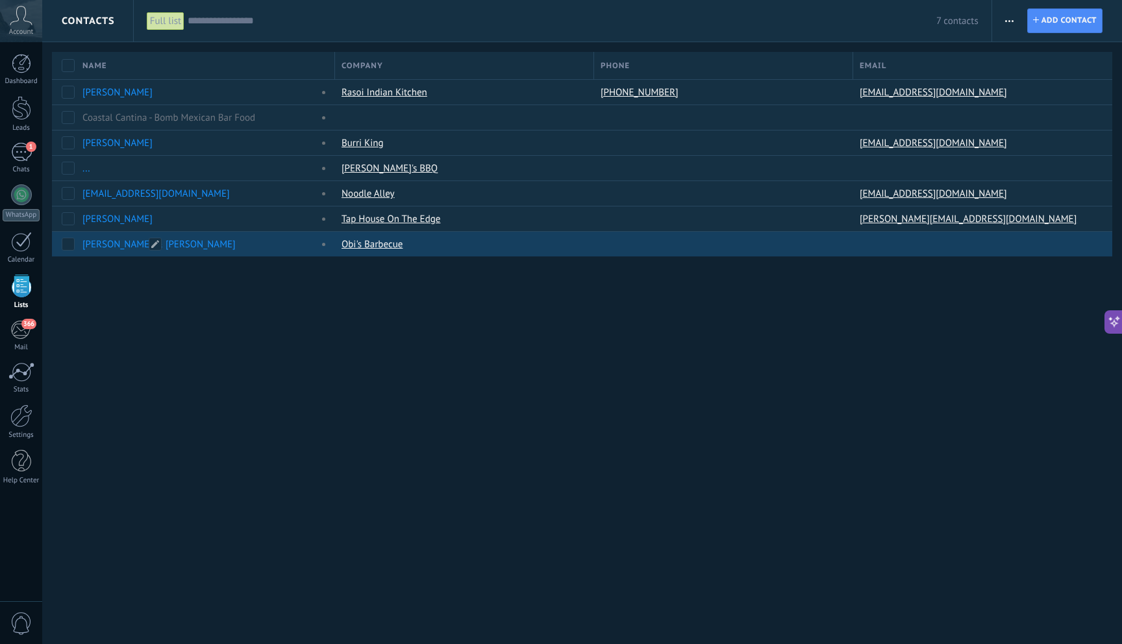
click at [273, 247] on div "[PERSON_NAME] & [PERSON_NAME]" at bounding box center [197, 244] width 230 height 12
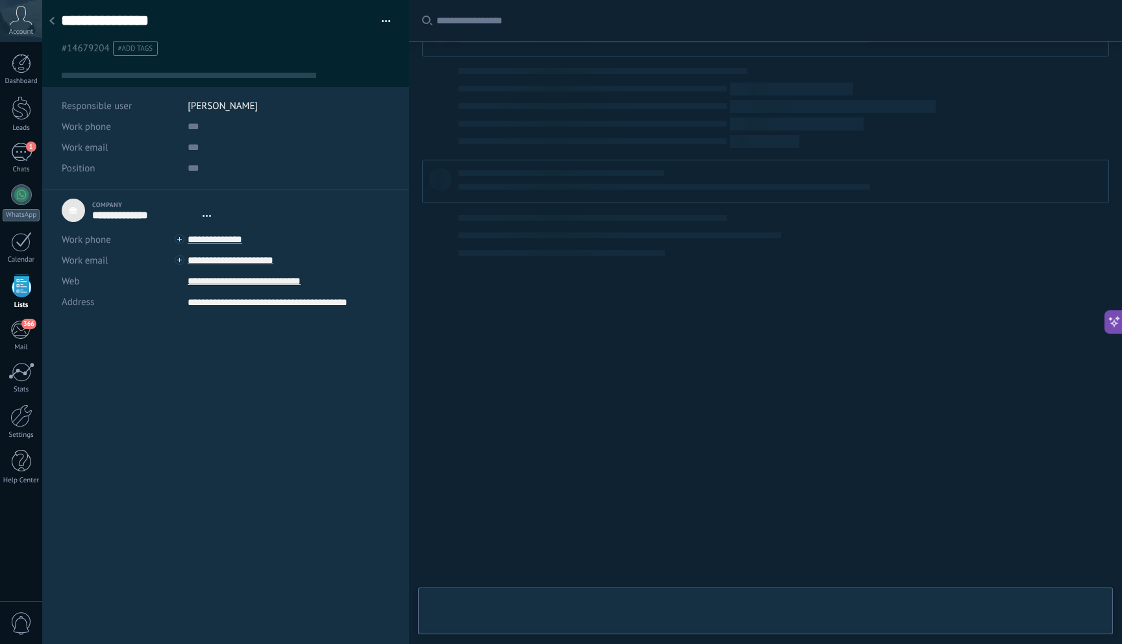
scroll to position [26, 0]
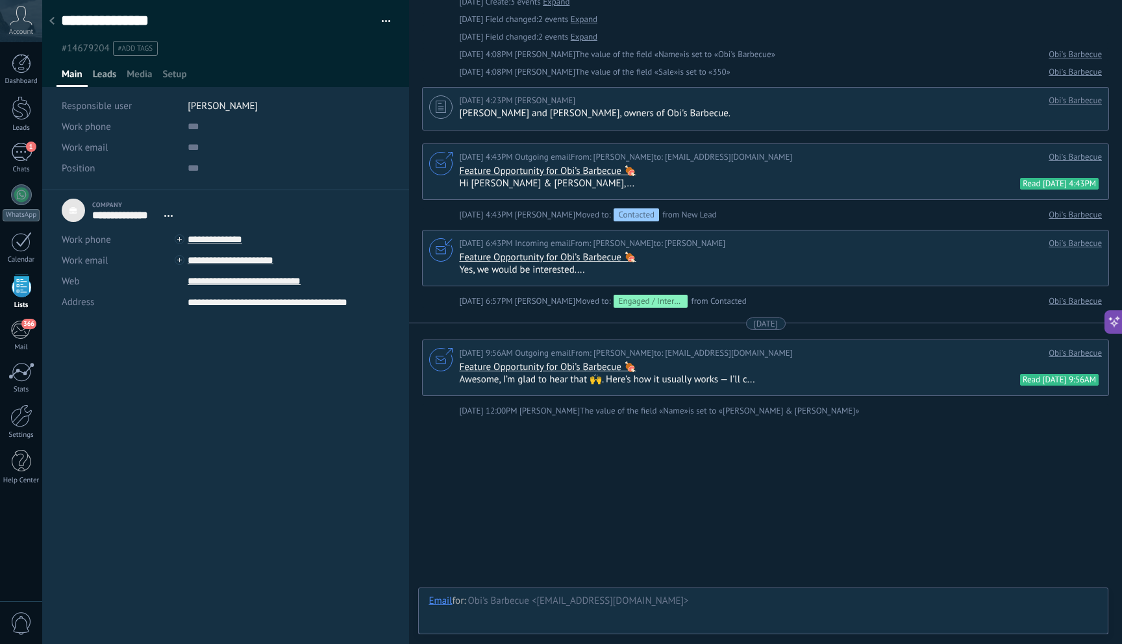
click at [104, 76] on span "Leads" at bounding box center [105, 77] width 24 height 19
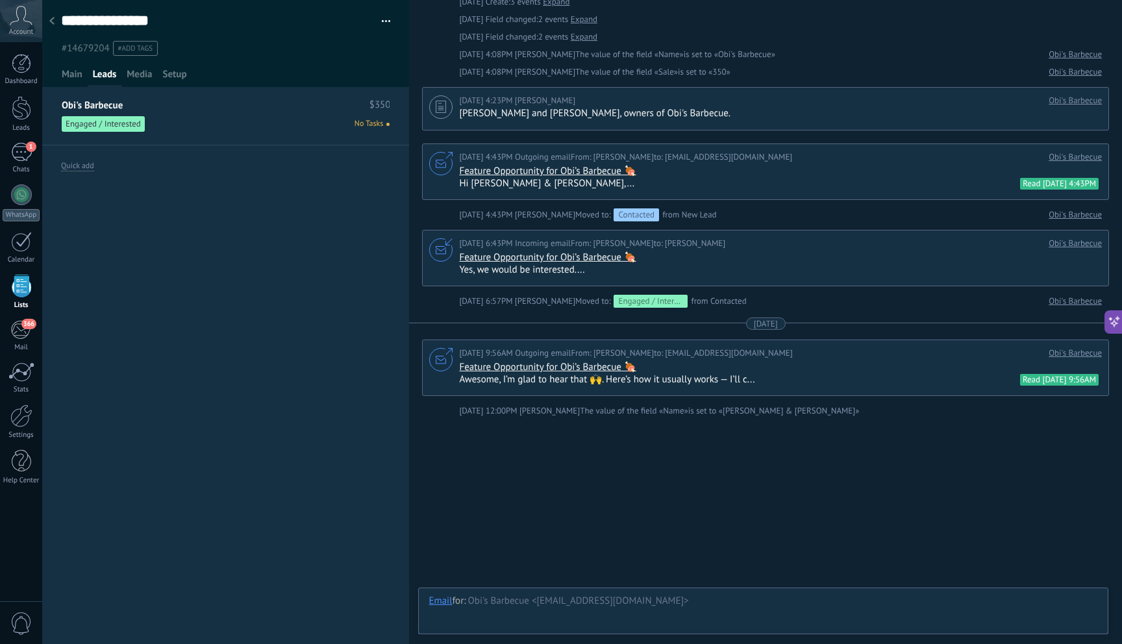
click at [55, 20] on div at bounding box center [52, 21] width 18 height 25
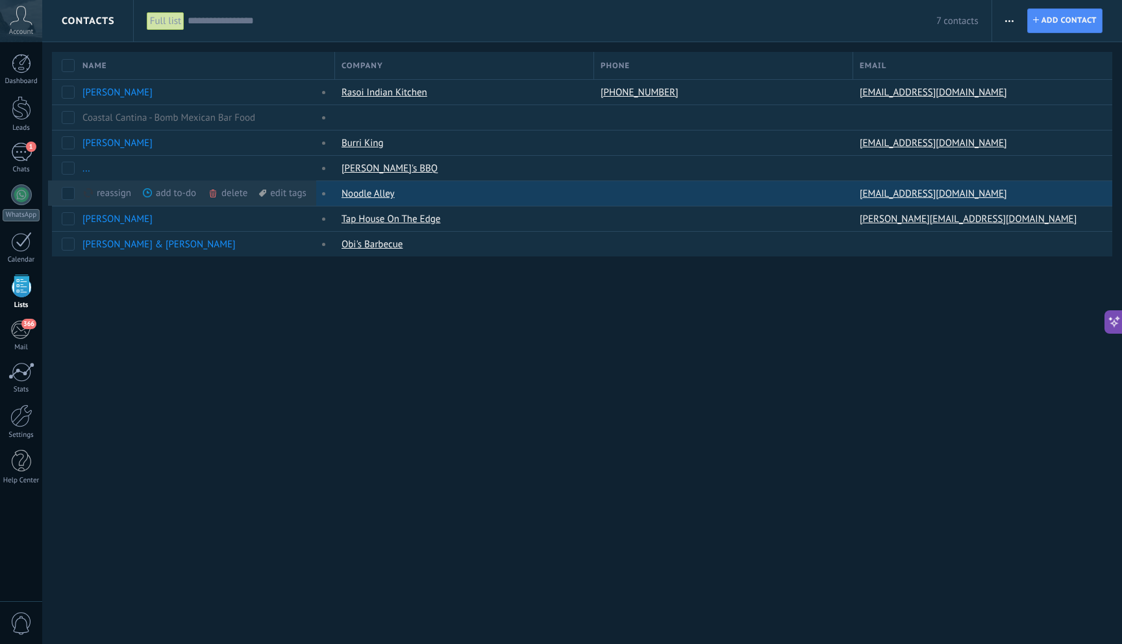
click at [240, 192] on div "delete more" at bounding box center [252, 192] width 88 height 25
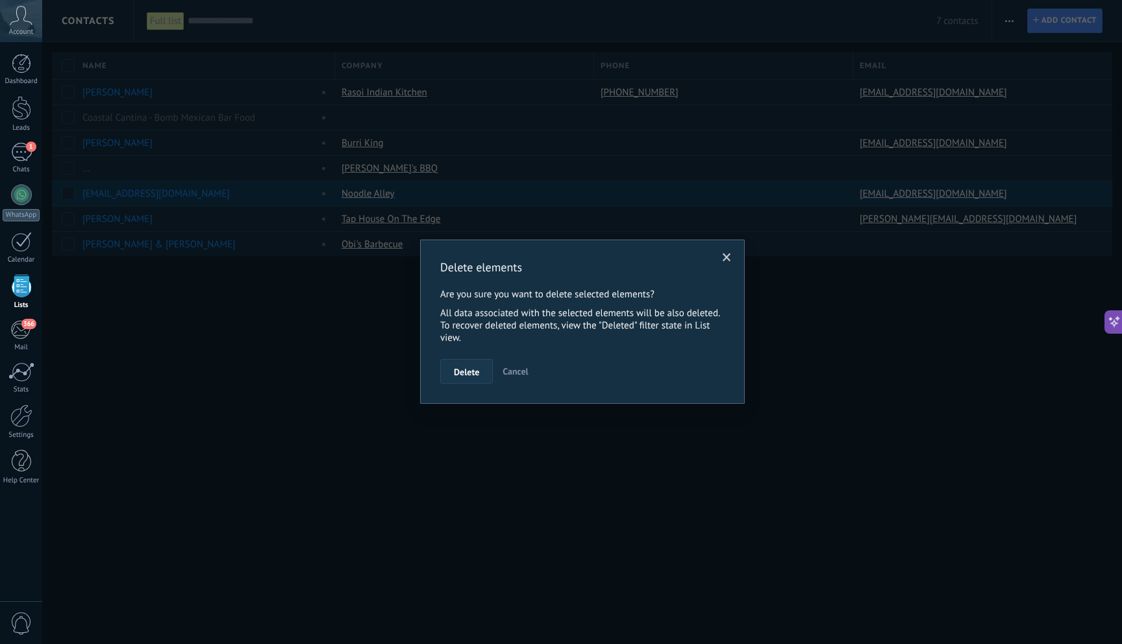
click at [481, 367] on button "Delete" at bounding box center [466, 371] width 53 height 25
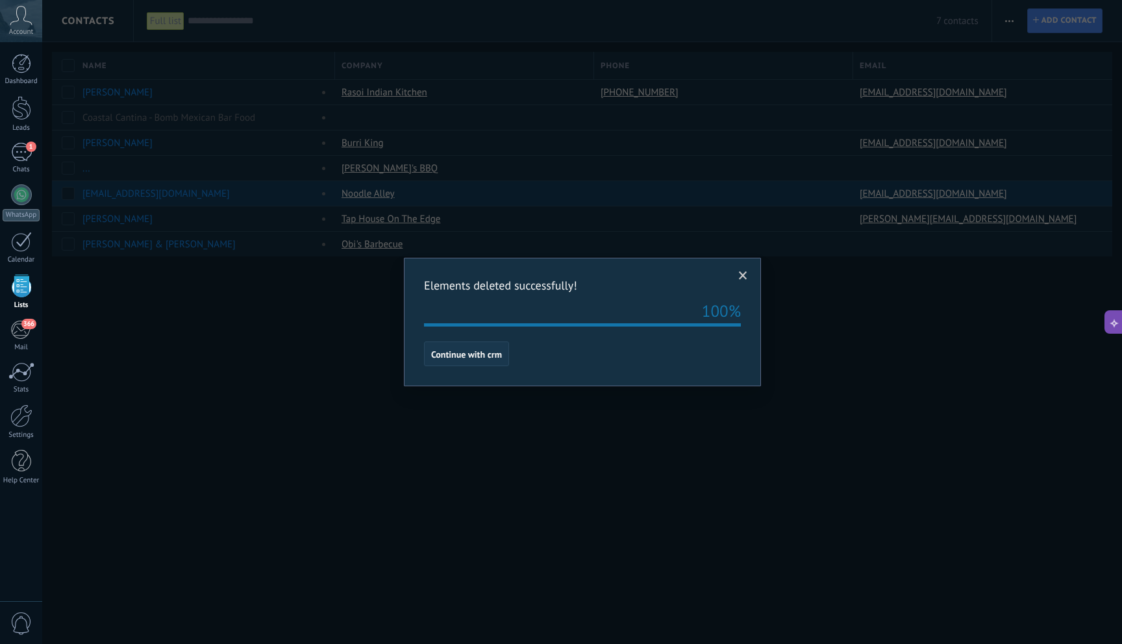
click at [490, 360] on button "Continue with crm" at bounding box center [466, 354] width 85 height 25
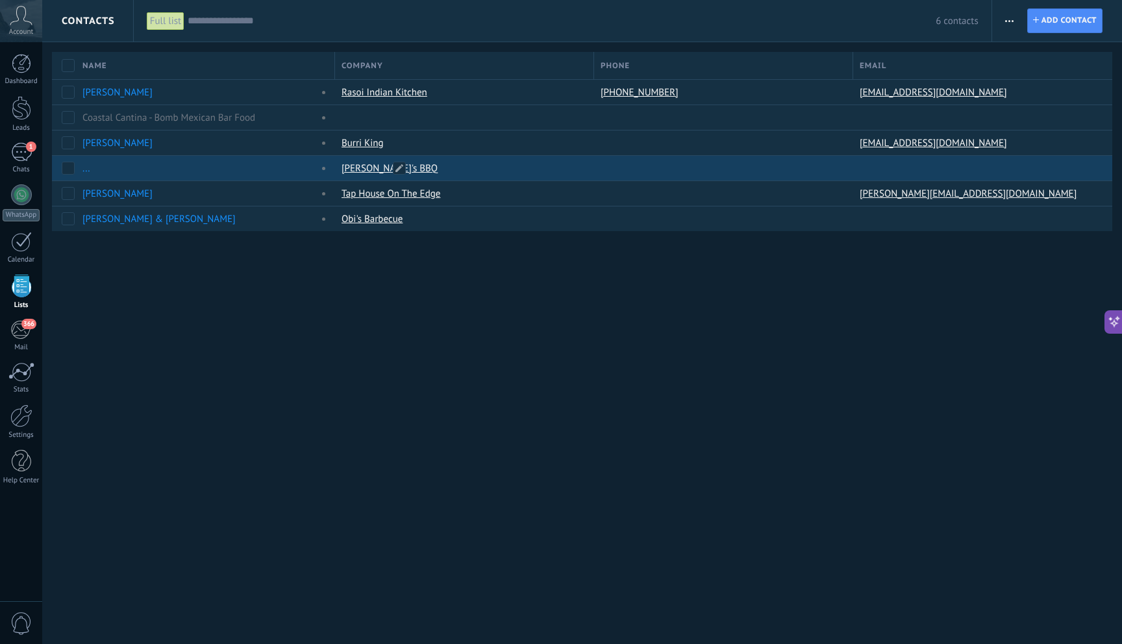
click at [358, 169] on link "[PERSON_NAME]'s BBQ" at bounding box center [390, 168] width 96 height 12
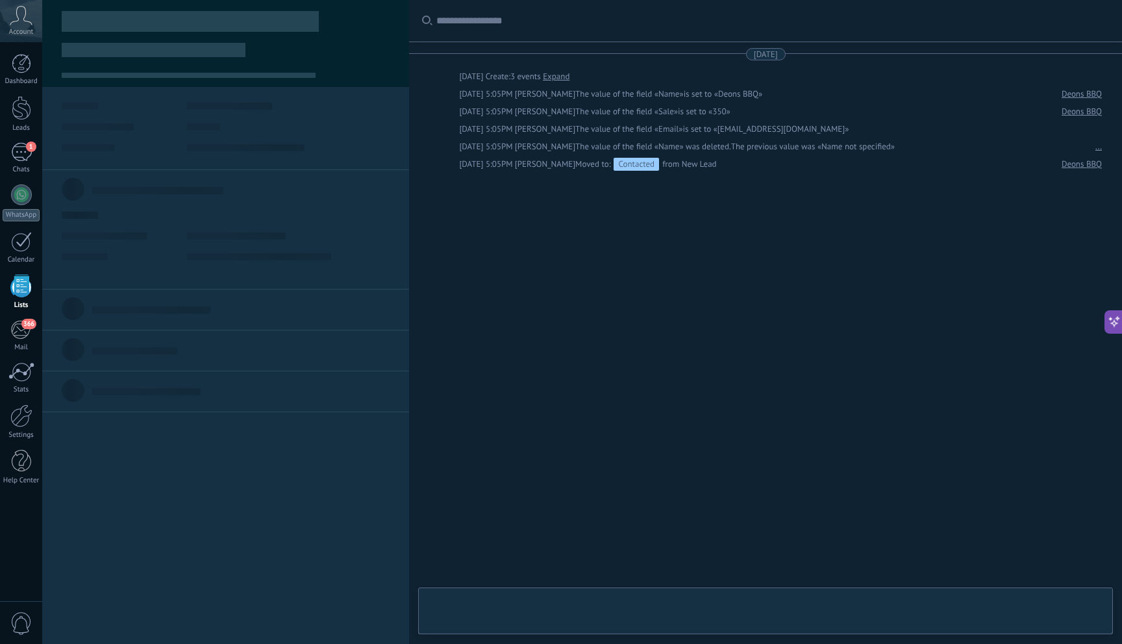
type textarea "***"
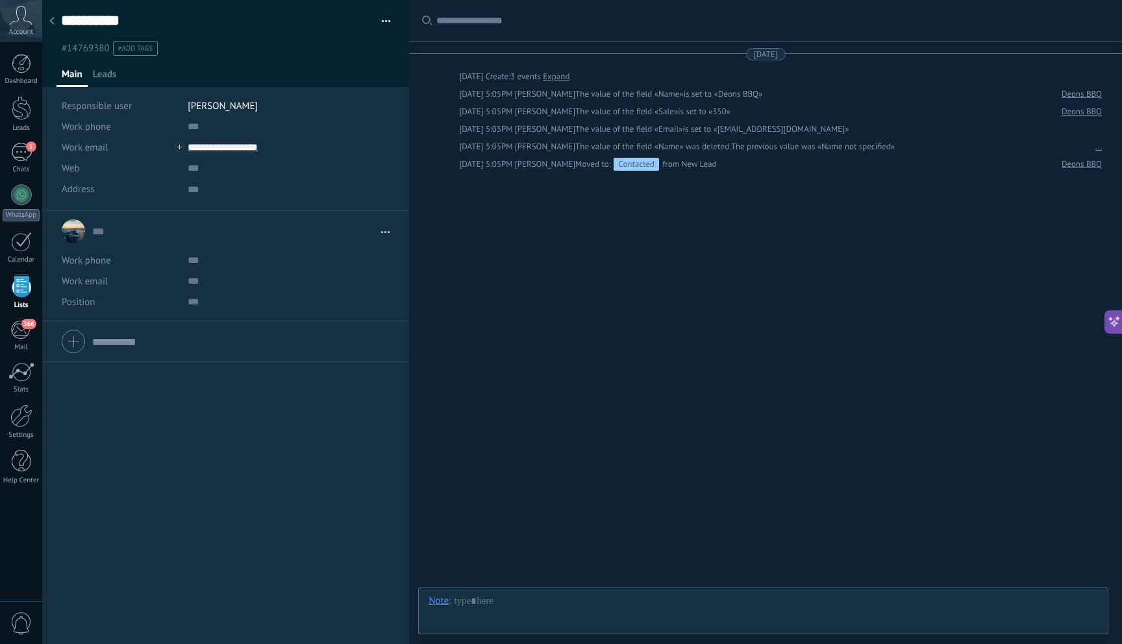
scroll to position [13, 0]
drag, startPoint x: 304, startPoint y: 155, endPoint x: 188, endPoint y: 149, distance: 116.3
click at [188, 149] on input "**********" at bounding box center [285, 147] width 194 height 21
click at [53, 18] on icon at bounding box center [51, 21] width 5 height 8
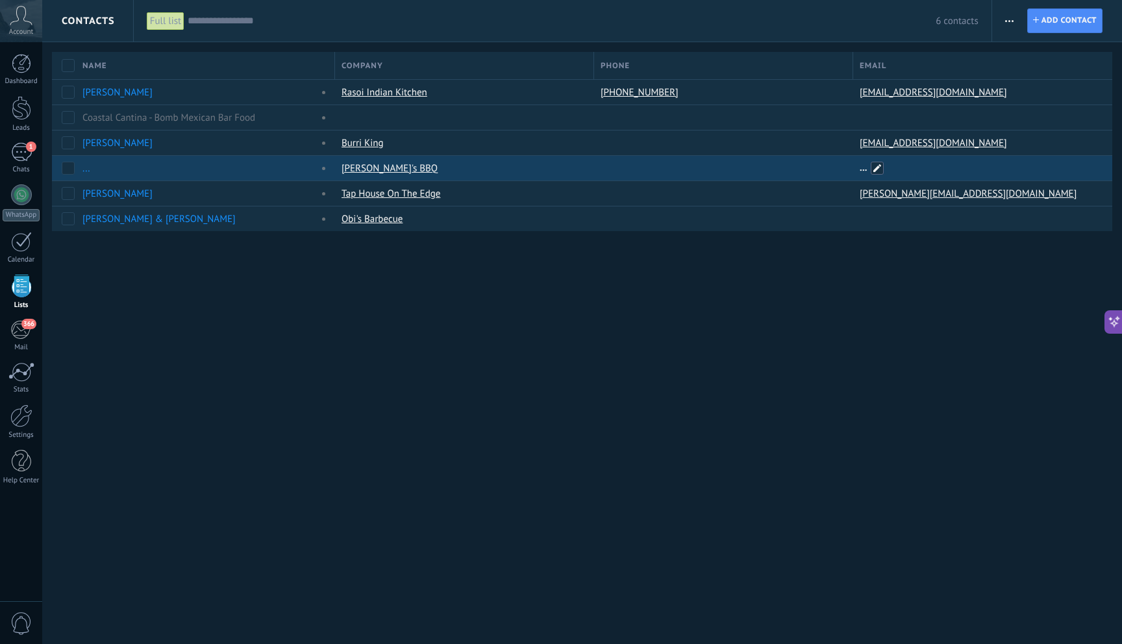
click at [879, 166] on span at bounding box center [877, 168] width 13 height 13
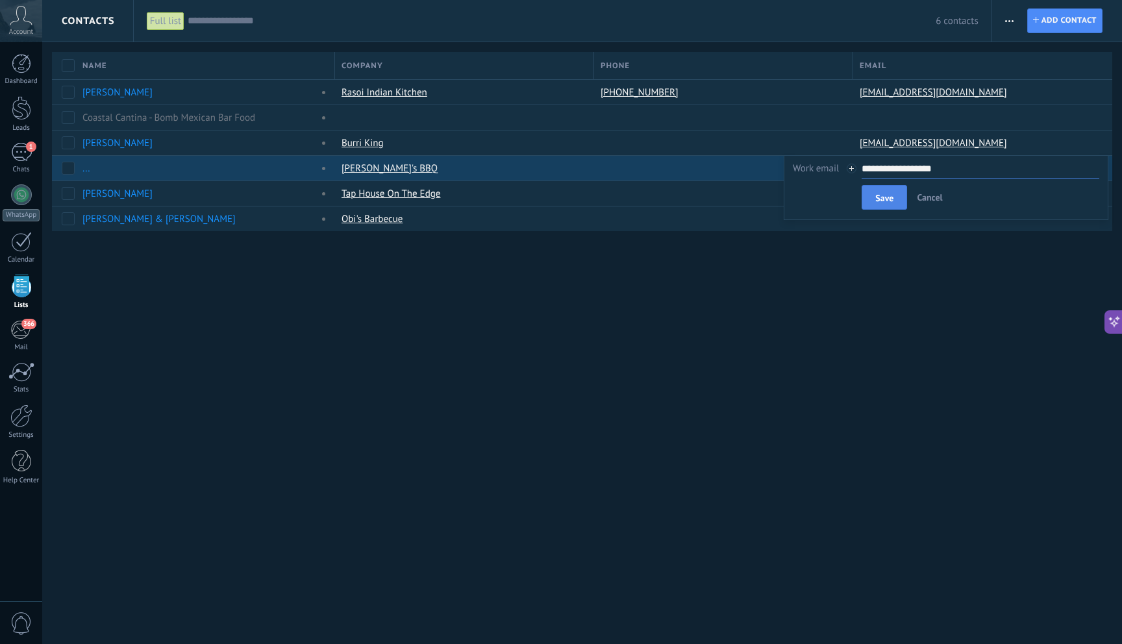
type input "**********"
click at [868, 199] on button "Save" at bounding box center [884, 197] width 45 height 25
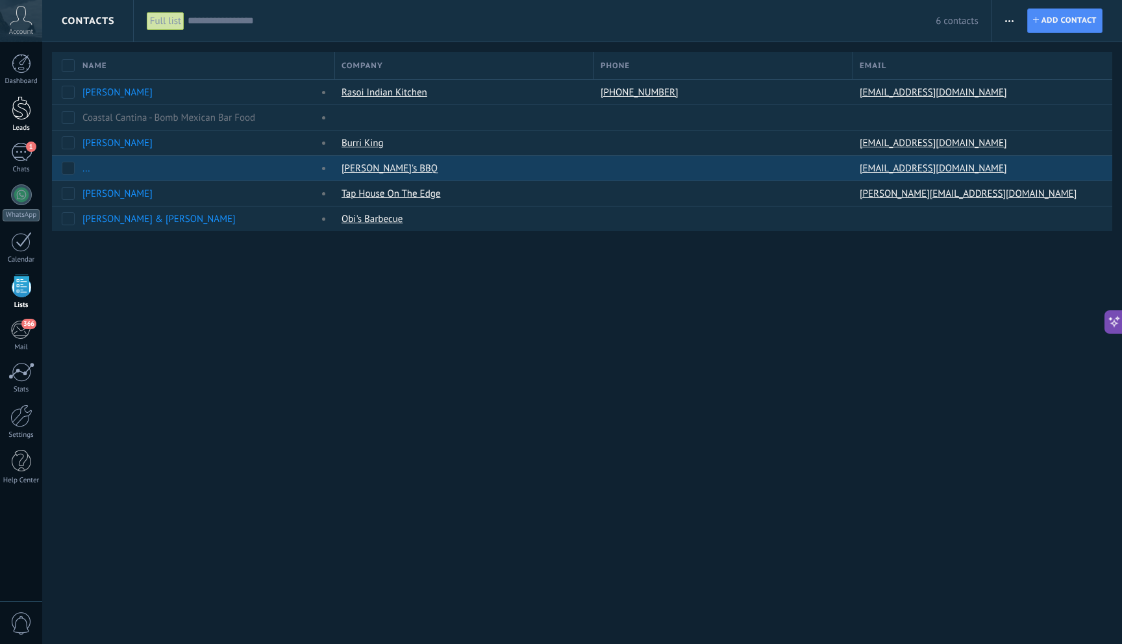
click at [23, 129] on div "Leads" at bounding box center [22, 128] width 38 height 8
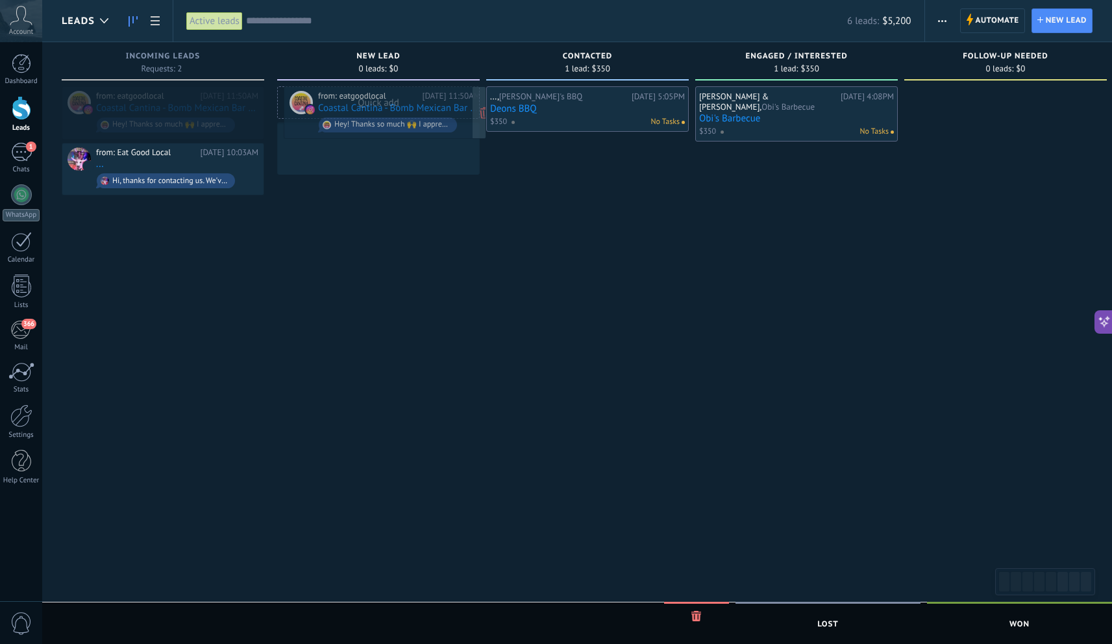
drag, startPoint x: 162, startPoint y: 101, endPoint x: 384, endPoint y: 101, distance: 222.1
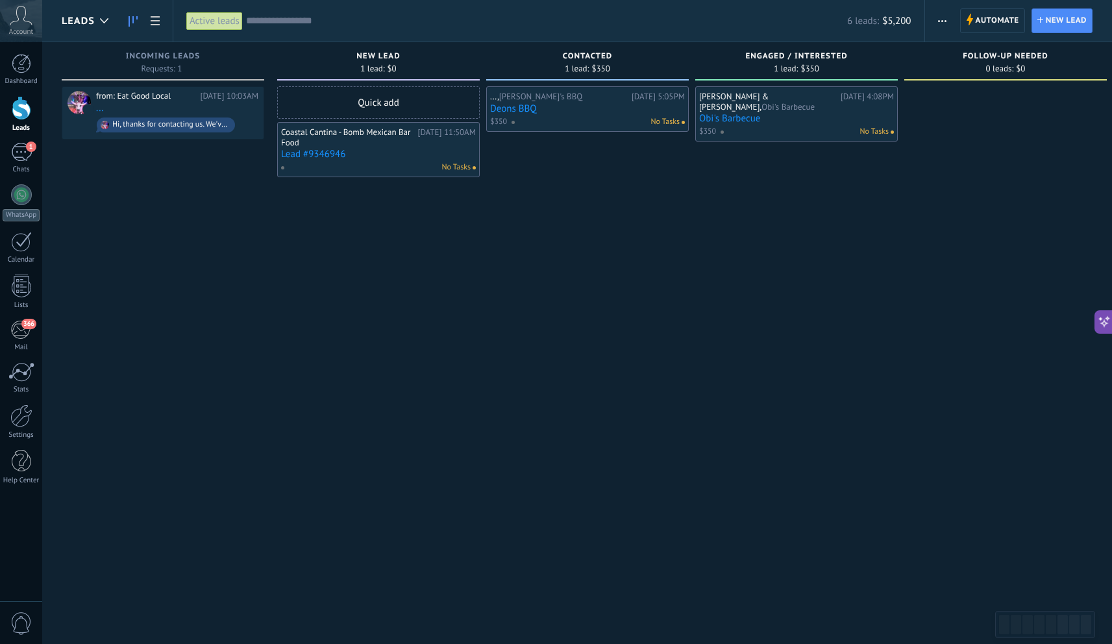
click at [449, 169] on span "No Tasks" at bounding box center [456, 168] width 29 height 12
click at [438, 155] on link "Lead #9346946" at bounding box center [378, 154] width 195 height 11
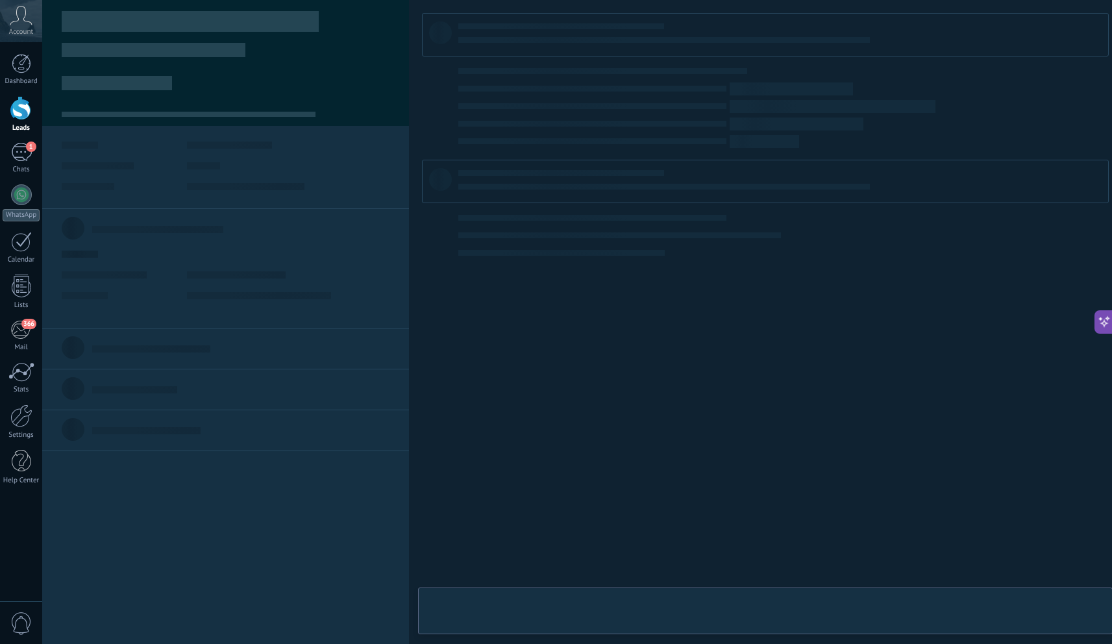
click at [438, 155] on body ".abccls-1,.abccls-2{fill-rule:evenodd}.abccls-2{fill:#fff} .abfcls-1{fill:none}…" at bounding box center [556, 322] width 1112 height 644
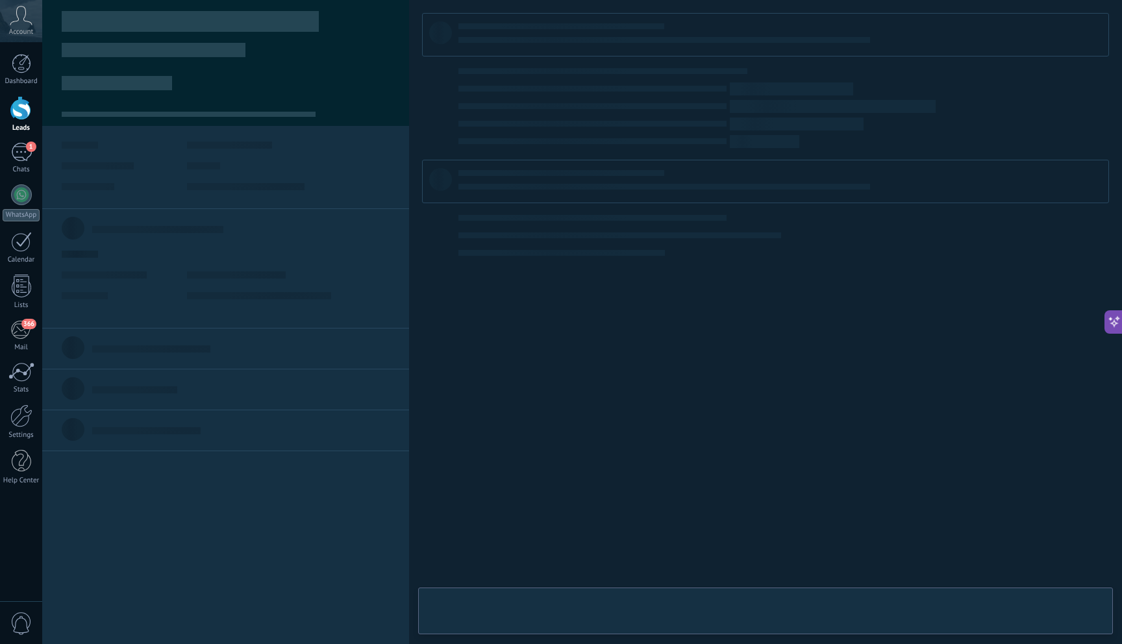
type textarea "**********"
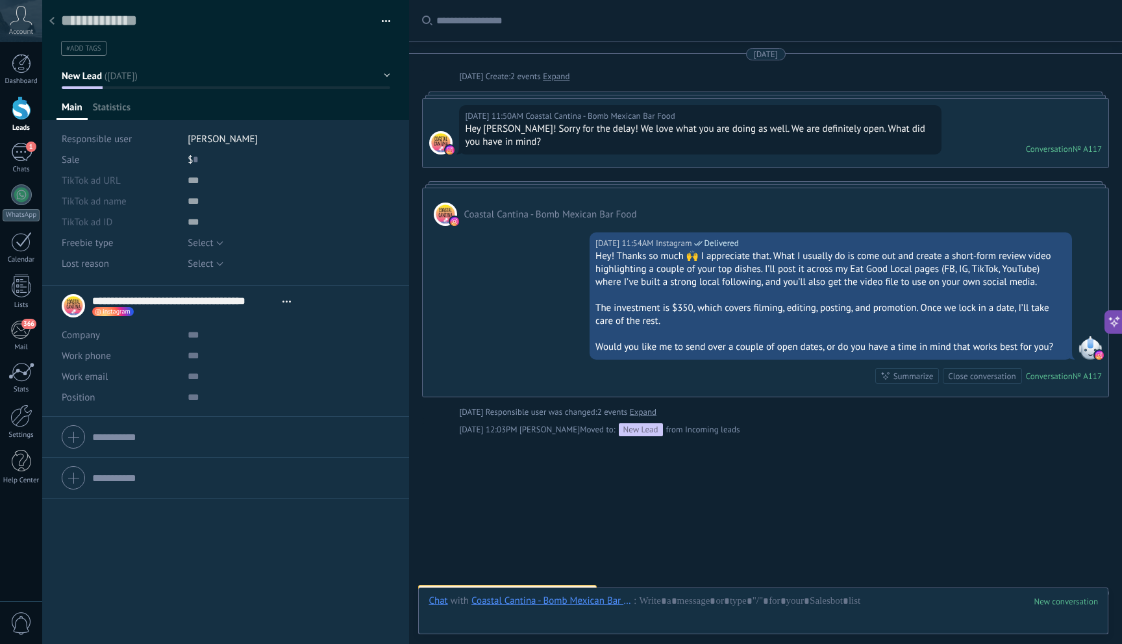
scroll to position [18, 0]
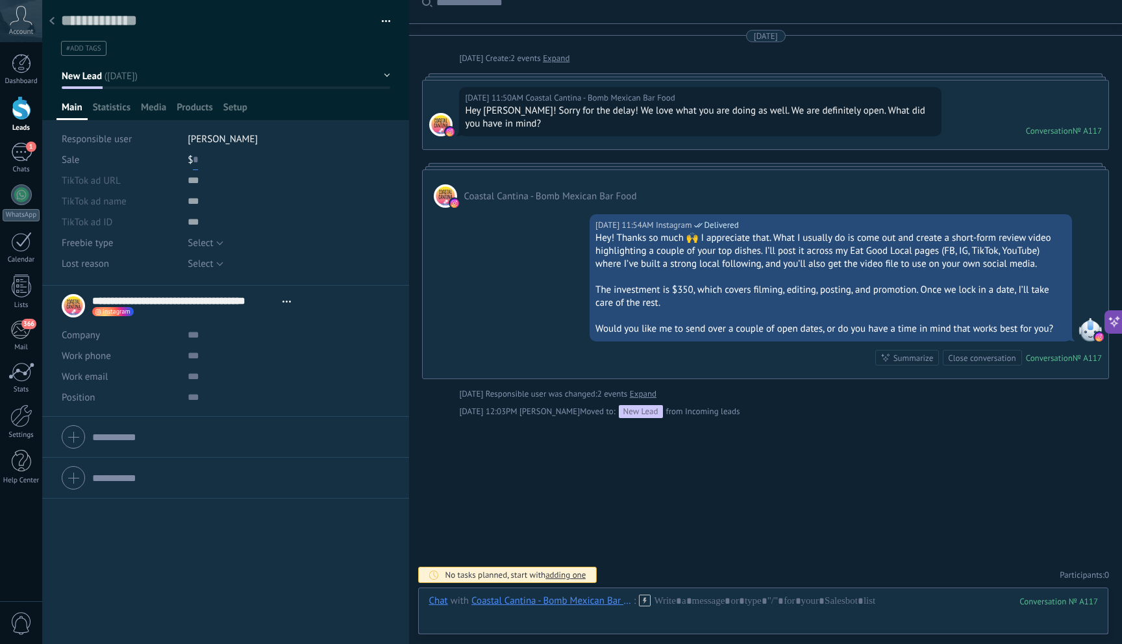
click at [195, 159] on input "text" at bounding box center [195, 159] width 5 height 21
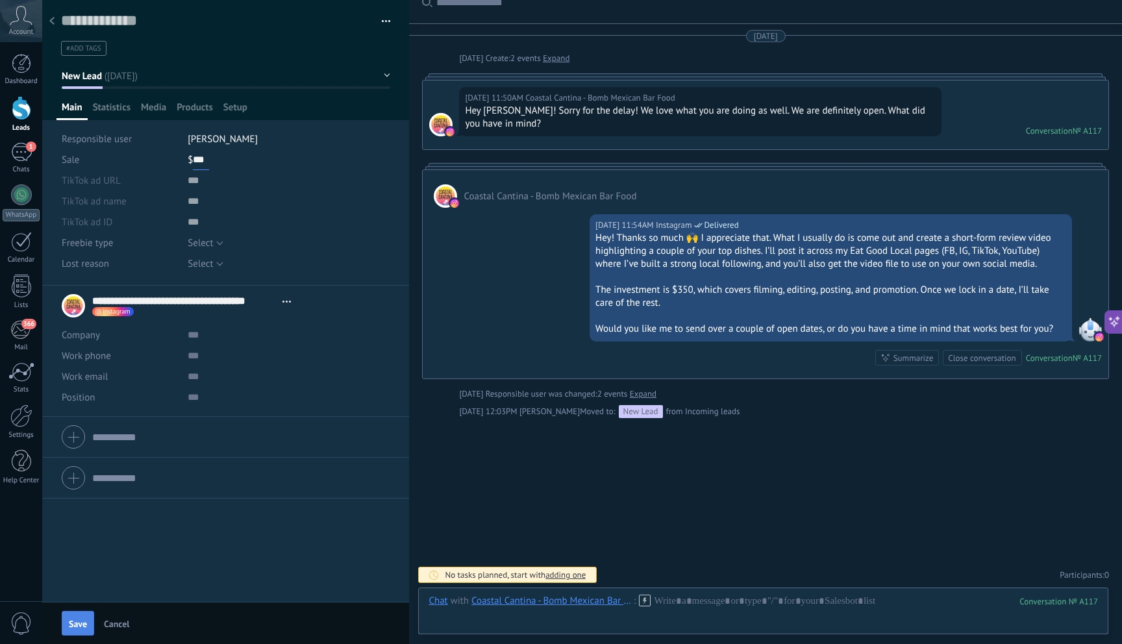
type input "***"
click at [76, 623] on span "Save" at bounding box center [78, 623] width 18 height 9
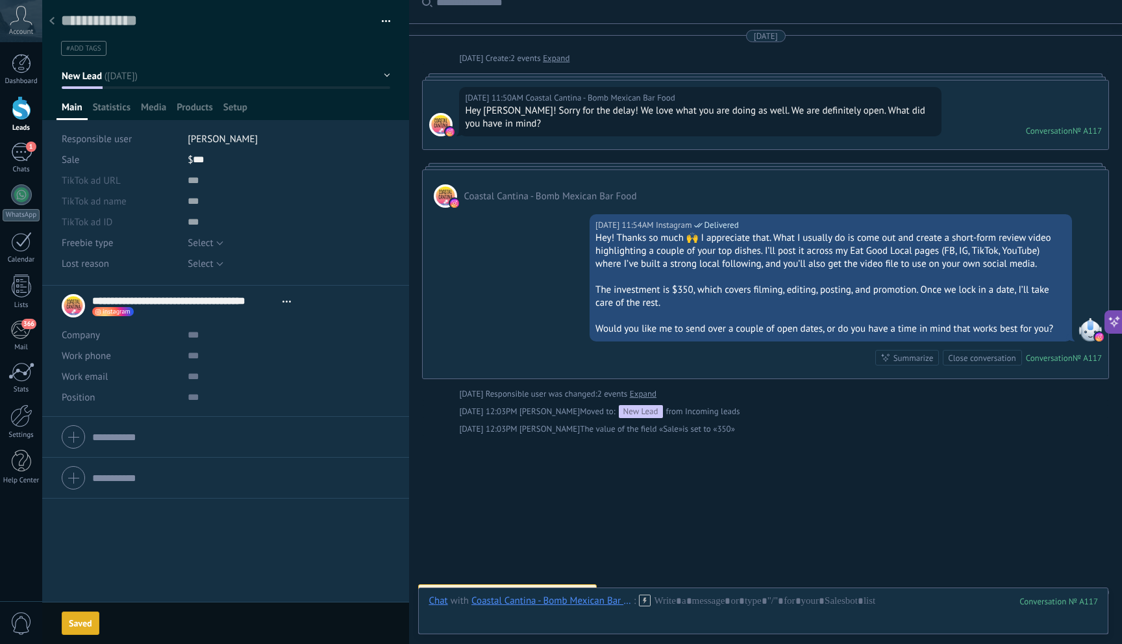
scroll to position [36, 0]
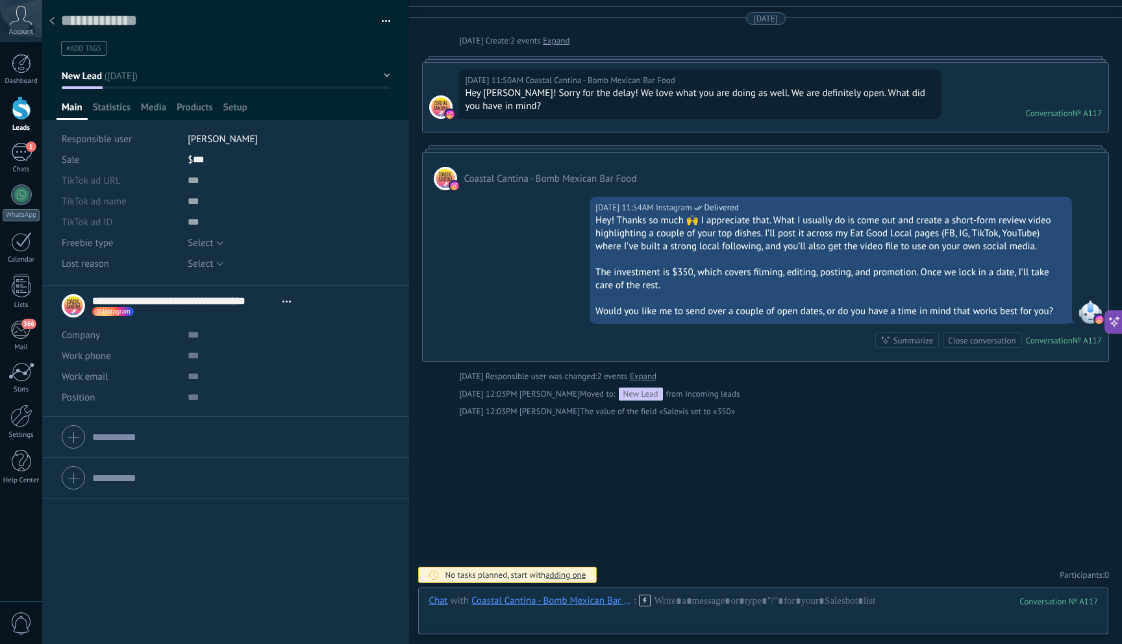
click at [58, 23] on div at bounding box center [52, 21] width 18 height 25
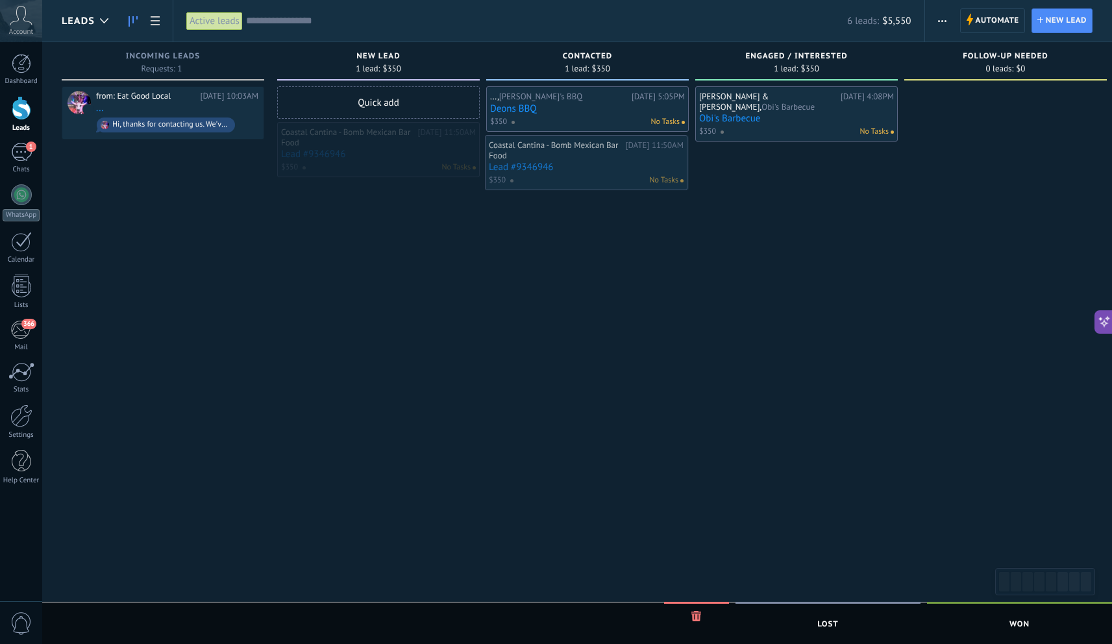
drag, startPoint x: 410, startPoint y: 157, endPoint x: 617, endPoint y: 170, distance: 208.2
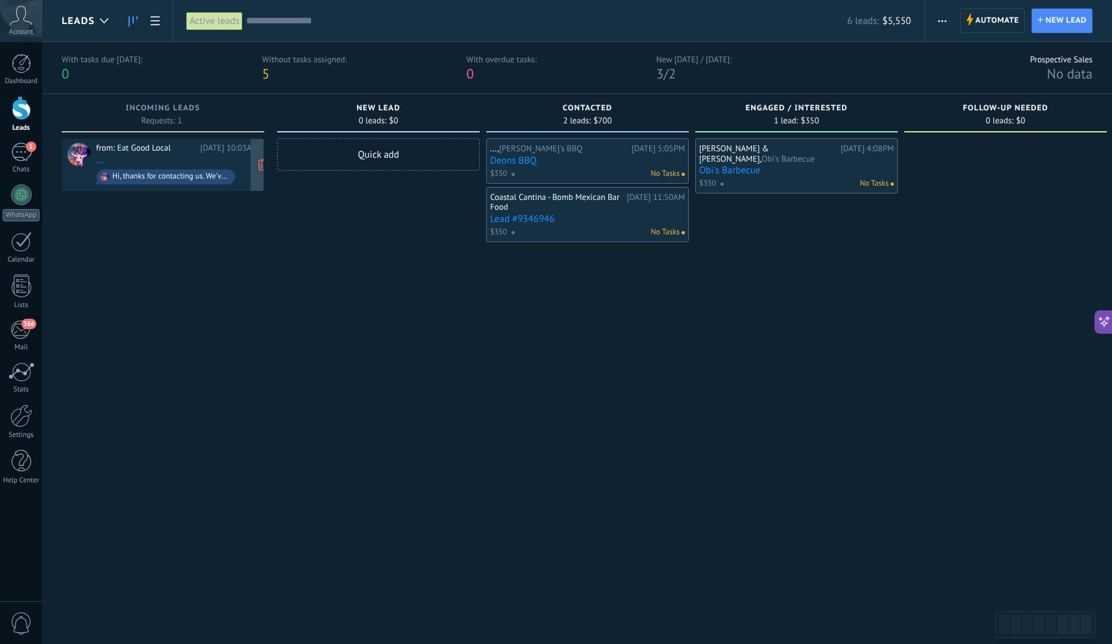
click at [183, 183] on span "Hi, thanks for contacting us. We've received your message and appreciate you re…" at bounding box center [177, 177] width 162 height 20
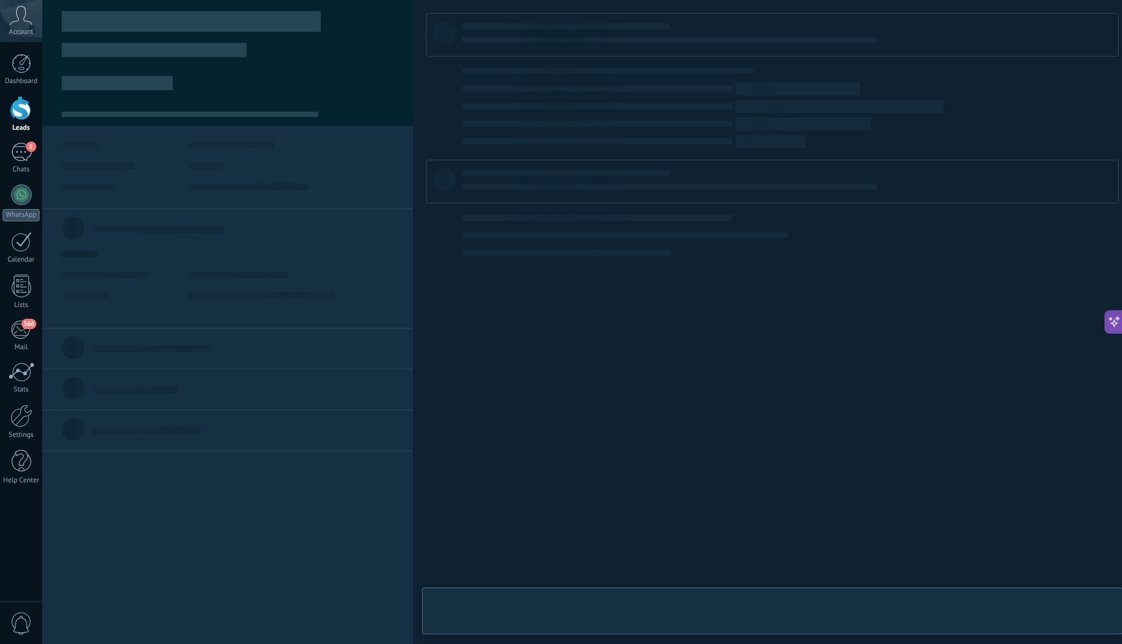
type textarea "**********"
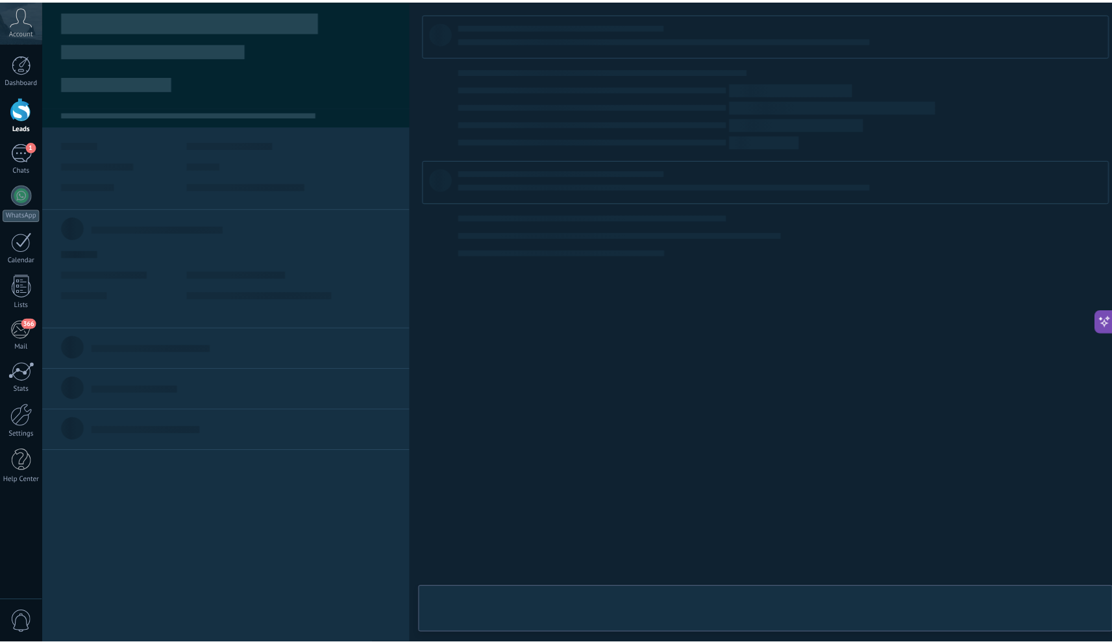
scroll to position [19, 0]
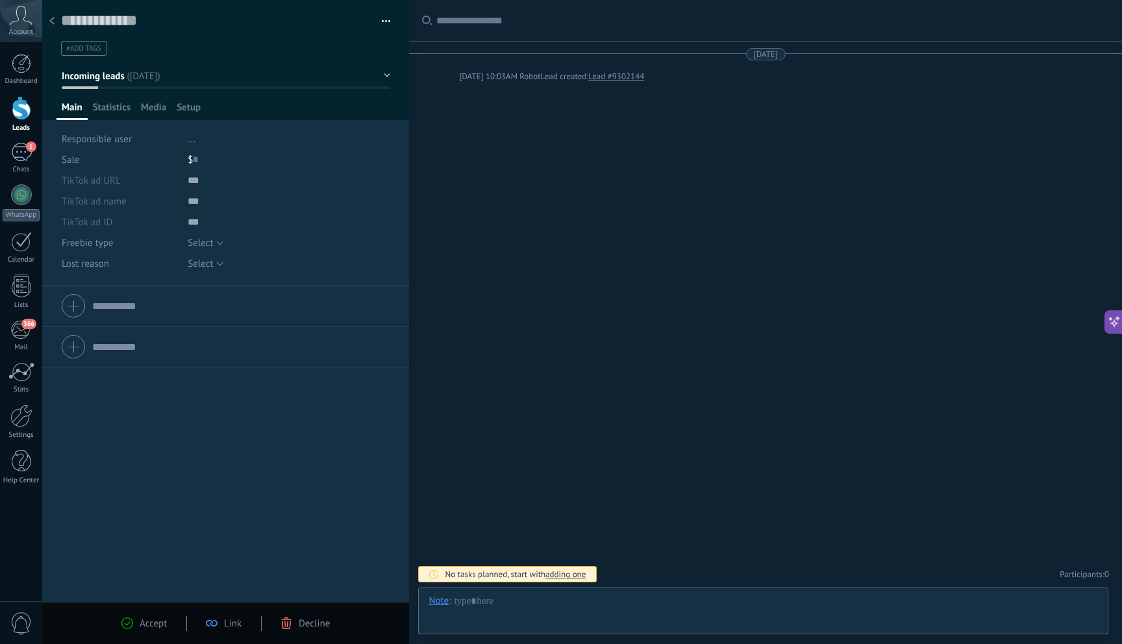
click at [53, 23] on icon at bounding box center [51, 21] width 5 height 8
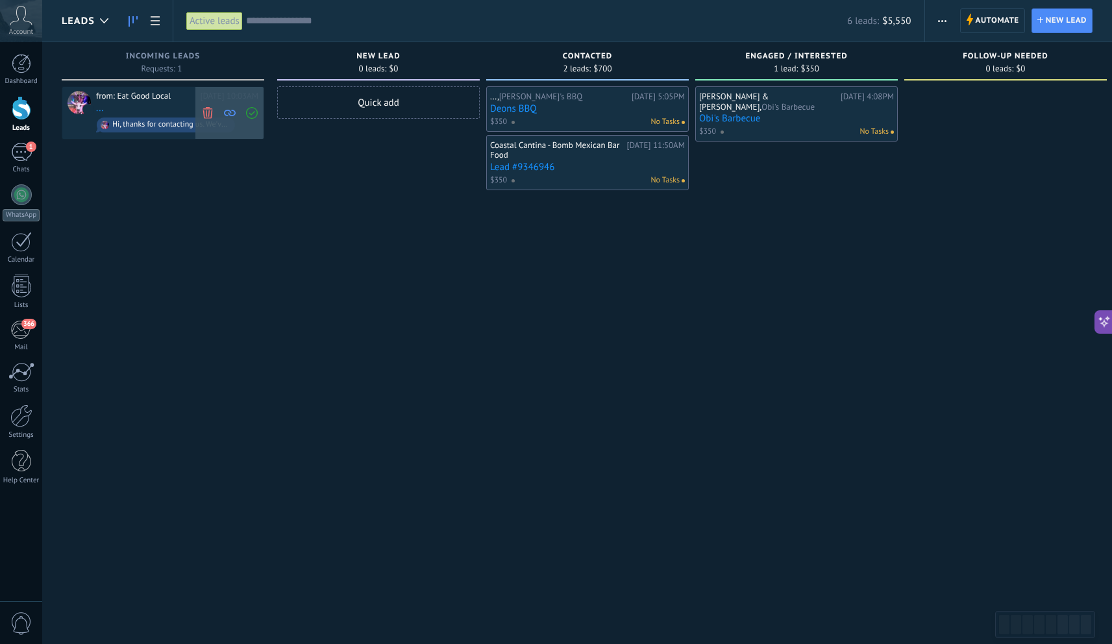
click at [215, 111] on span at bounding box center [208, 113] width 18 height 52
